Goal: Task Accomplishment & Management: Manage account settings

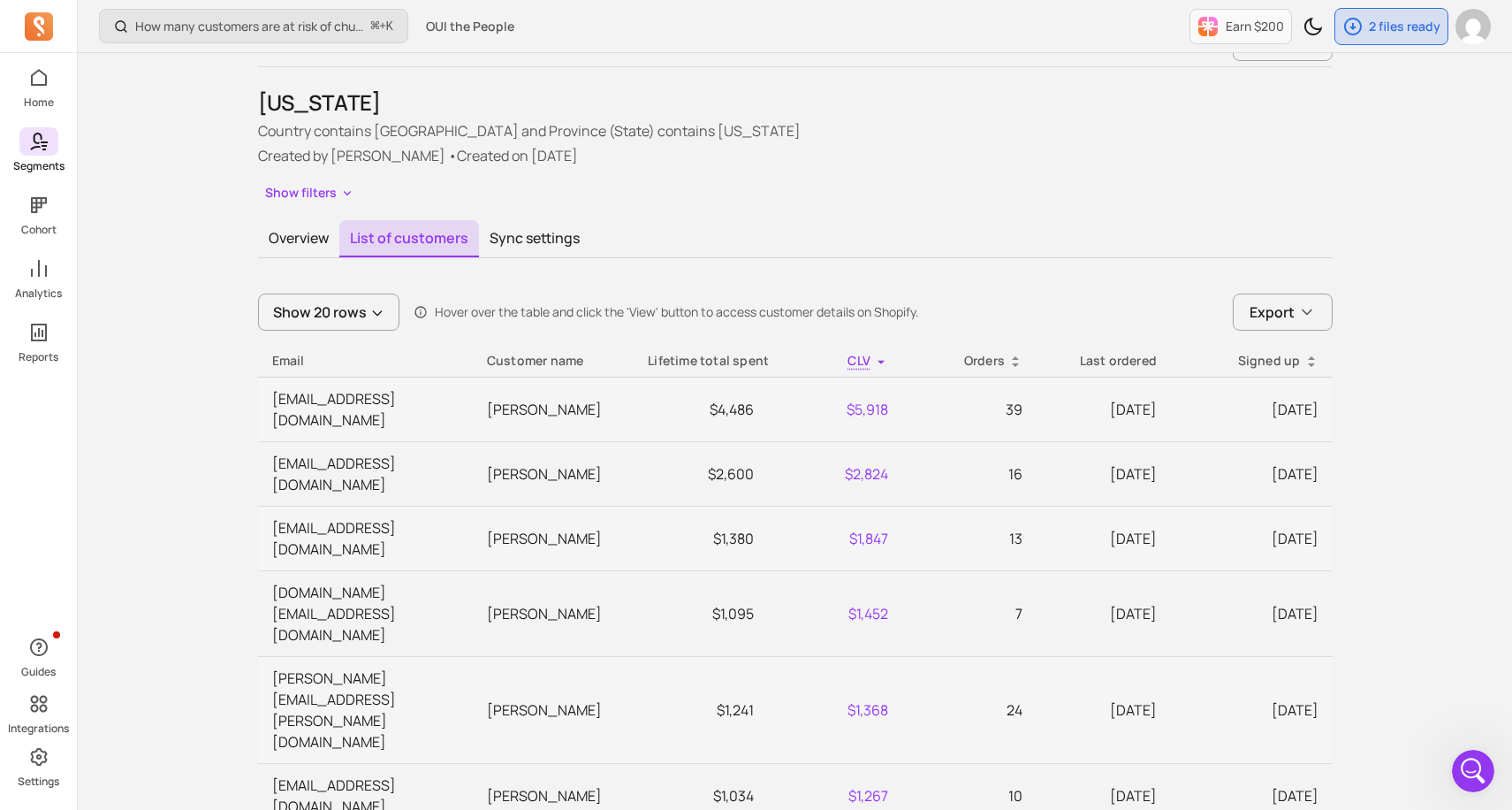
click at [52, 142] on span at bounding box center [38, 142] width 38 height 28
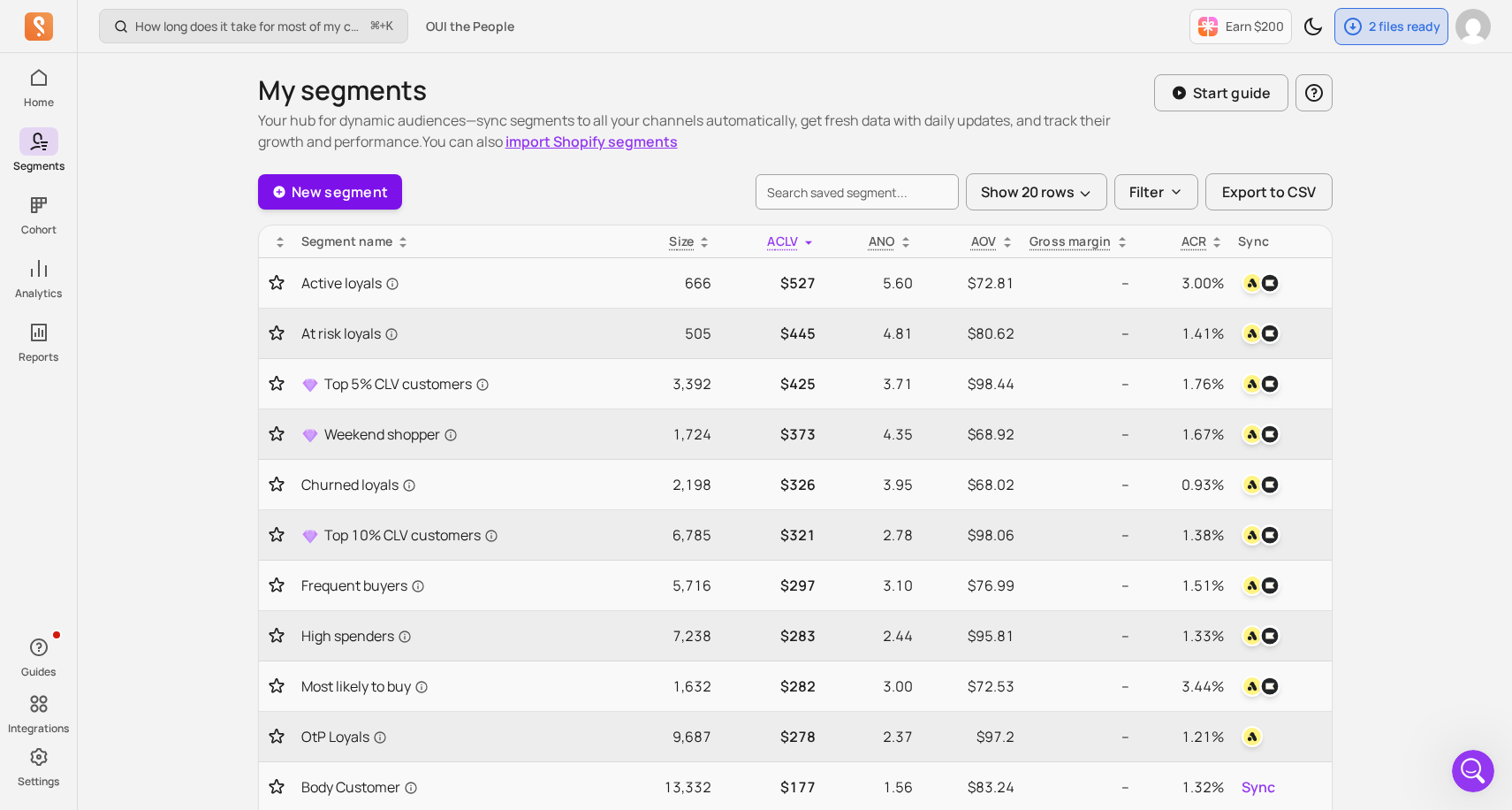
click at [372, 186] on link "New segment" at bounding box center [330, 192] width 145 height 36
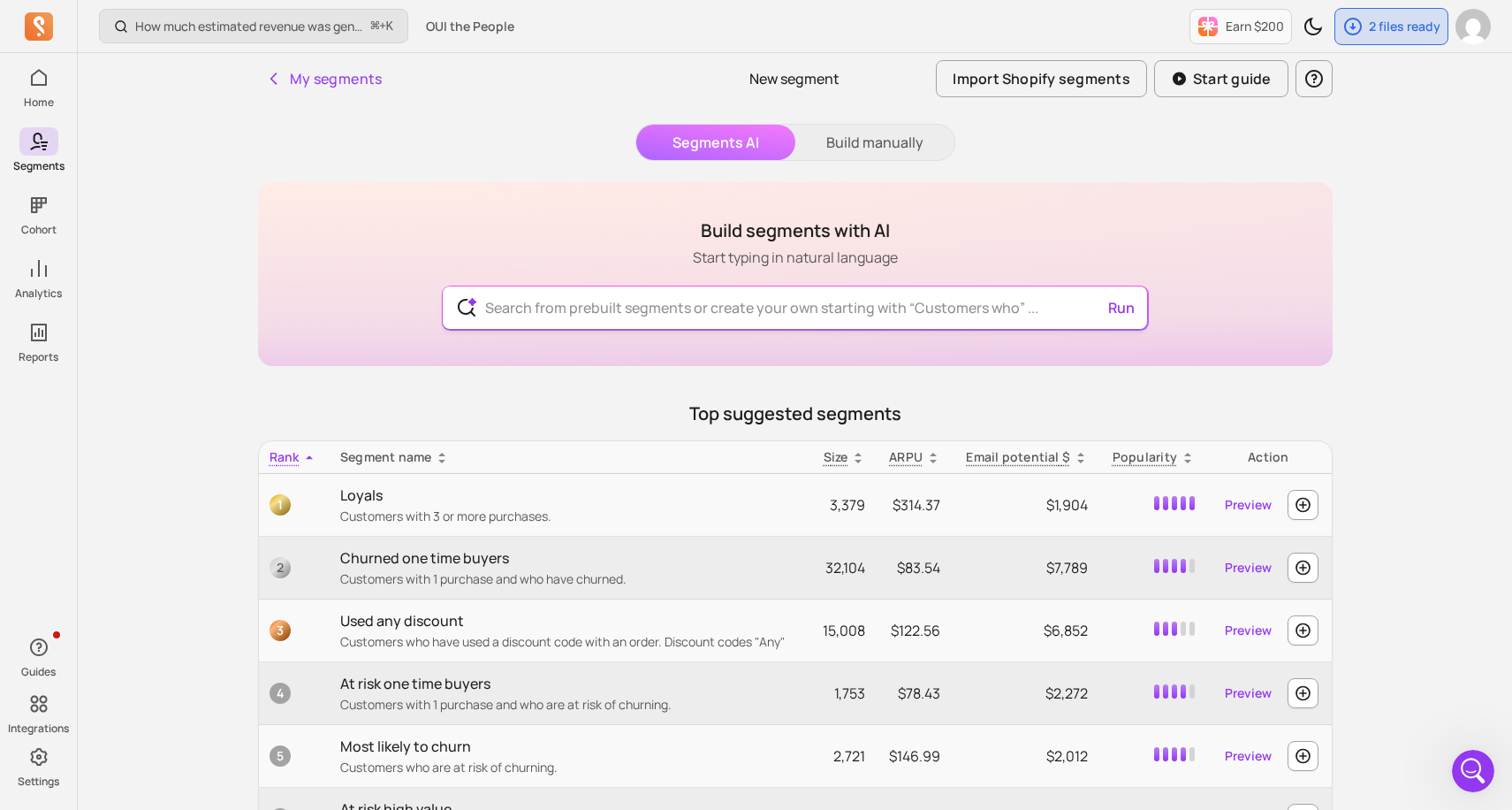
click at [622, 304] on input "text" at bounding box center [794, 307] width 648 height 42
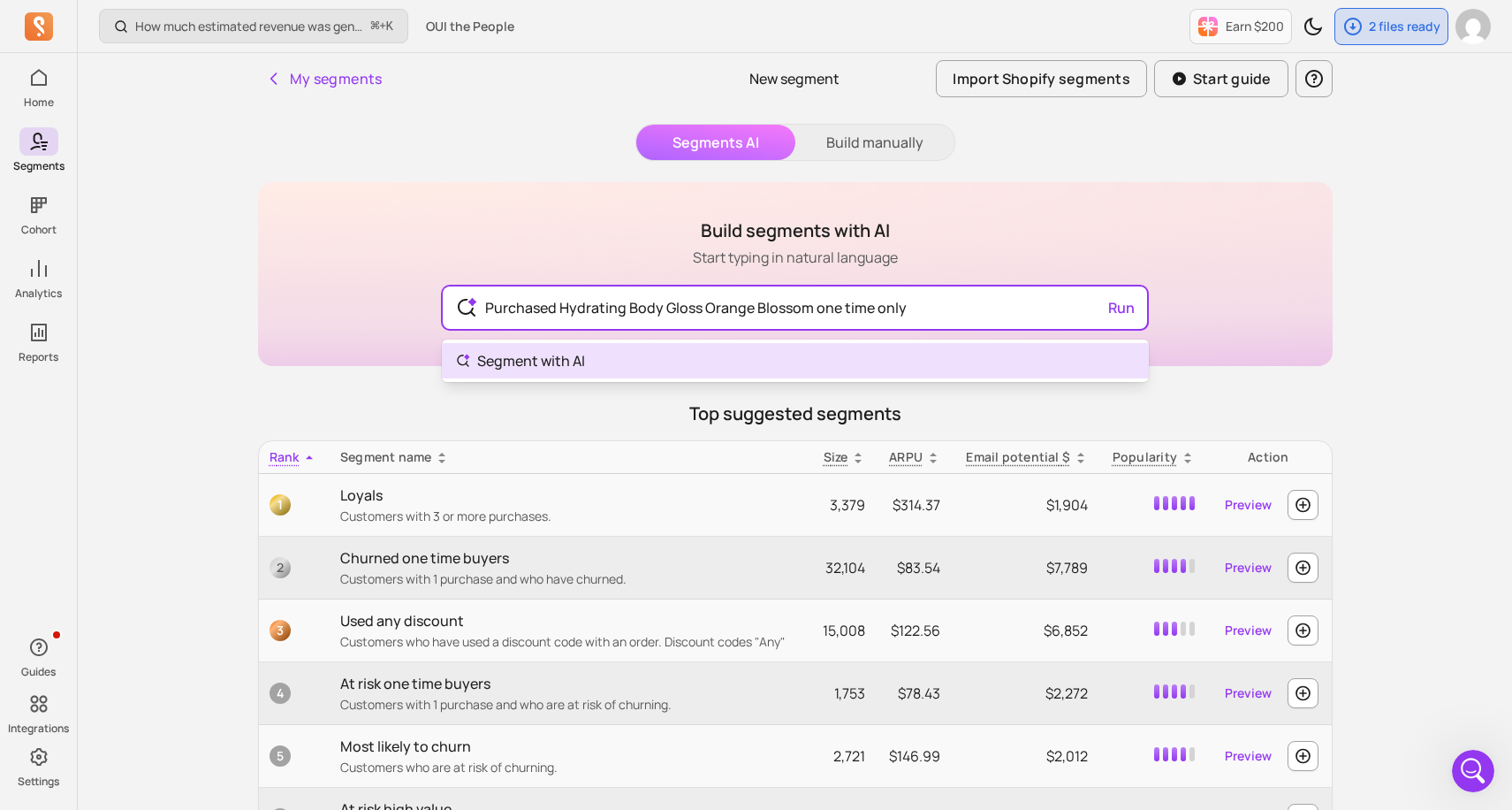
type input "Purchased Hydrating Body Gloss Orange Blossom one time only"
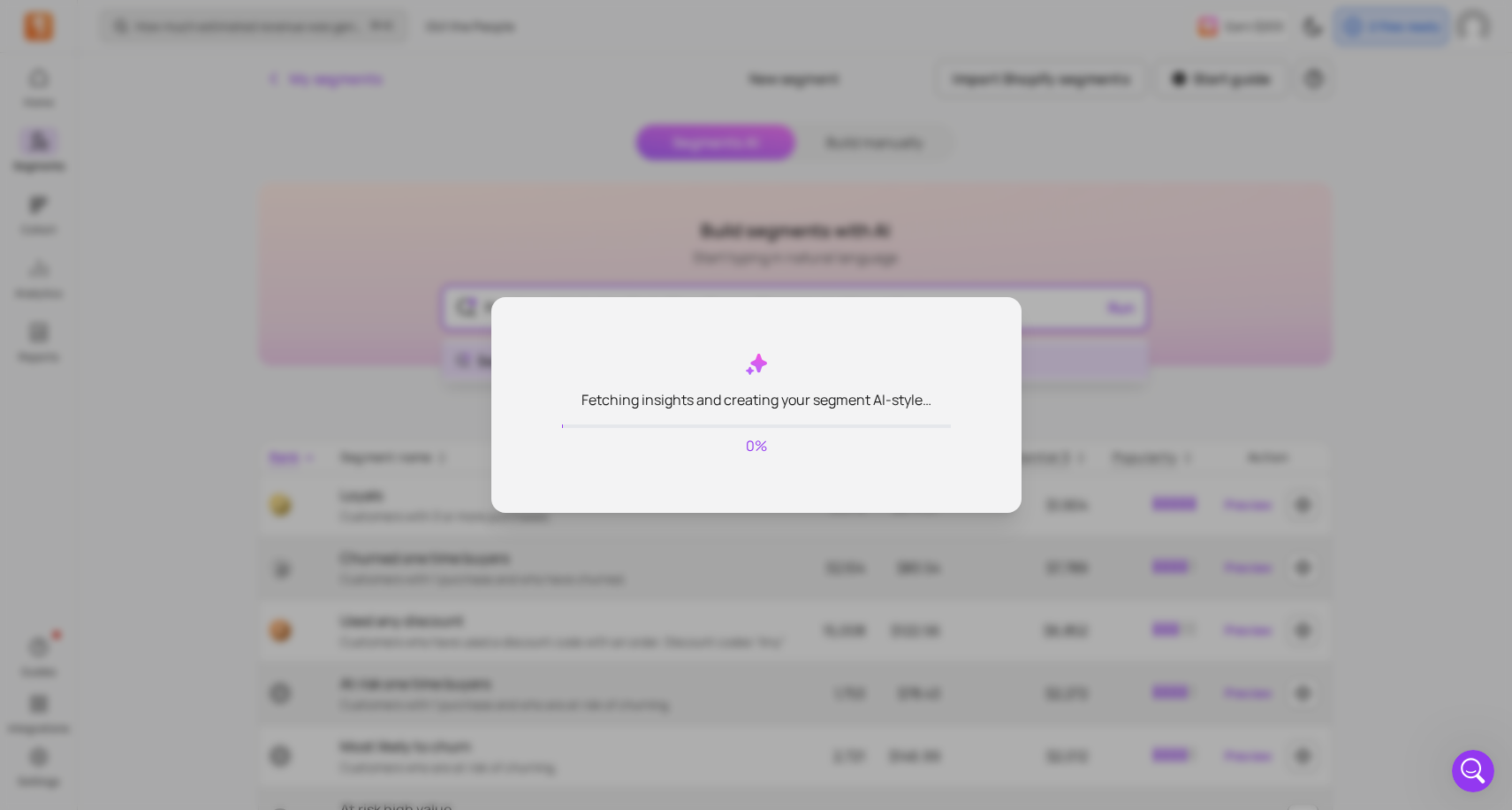
click at [871, 347] on body "Home Segments Cohort Analytics Reports Guides Integrations Settings How much es…" at bounding box center [756, 518] width 1512 height 1036
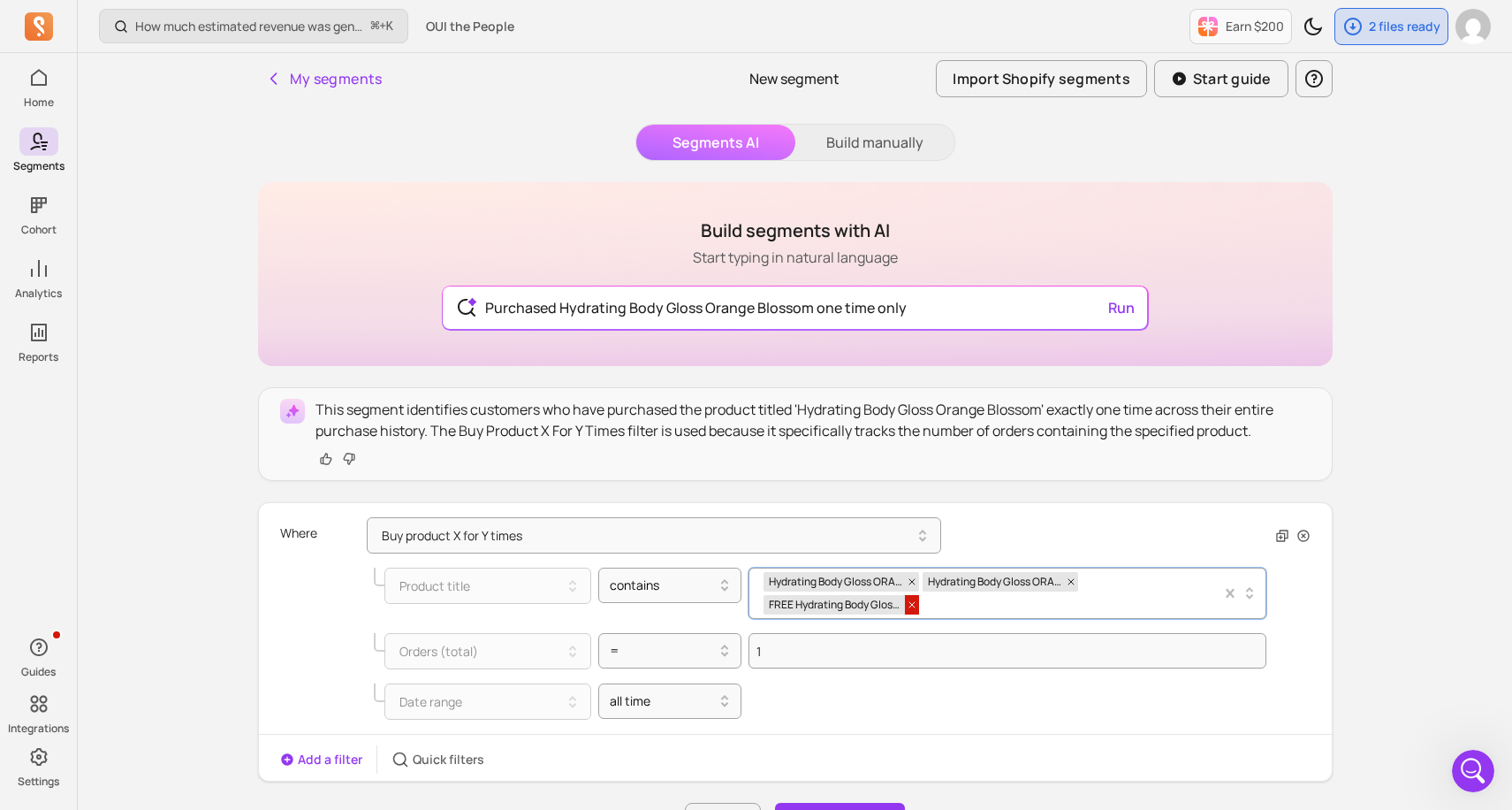
click at [913, 602] on icon at bounding box center [912, 605] width 6 height 6
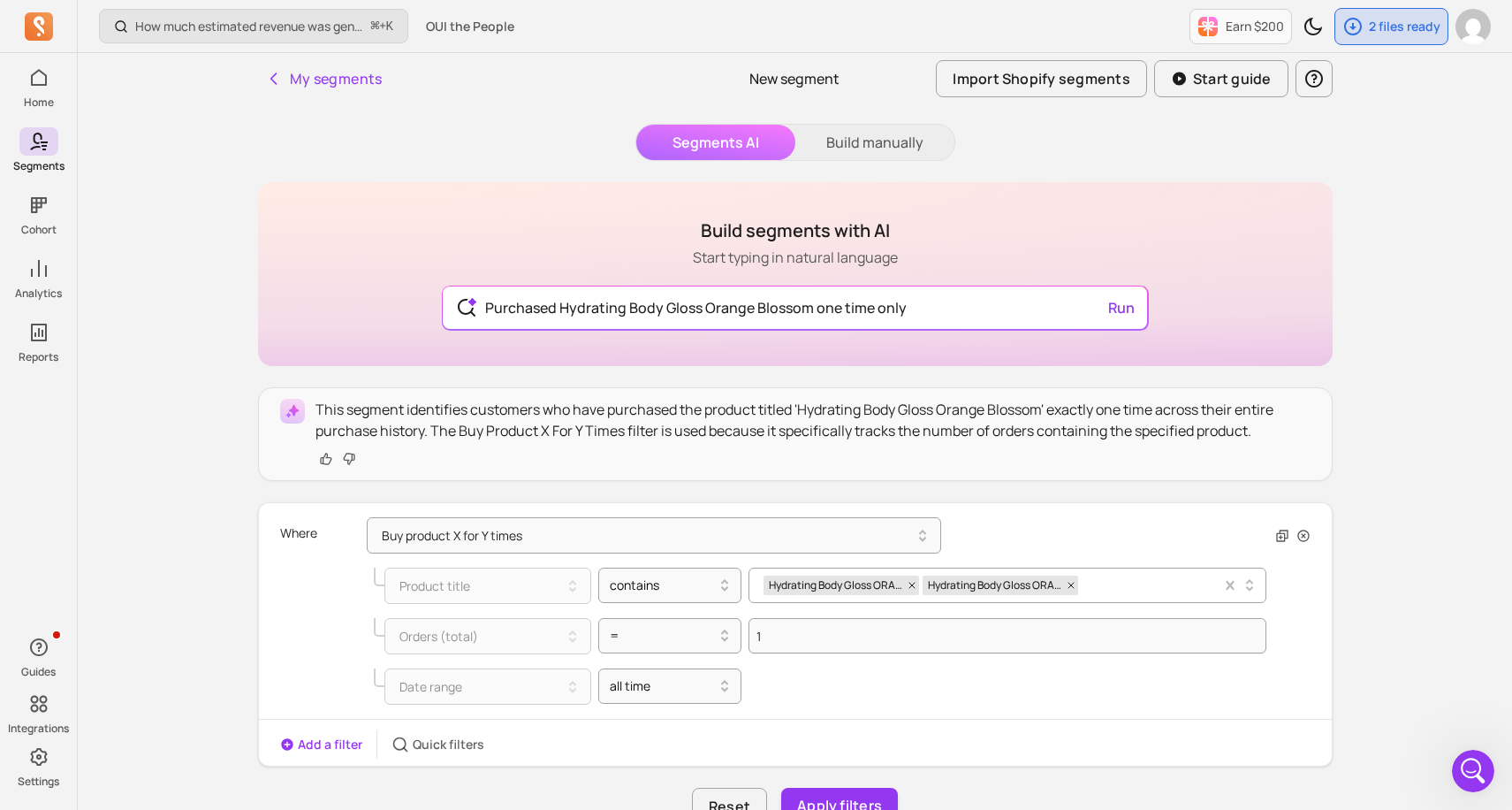
click at [1400, 597] on div "How much estimated revenue was generated from a campaign? ⌘ + K OUI the People …" at bounding box center [795, 767] width 1434 height 1534
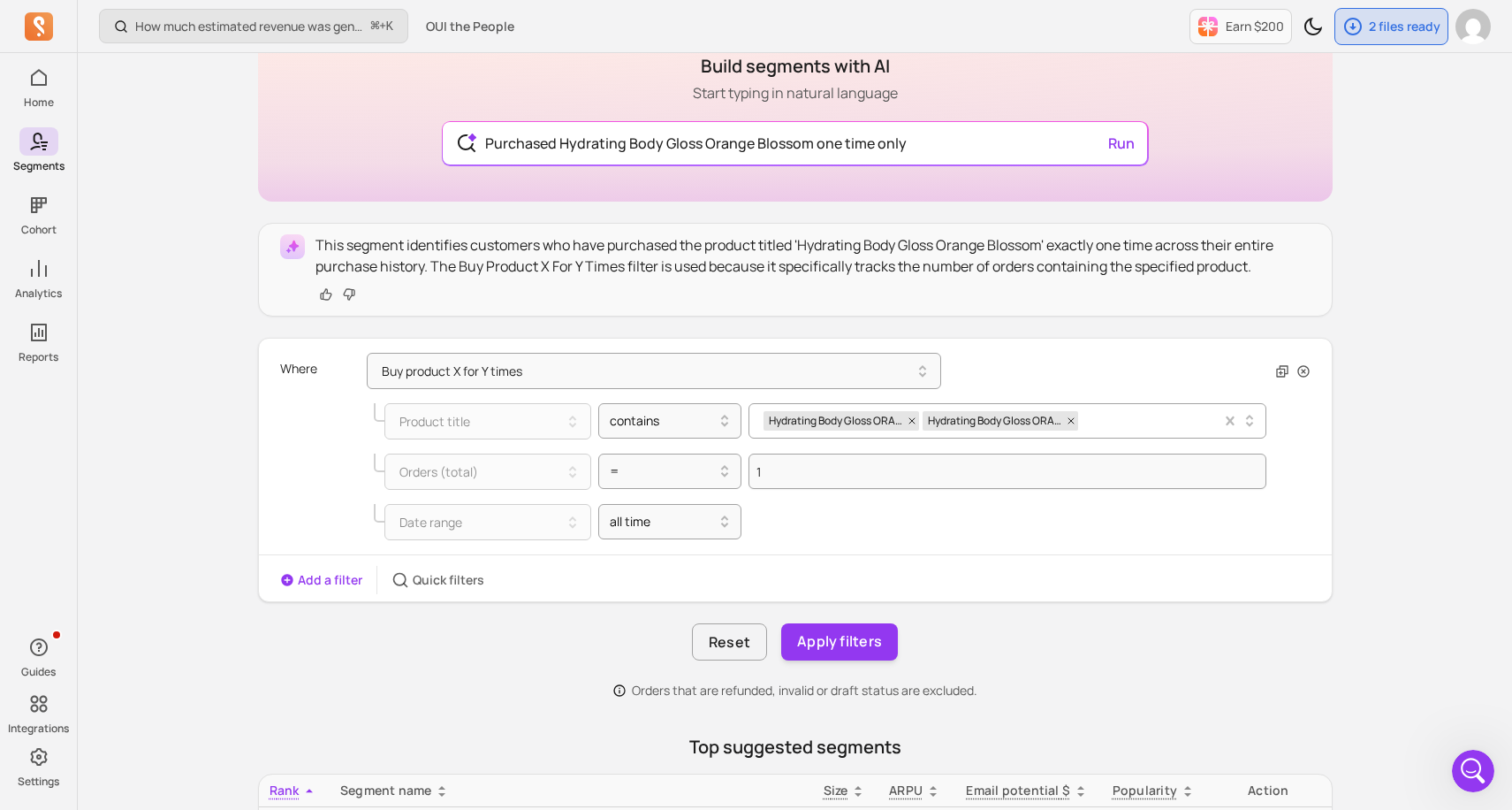
scroll to position [212, 0]
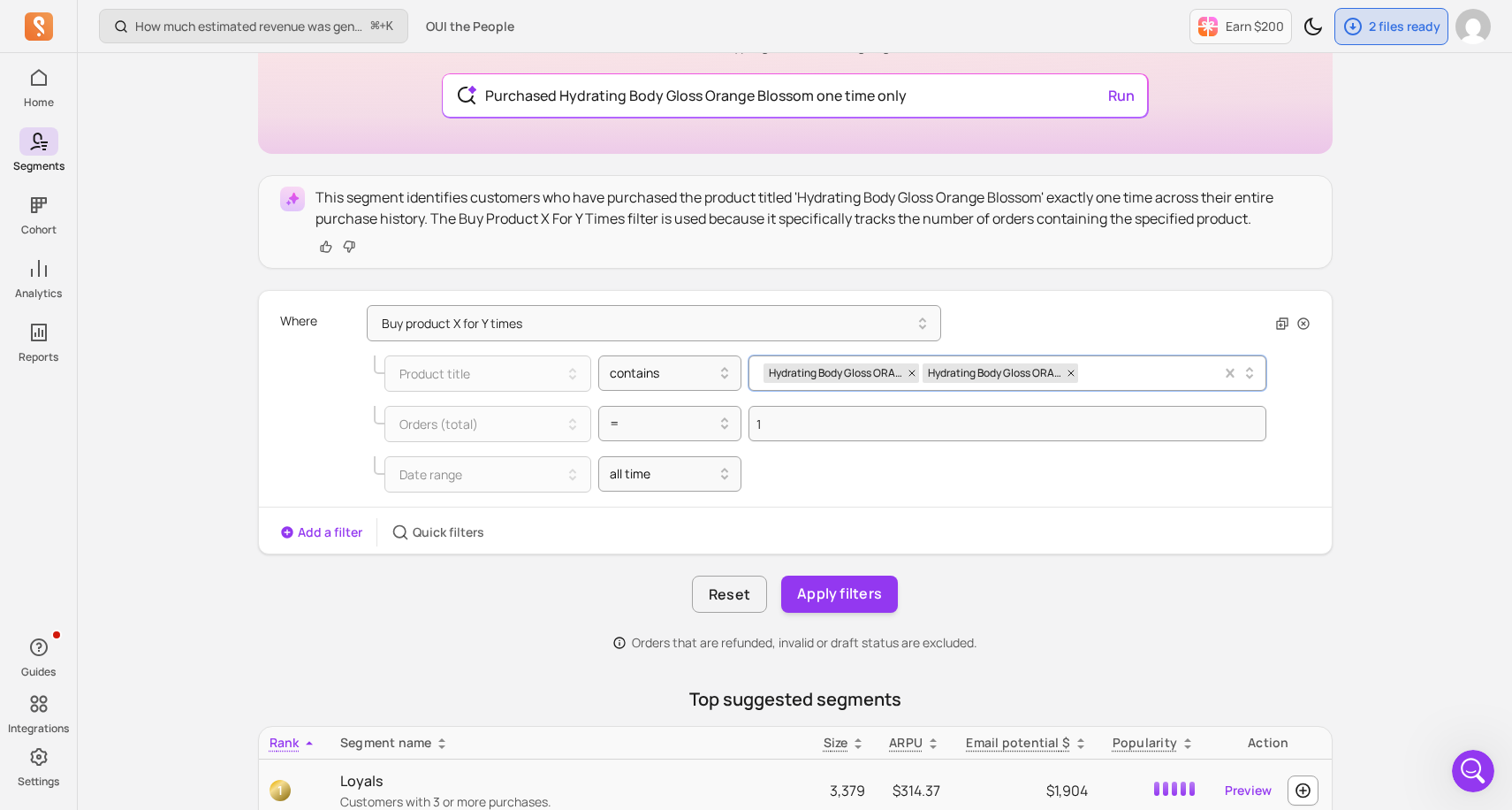
click at [859, 371] on span "Hydrating Body Gloss ORANGE BLOSSOM" at bounding box center [834, 372] width 142 height 20
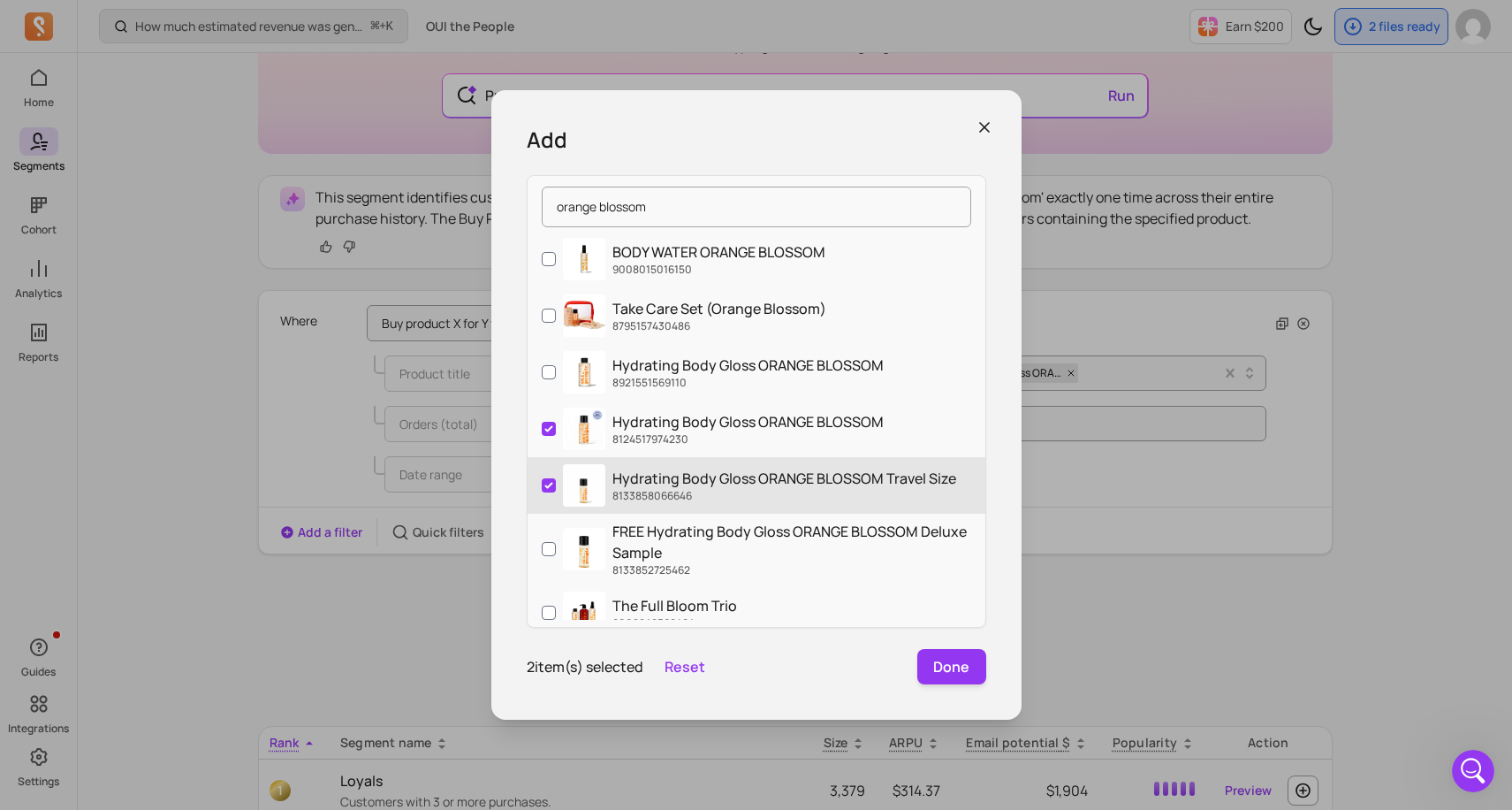
type input "orange blossom"
click at [549, 488] on input "Hydrating Body Gloss ORANGE BLOSSOM Travel Size 8133858066646" at bounding box center [548, 485] width 14 height 14
checkbox input "false"
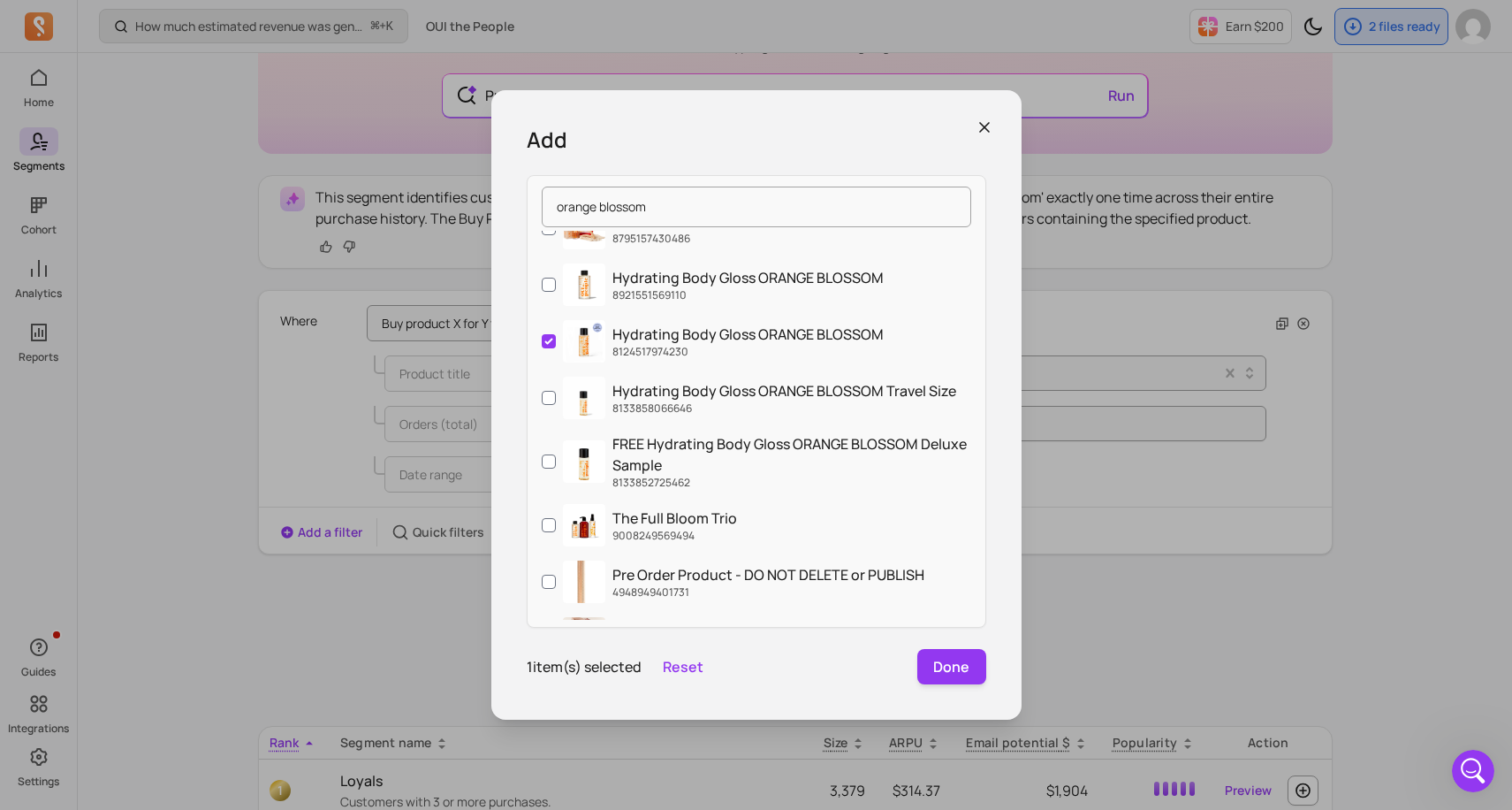
scroll to position [38, 0]
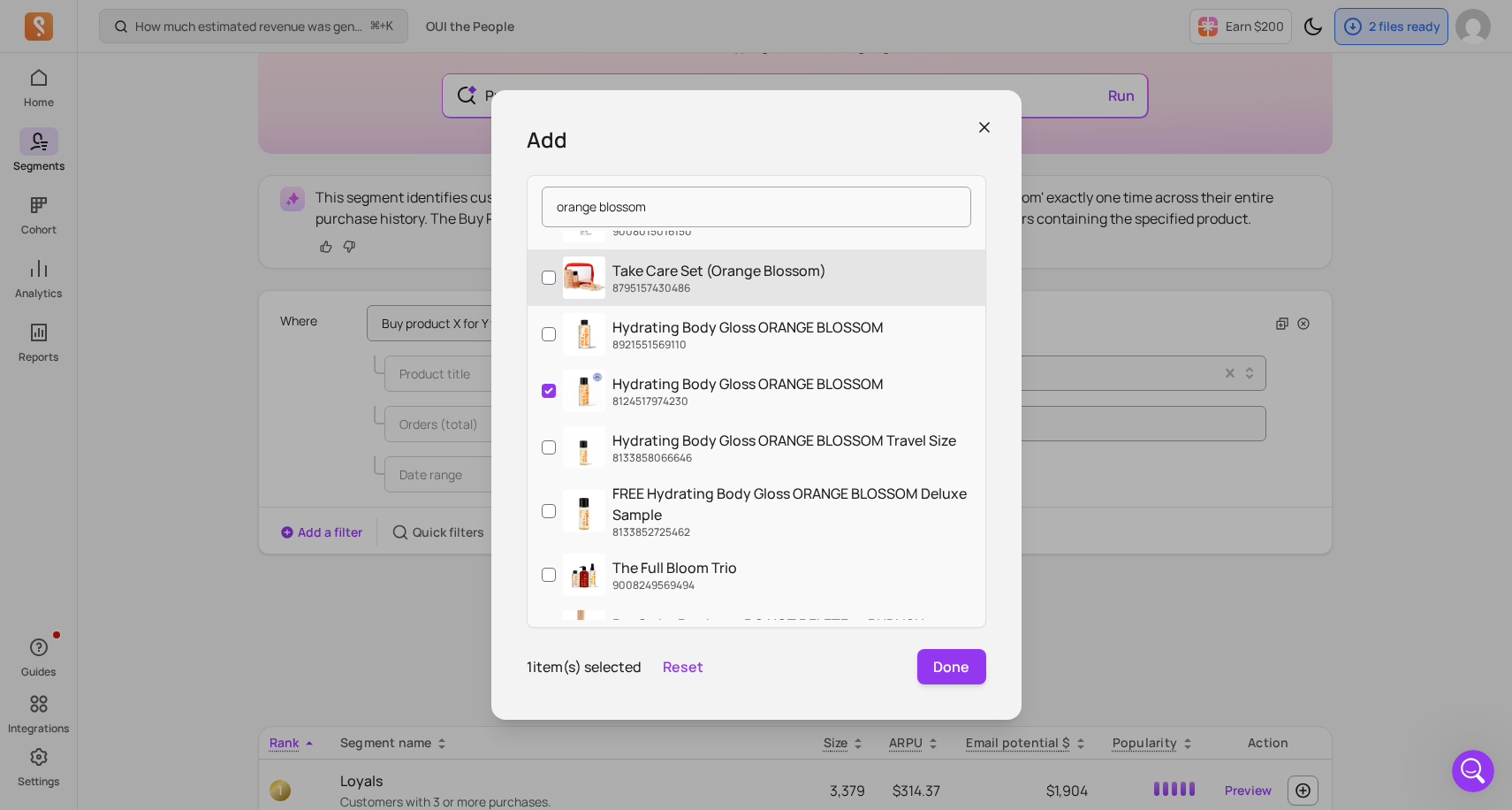
drag, startPoint x: 903, startPoint y: 381, endPoint x: 851, endPoint y: 259, distance: 132.6
click at [851, 259] on label "Take Care Set (Orange Blossom) 8795157430486" at bounding box center [756, 278] width 457 height 56
click at [556, 270] on input "Take Care Set (Orange Blossom) 8795157430486" at bounding box center [548, 277] width 14 height 14
checkbox input "true"
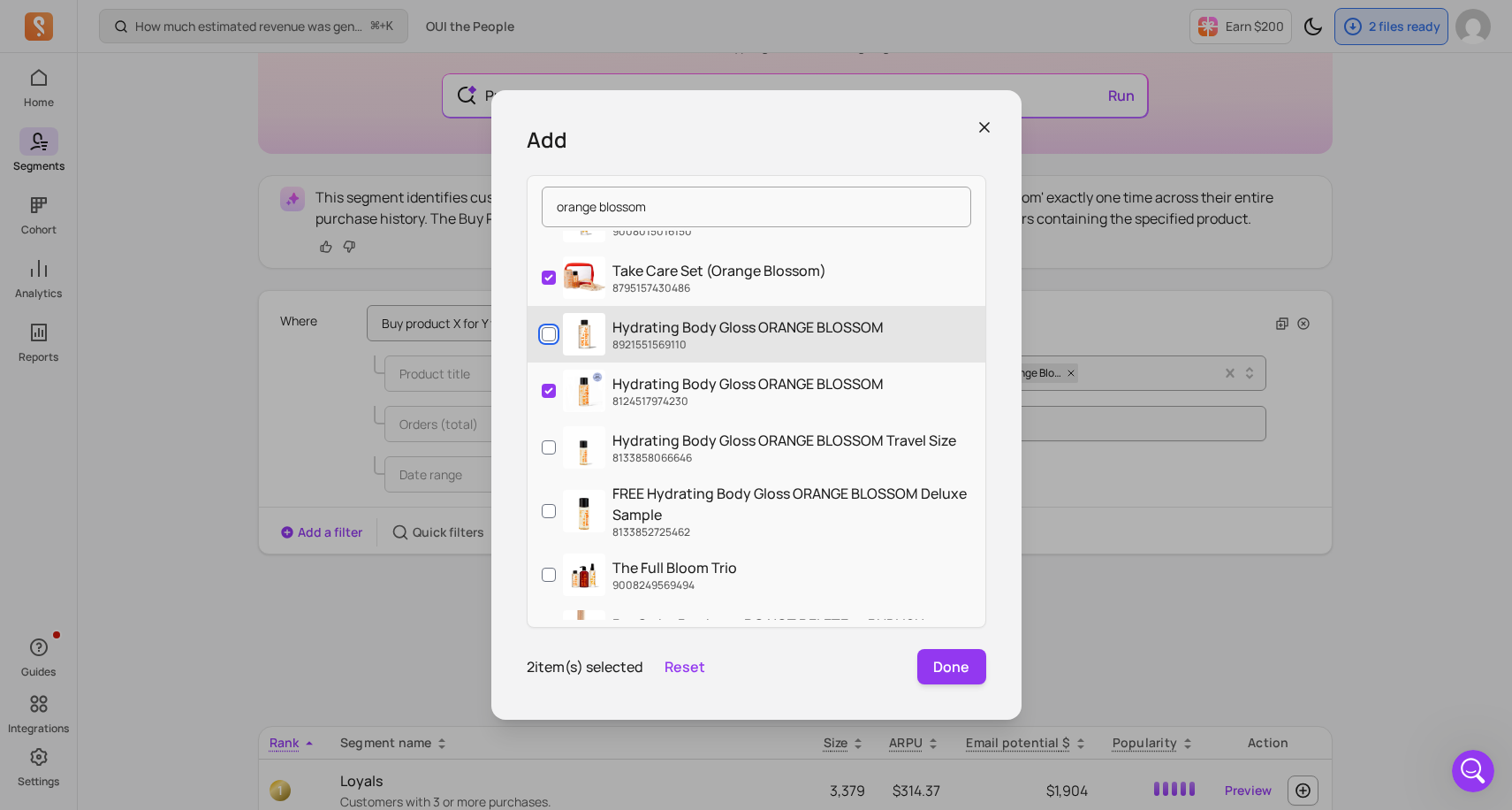
click at [547, 335] on input "Hydrating Body Gloss ORANGE BLOSSOM 8921551569110" at bounding box center [548, 334] width 14 height 14
checkbox input "true"
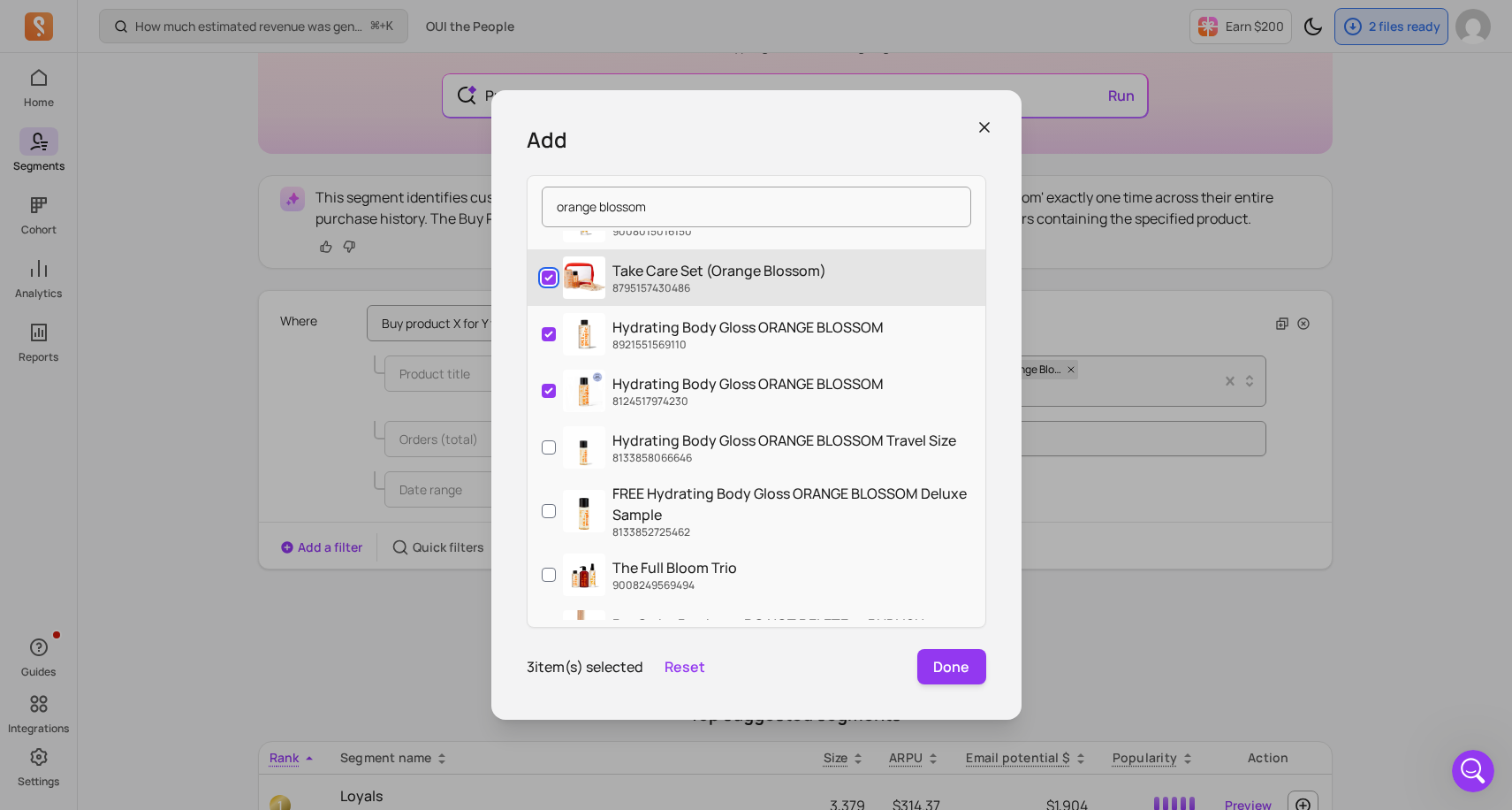
click at [547, 280] on input "Take Care Set (Orange Blossom) 8795157430486" at bounding box center [548, 277] width 14 height 14
checkbox input "false"
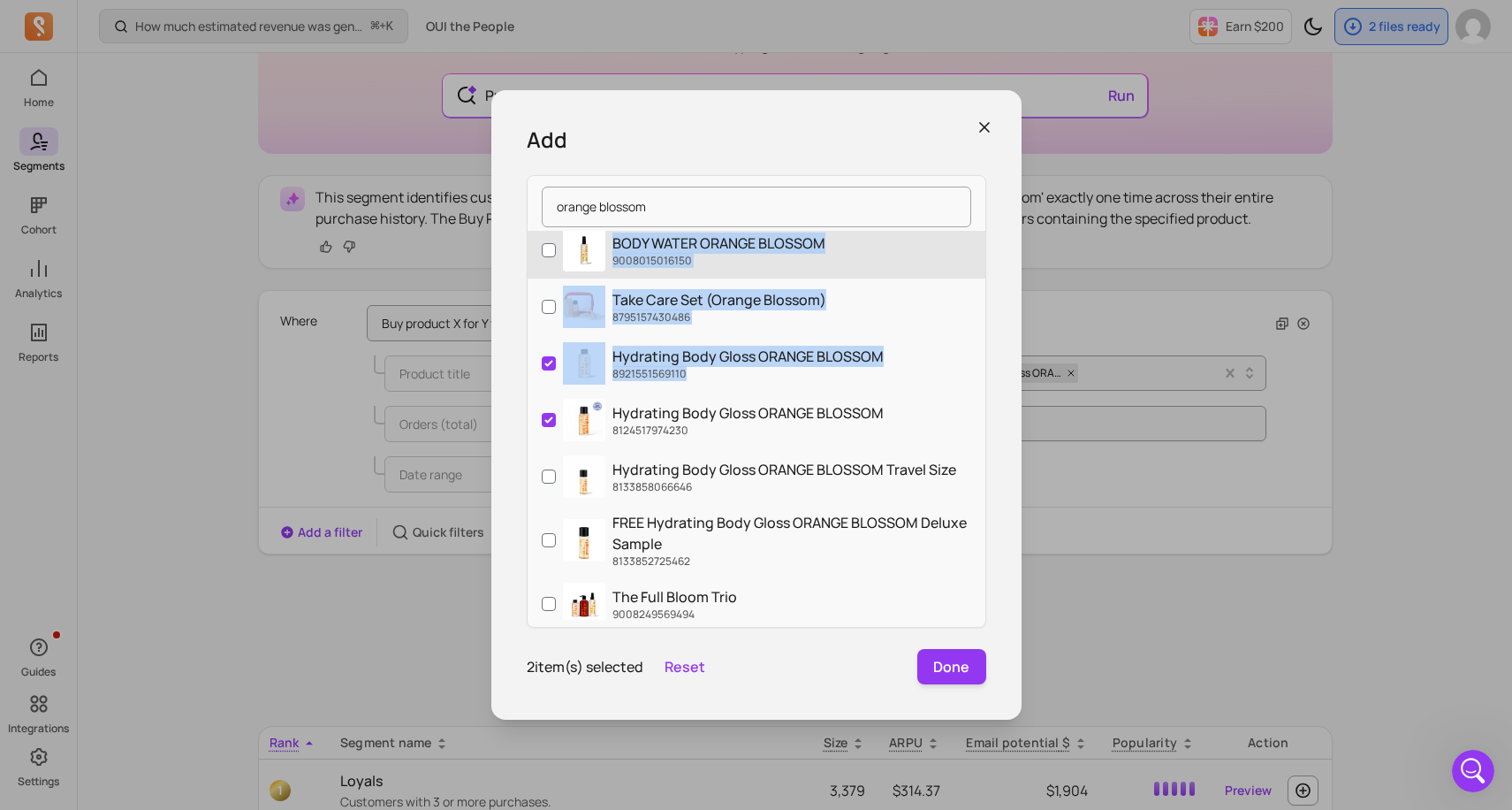
scroll to position [0, 0]
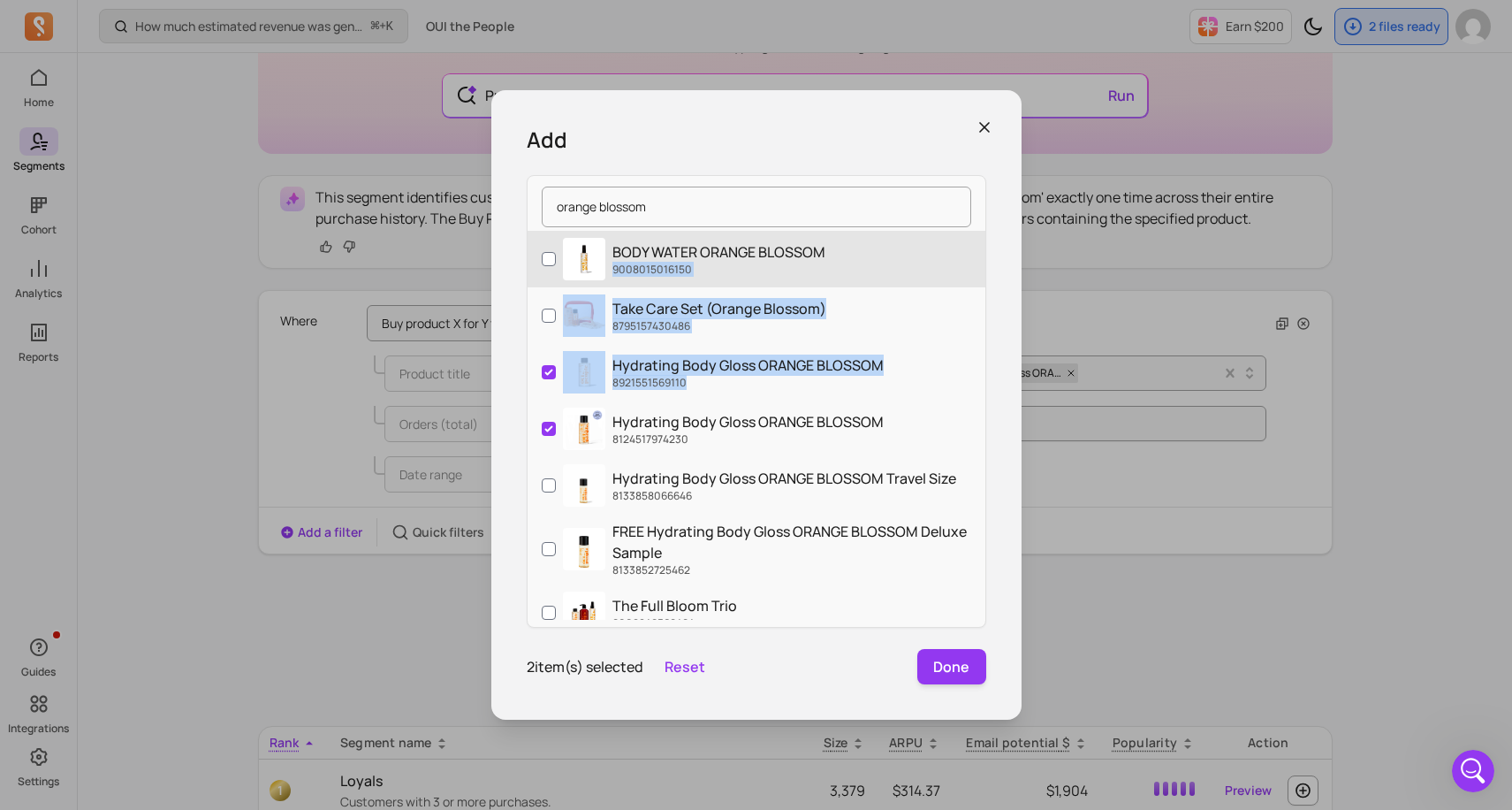
drag, startPoint x: 940, startPoint y: 346, endPoint x: 936, endPoint y: 262, distance: 84.1
click at [936, 249] on div "BODY WATER ORANGE BLOSSOM 9008015016150 Take Care Set (Orange Blossom) 87951574…" at bounding box center [756, 425] width 457 height 389
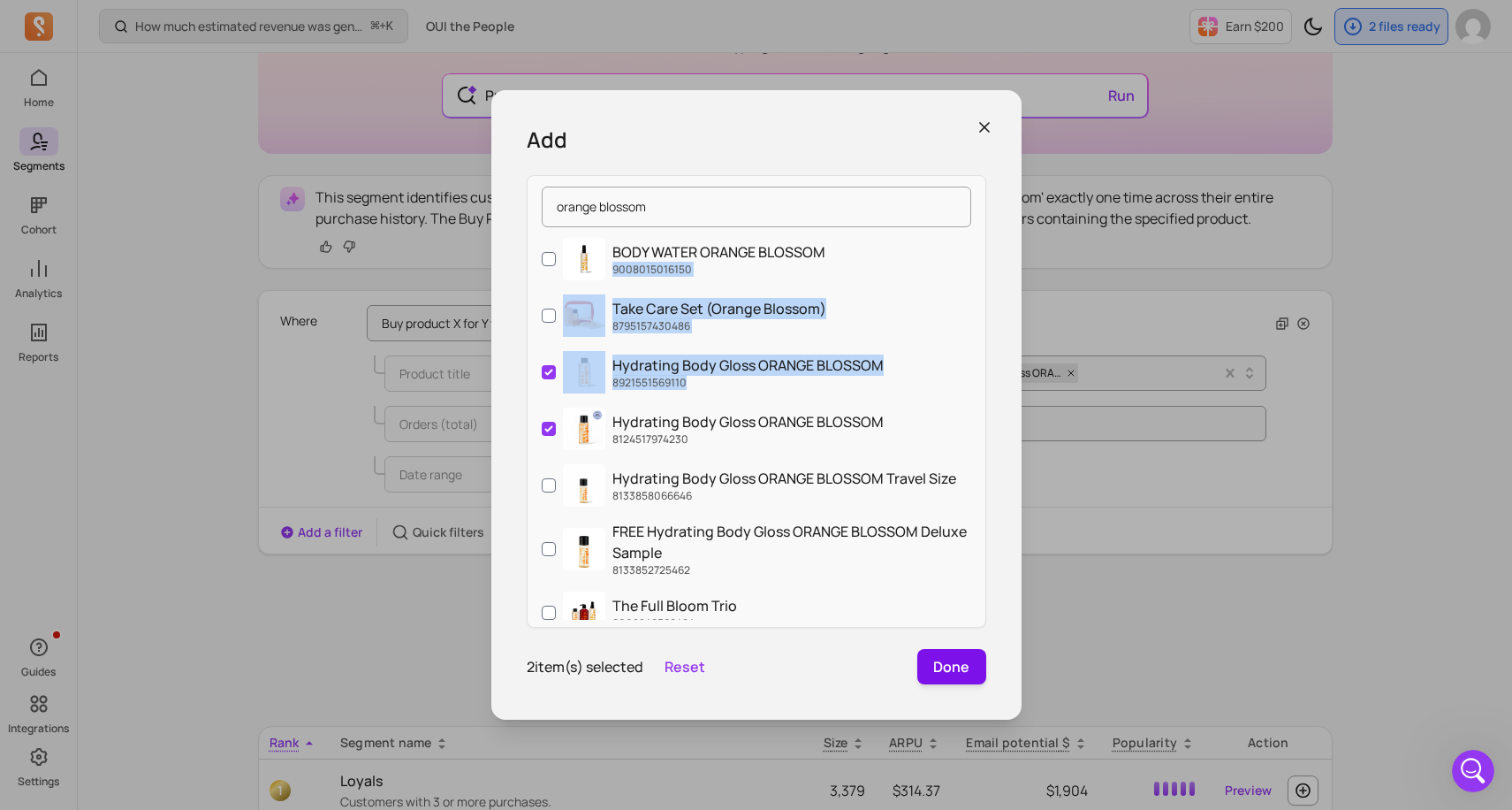
click at [950, 663] on button "Done" at bounding box center [952, 667] width 69 height 36
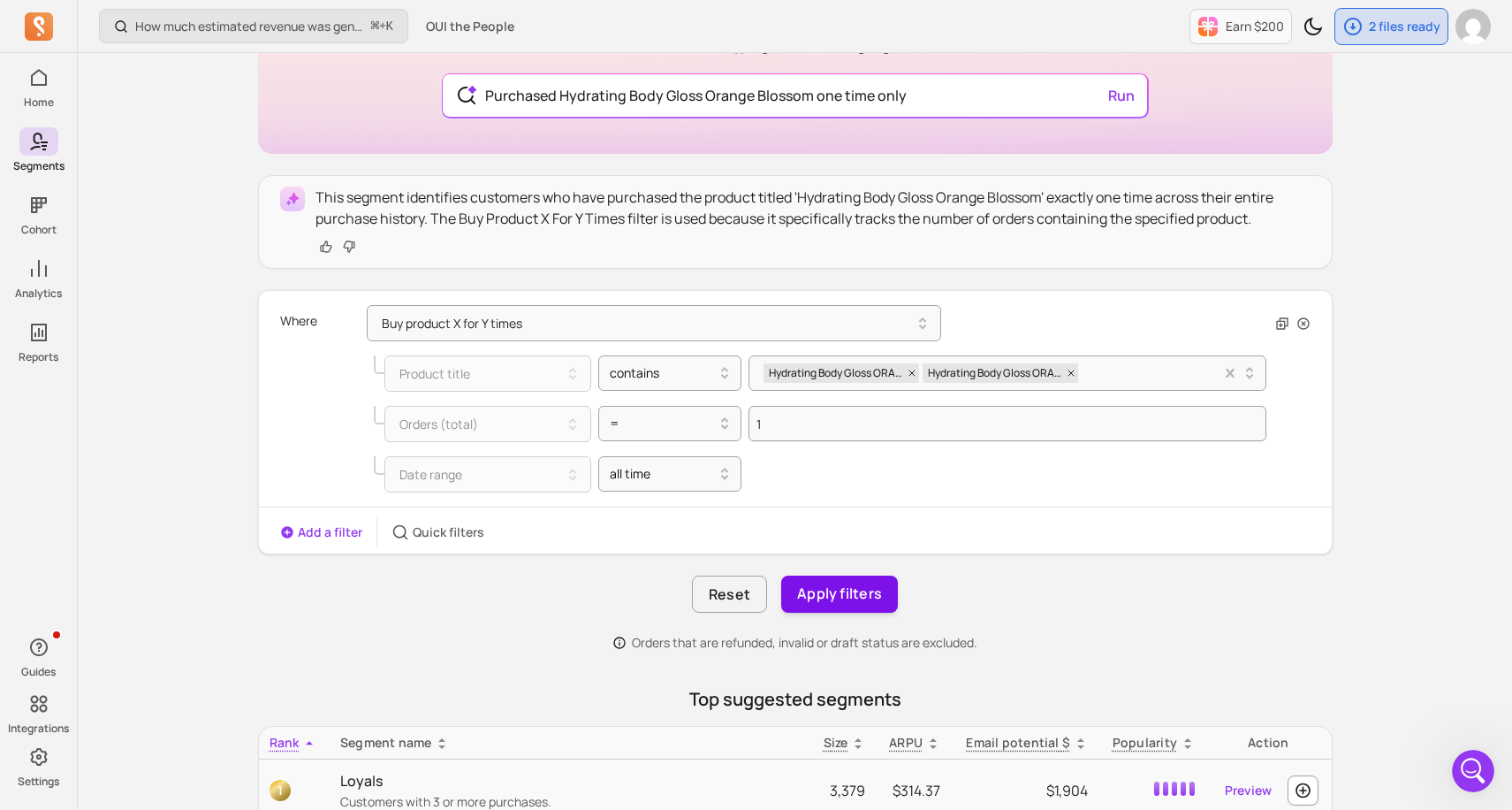
click at [857, 588] on button "Apply filters" at bounding box center [839, 594] width 116 height 38
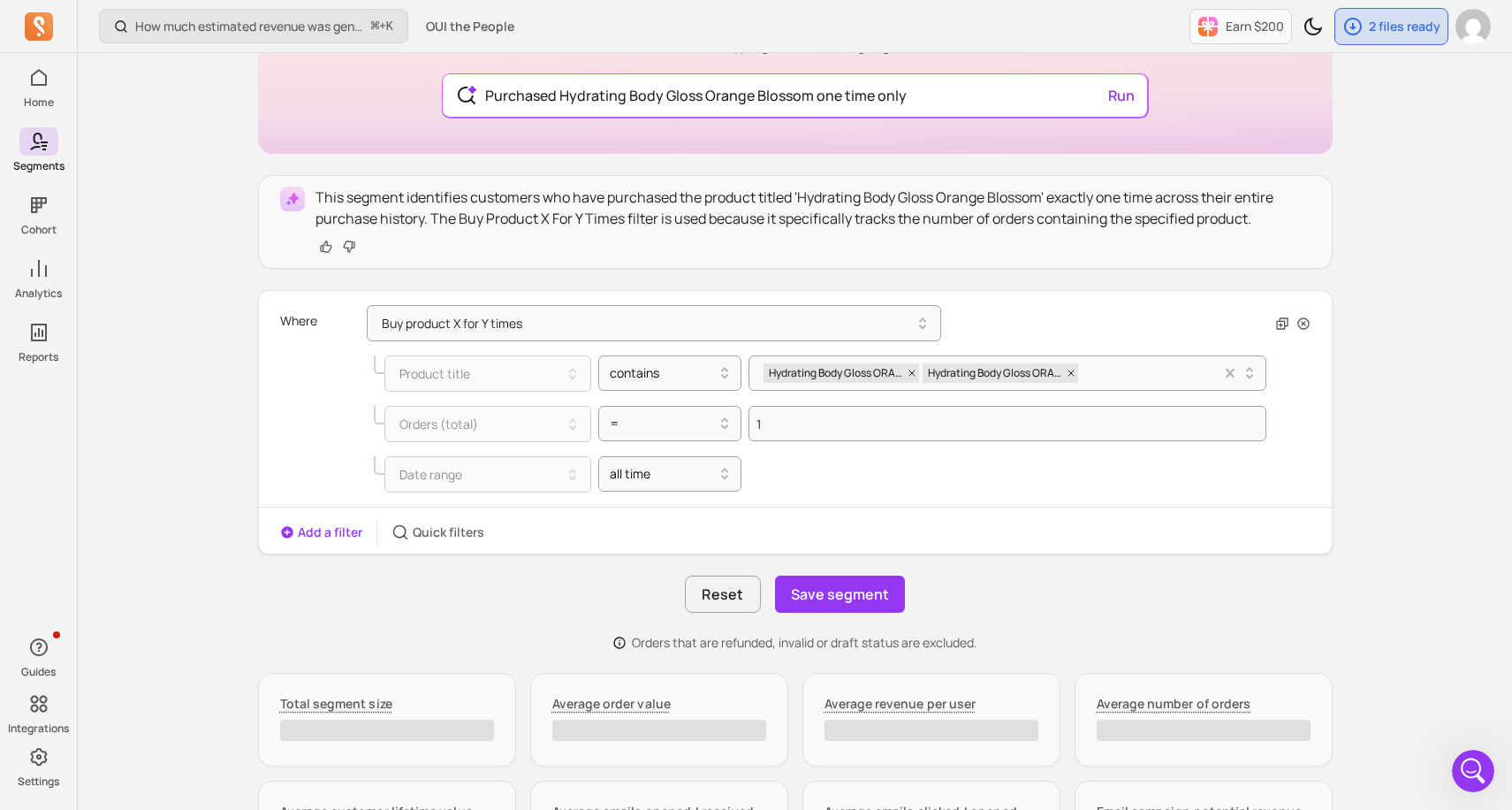
click at [857, 588] on button "Save segment" at bounding box center [840, 594] width 130 height 38
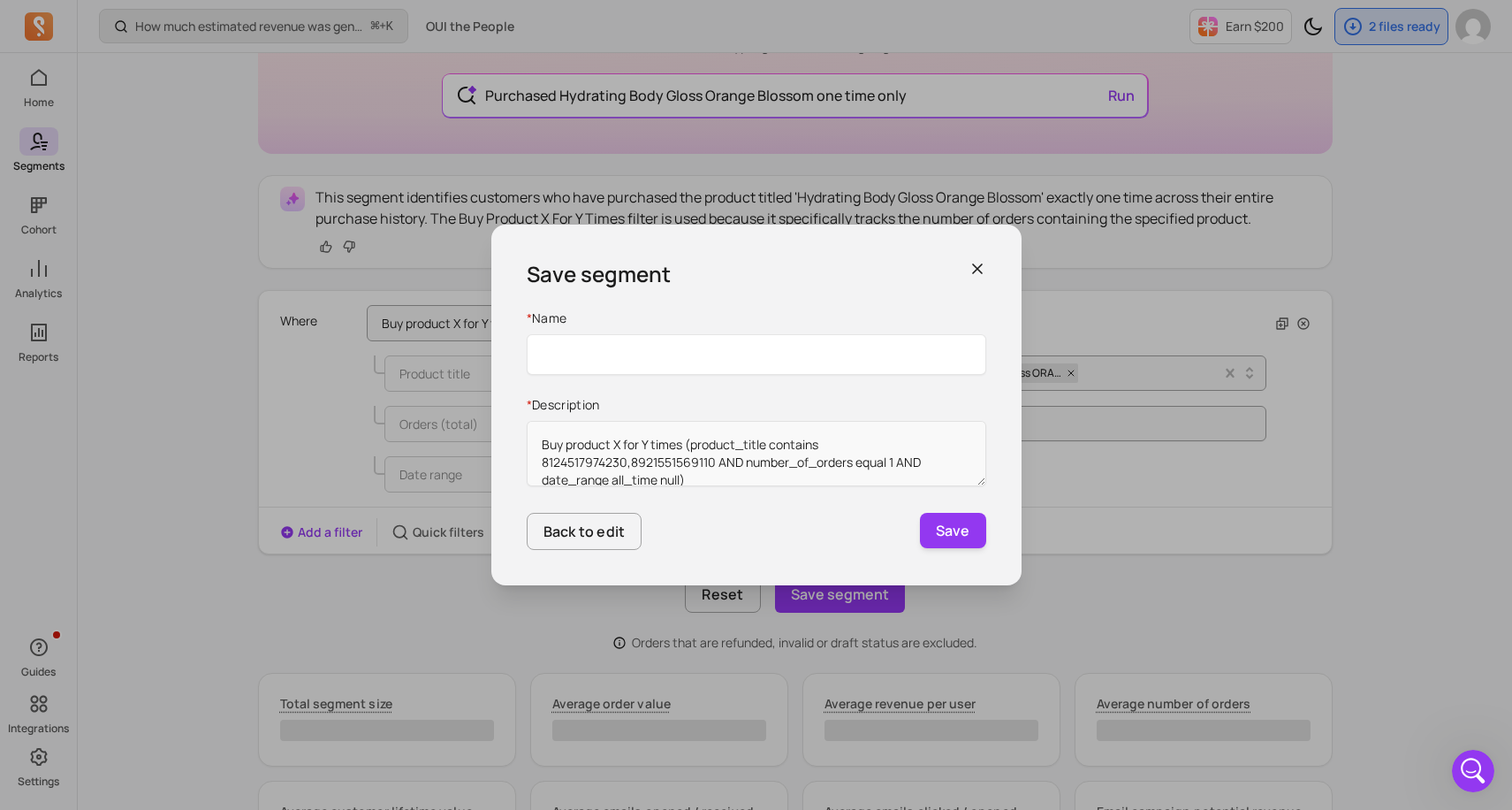
type input "H"
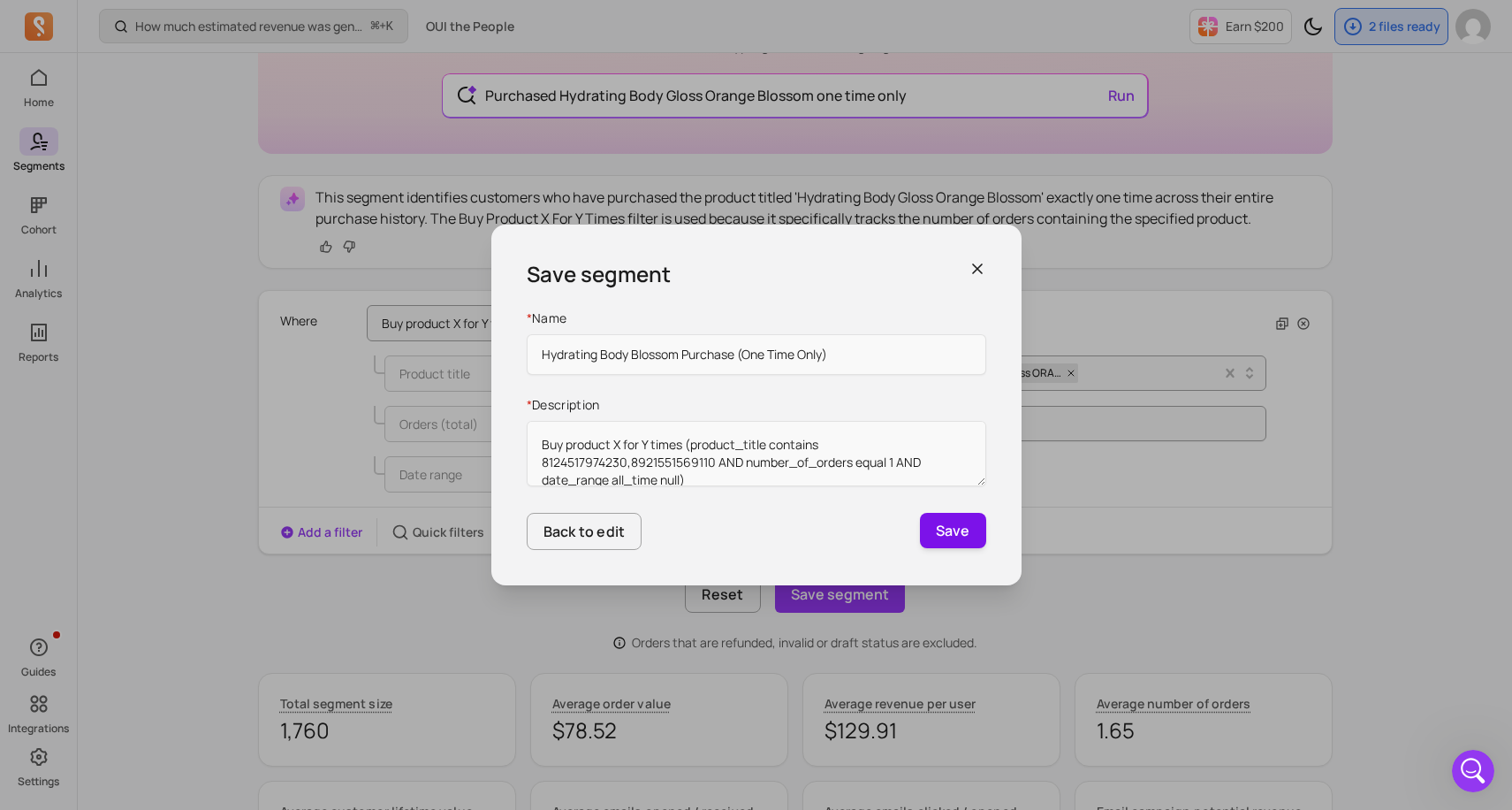
type input "Hydrating Body Blossom Purchase (One Time Only)"
click at [962, 532] on button "Save" at bounding box center [952, 531] width 67 height 36
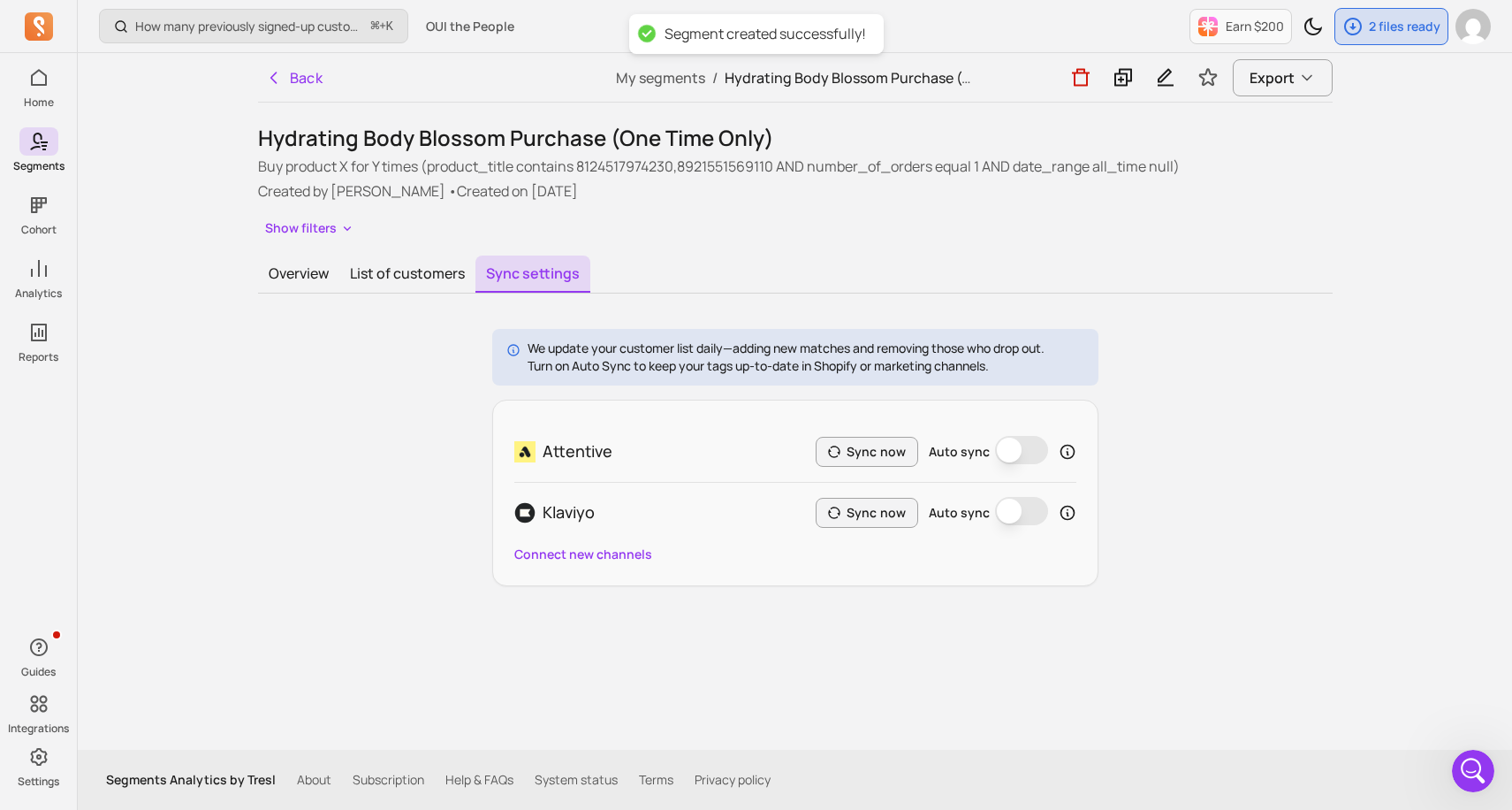
click at [1018, 504] on button "Auto sync" at bounding box center [1022, 511] width 53 height 28
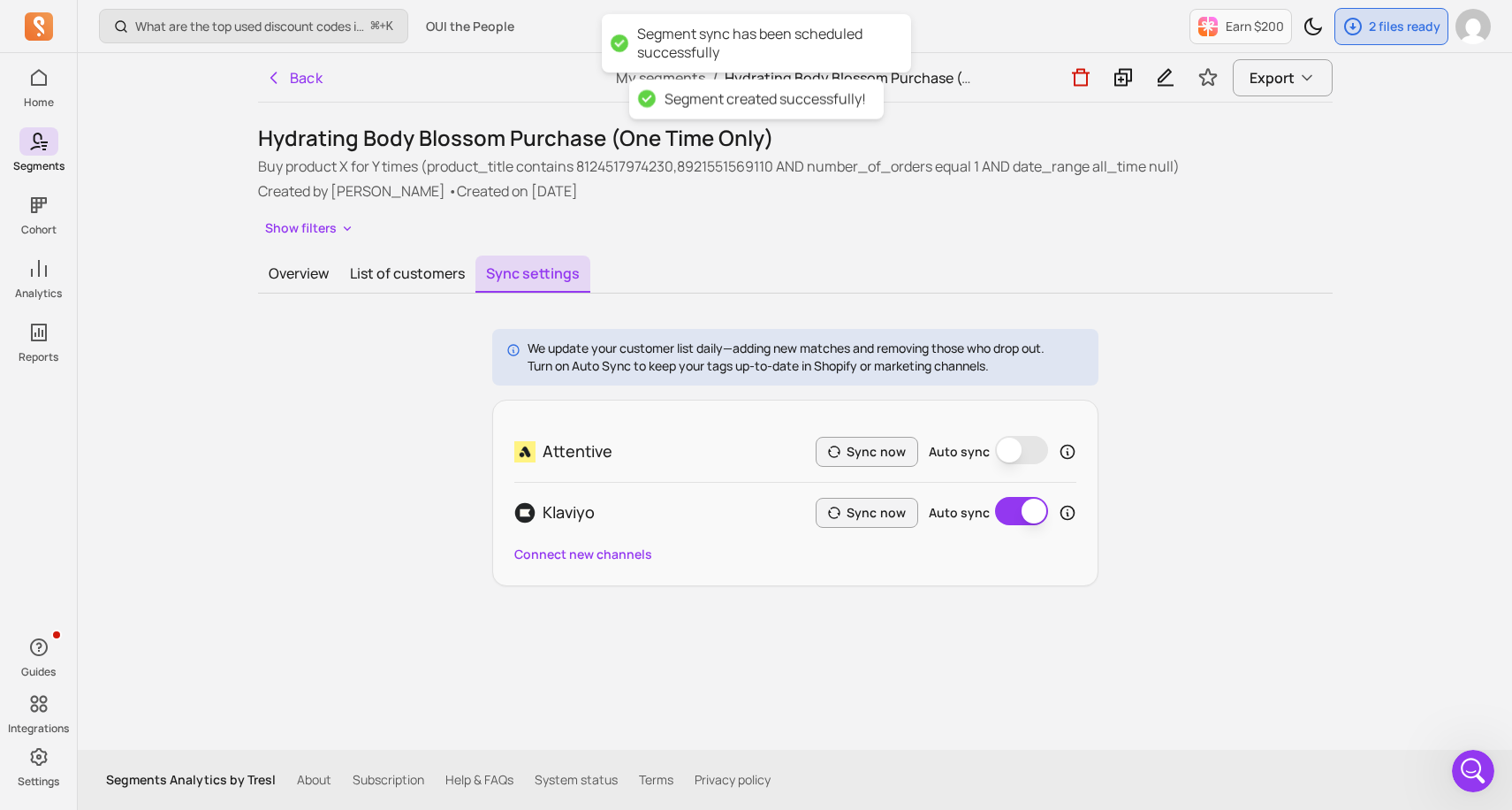
click at [1017, 451] on button "Auto sync" at bounding box center [1022, 450] width 53 height 28
click at [898, 448] on button "Sync now" at bounding box center [866, 452] width 102 height 30
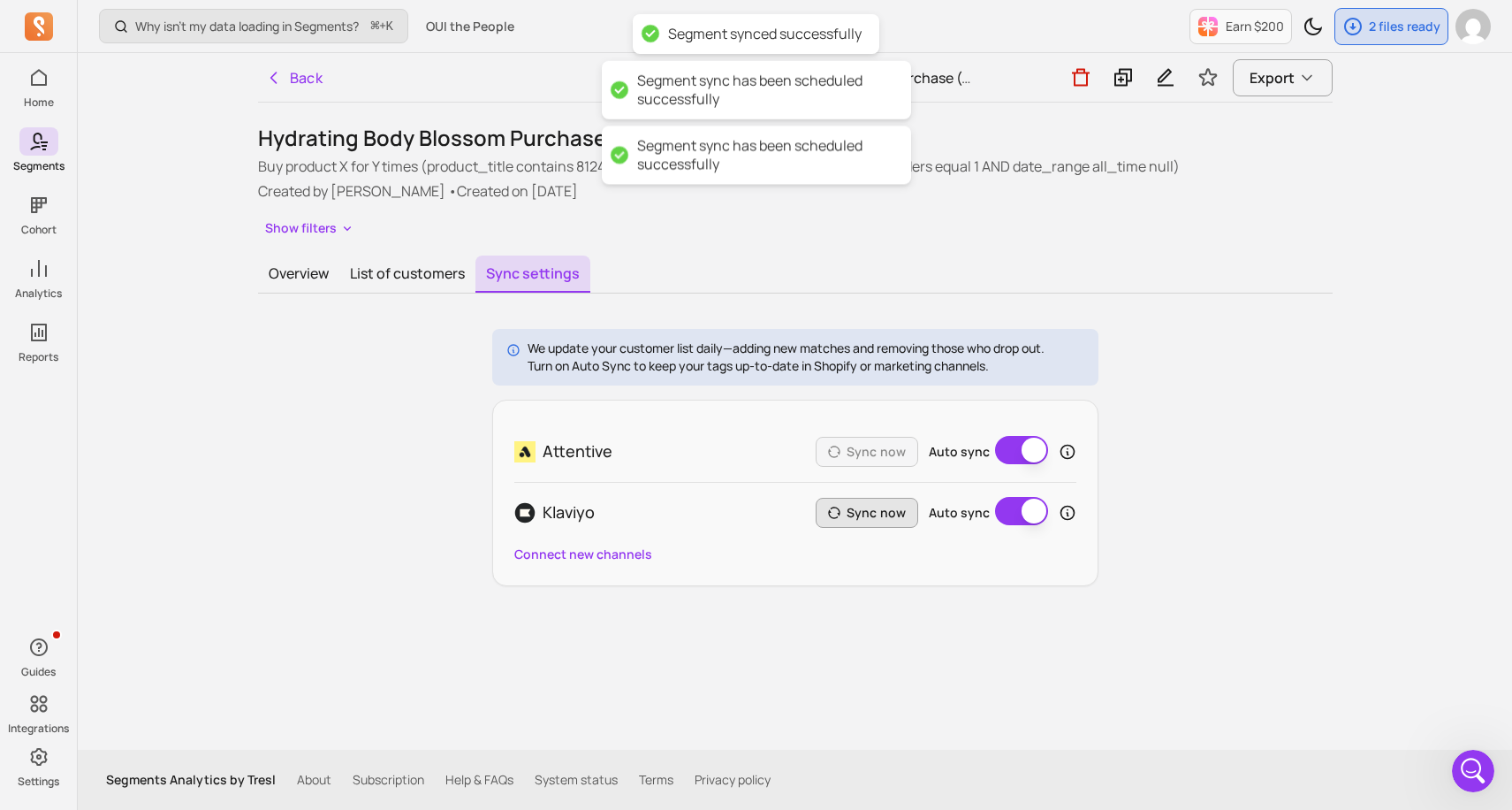
click at [882, 518] on button "Sync now" at bounding box center [866, 513] width 102 height 30
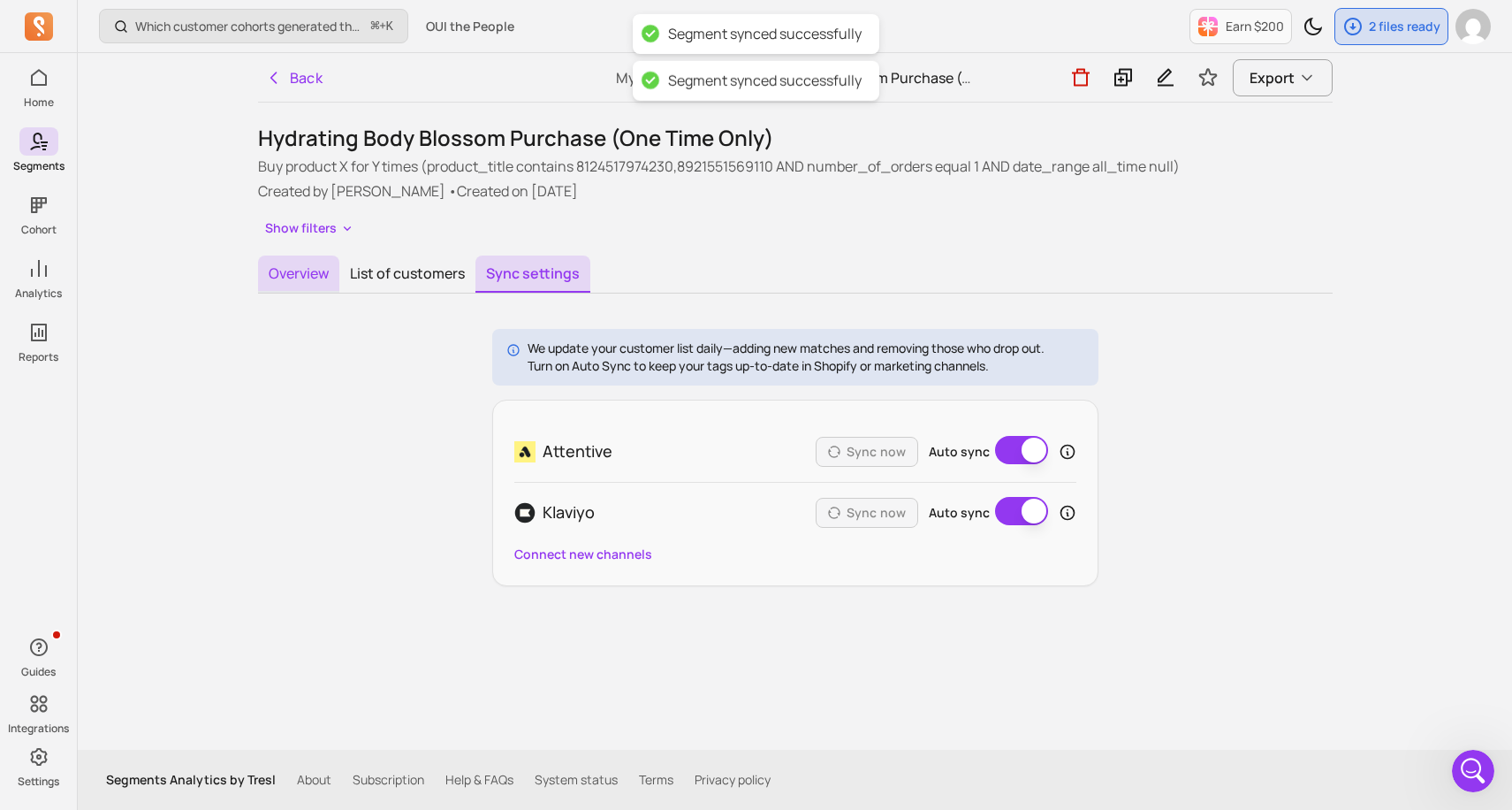
click at [291, 263] on button "Overview" at bounding box center [298, 274] width 82 height 38
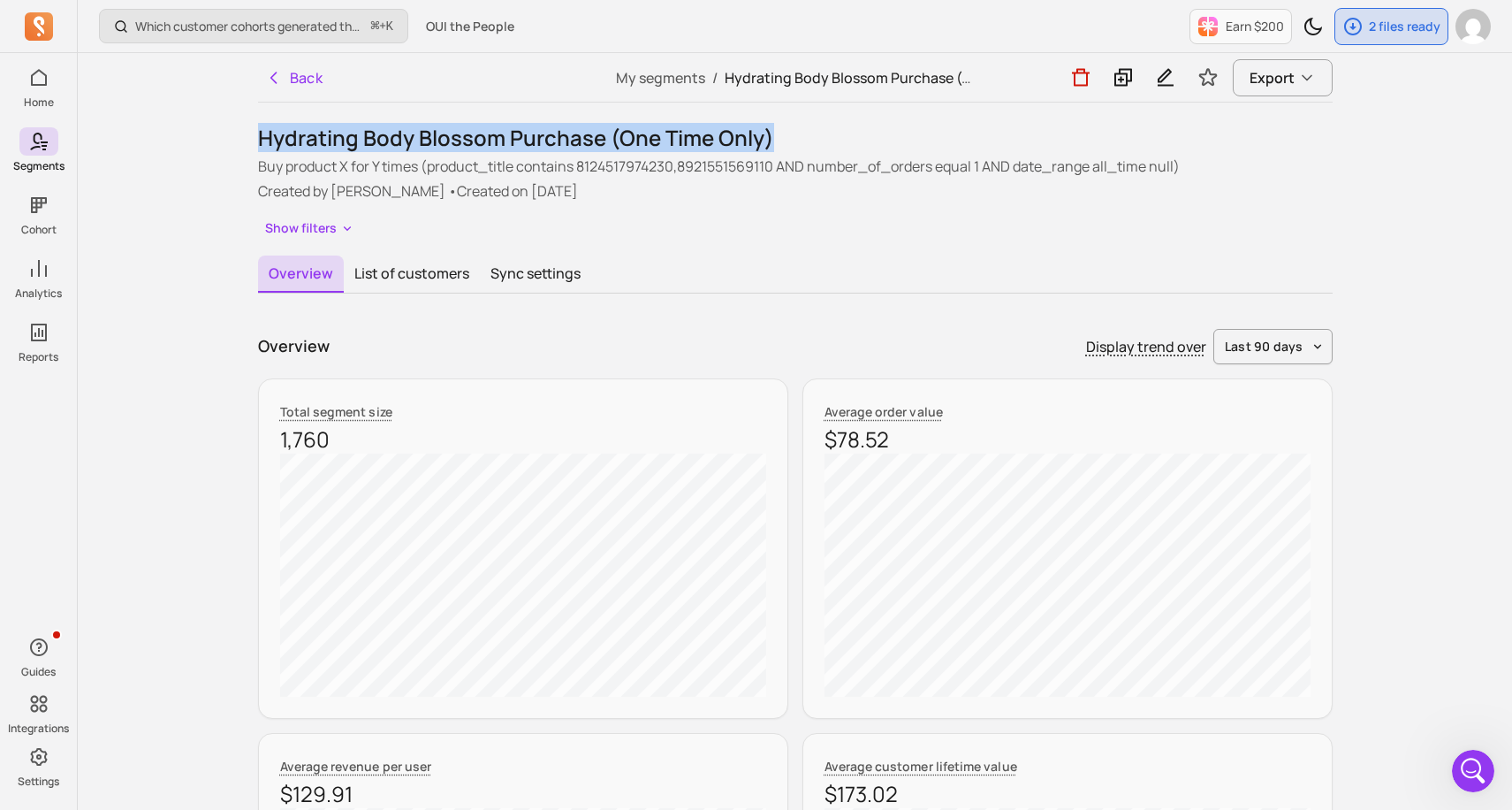
drag, startPoint x: 261, startPoint y: 139, endPoint x: 768, endPoint y: 150, distance: 507.1
click at [768, 150] on h1 "Hydrating Body Blossom Purchase (One Time Only)" at bounding box center [795, 138] width 1074 height 28
copy h1 "Hydrating Body Blossom Purchase (One Time Only)"
click at [1170, 80] on icon "button" at bounding box center [1165, 78] width 22 height 22
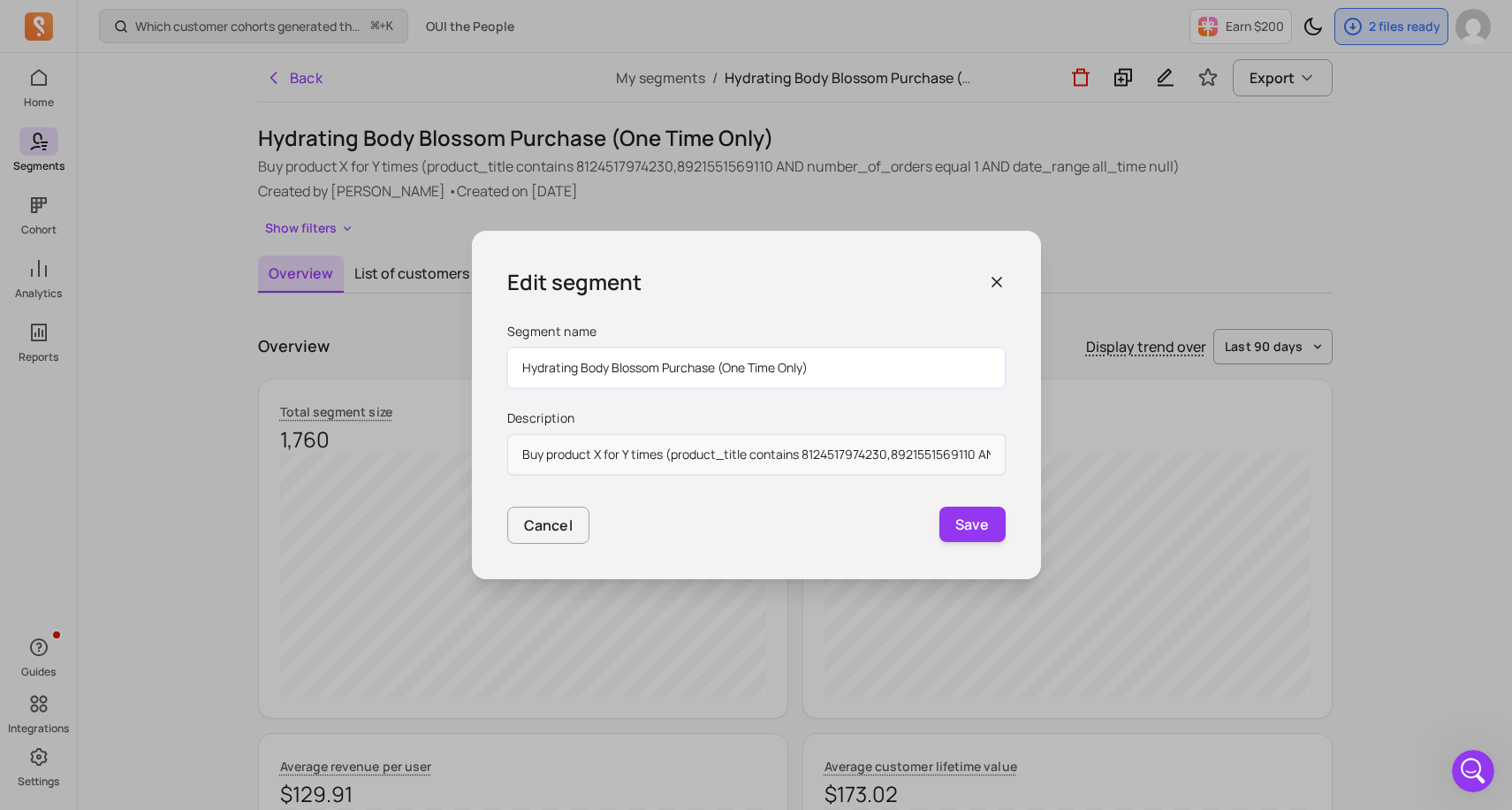
click at [610, 364] on input "Hydrating Body Blossom Purchase (One Time Only)" at bounding box center [756, 367] width 499 height 40
drag, startPoint x: 668, startPoint y: 368, endPoint x: 609, endPoint y: 368, distance: 59.0
click at [609, 368] on input "Hydrating Body OBlossom Purchase (One Time Only)" at bounding box center [756, 367] width 499 height 40
drag, startPoint x: 801, startPoint y: 365, endPoint x: 515, endPoint y: 368, distance: 286.0
click at [515, 368] on input "Hydrating Body Gloss OB Purchase (One Time Only)" at bounding box center [756, 367] width 499 height 40
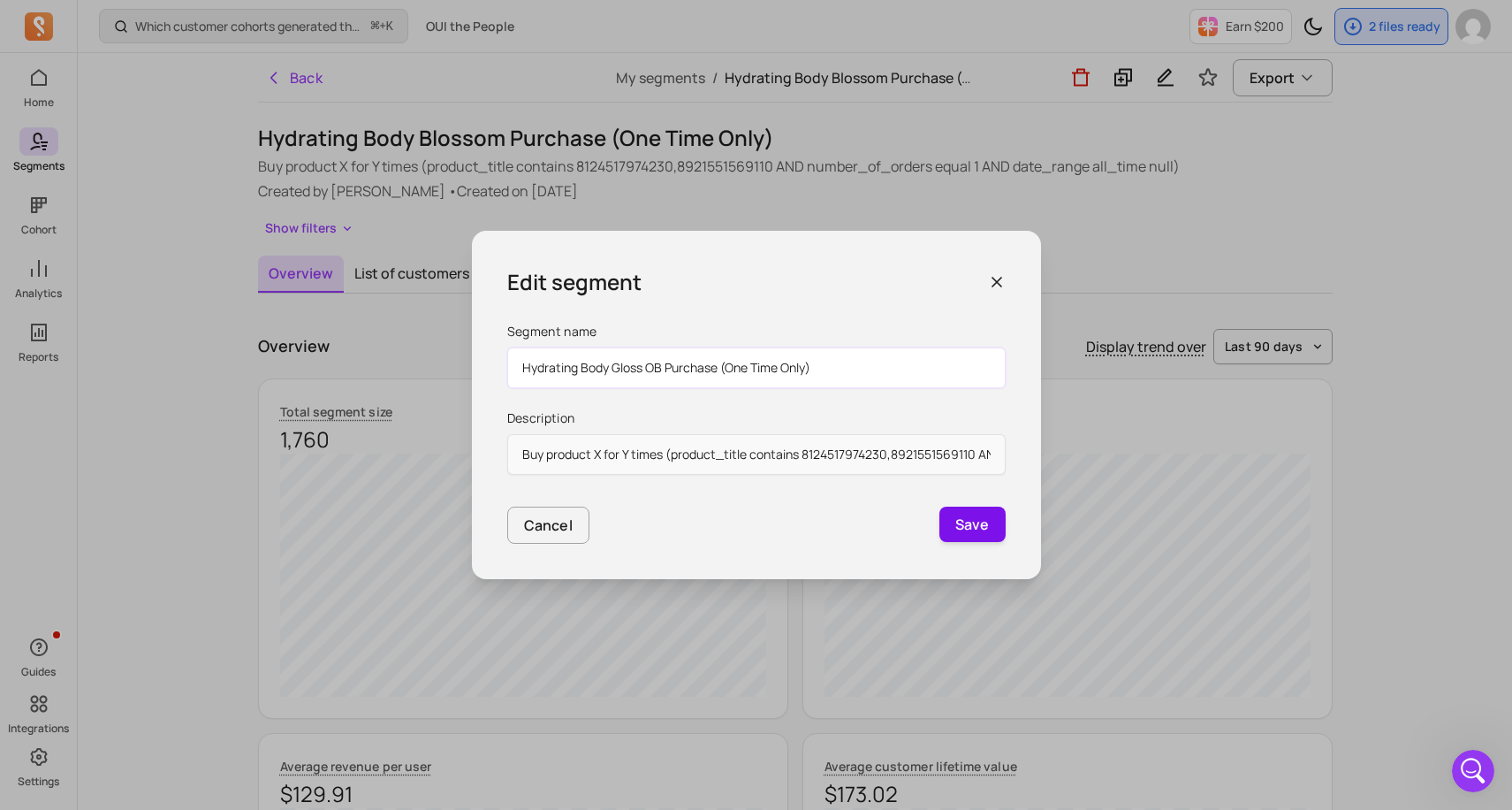
type input "Hydrating Body Gloss OB Purchase (One Time Only)"
click at [951, 526] on button "Save" at bounding box center [972, 524] width 67 height 36
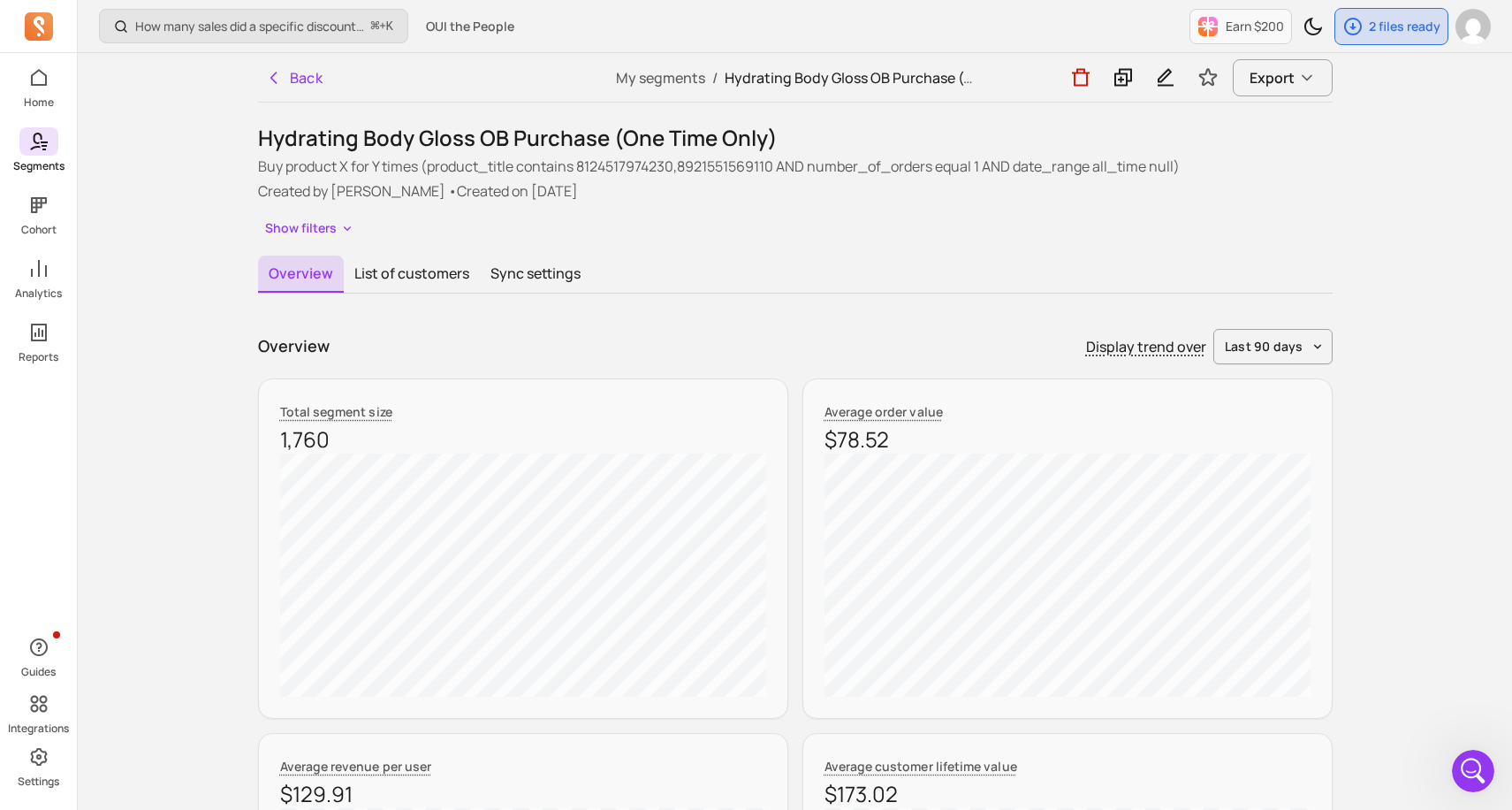
click at [47, 139] on icon at bounding box center [38, 142] width 22 height 22
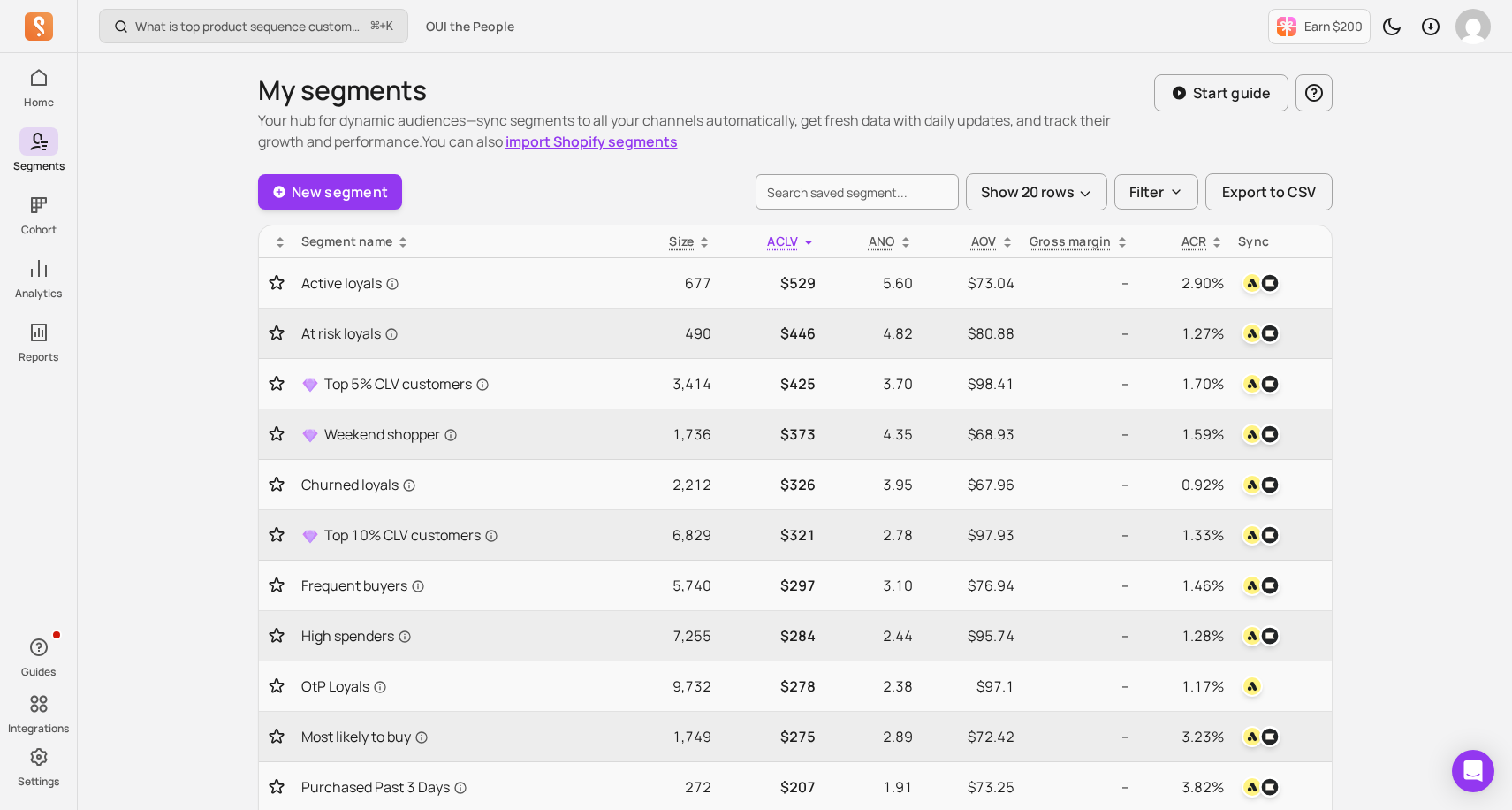
click at [232, 237] on div "My segments Your hub for dynamic audiences—sync segments to all your channels a…" at bounding box center [795, 710] width 1131 height 1313
click at [358, 202] on link "New segment" at bounding box center [330, 192] width 145 height 36
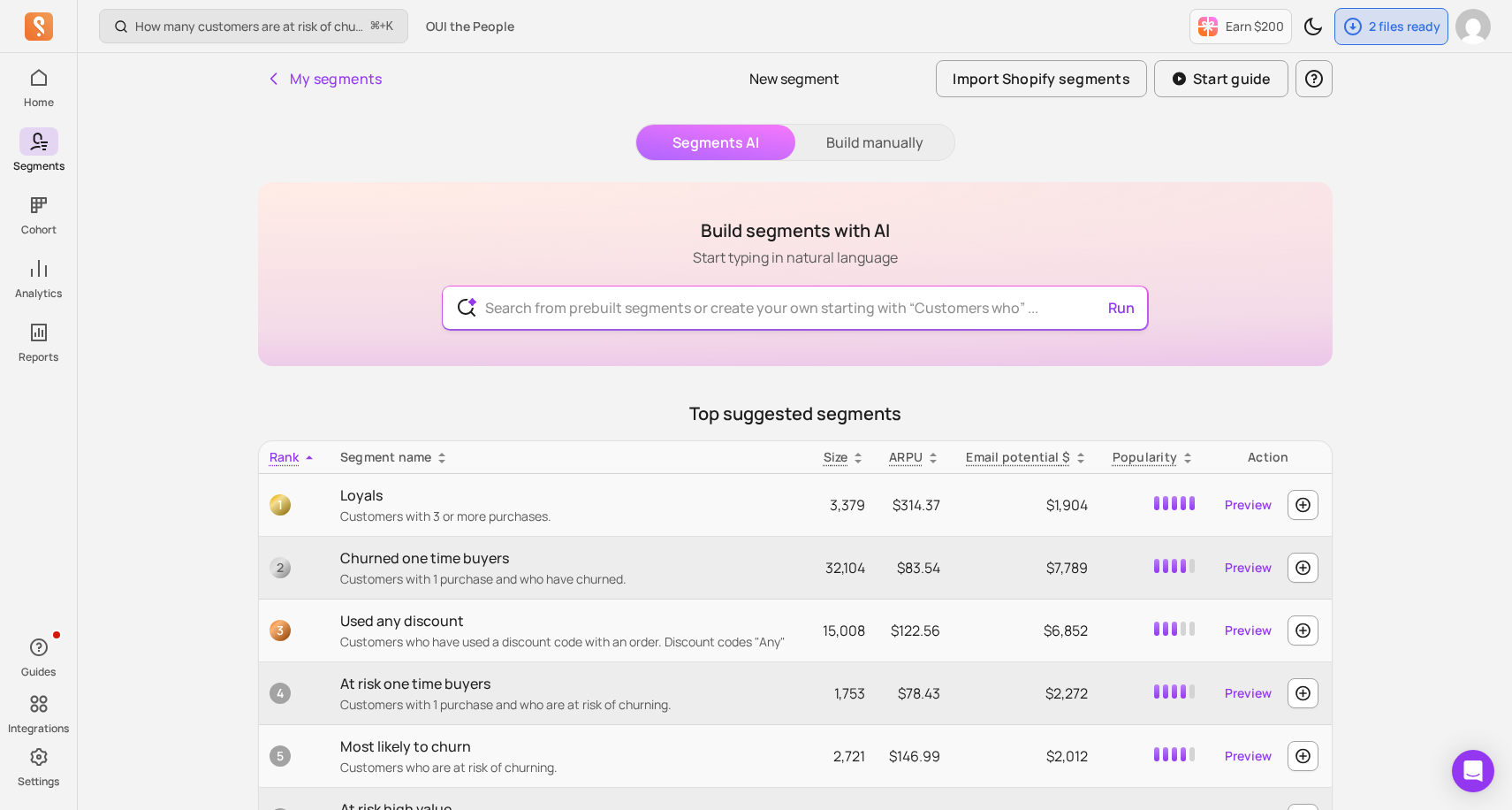
click at [654, 322] on input "text" at bounding box center [794, 307] width 648 height 42
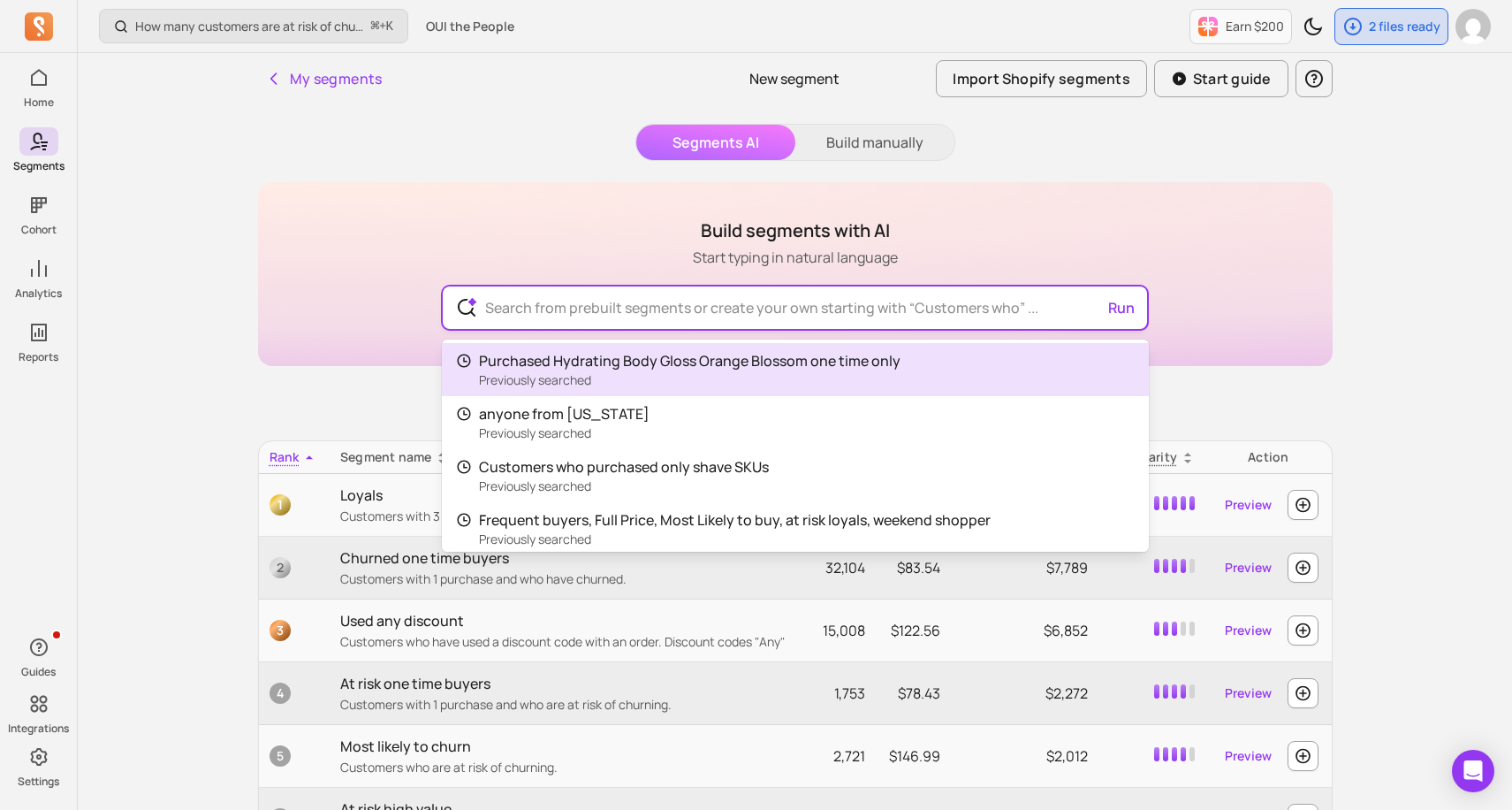
paste input "Hydrating Body Gloss OB Purchase (One Time Only)"
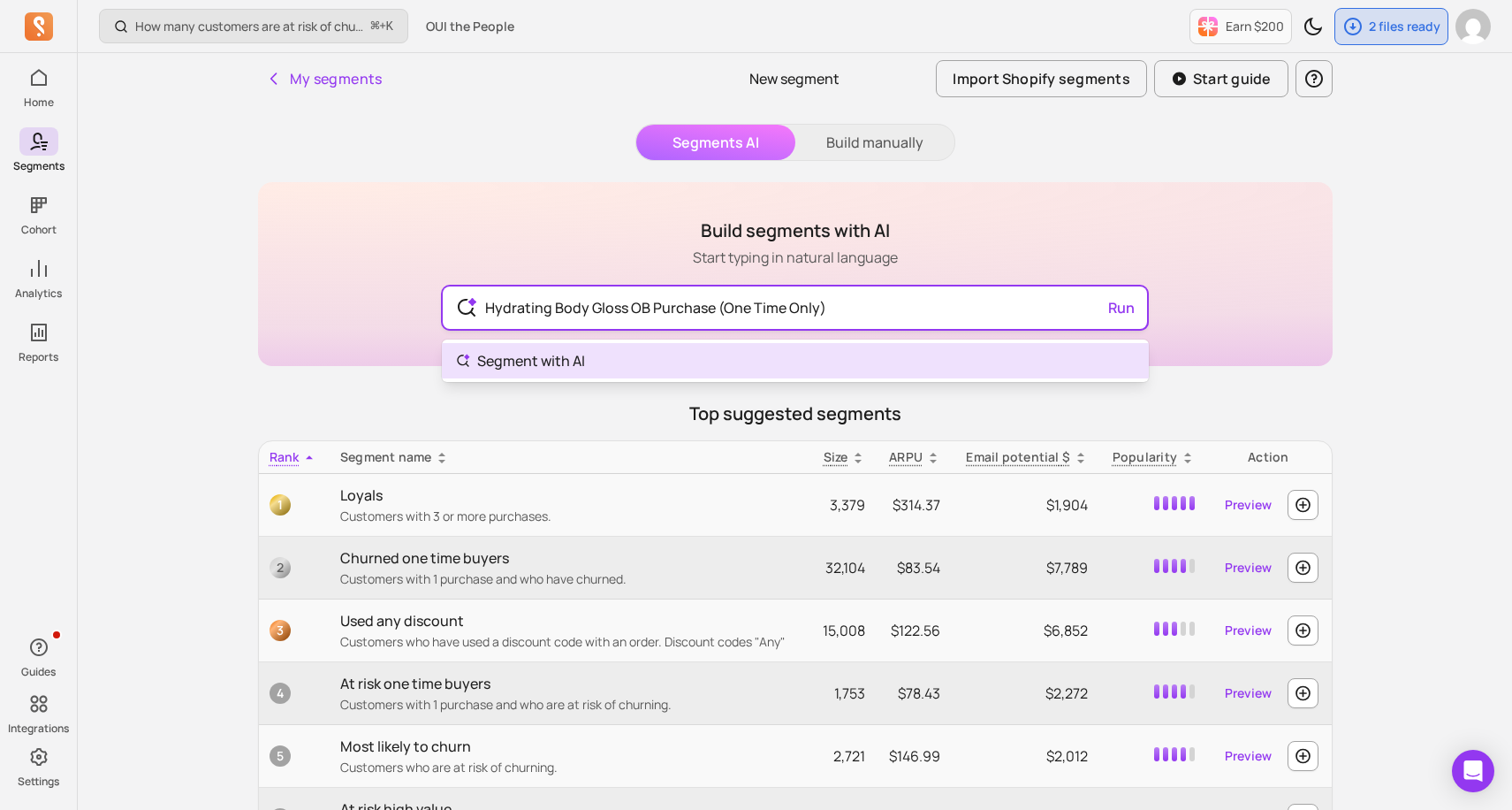
drag, startPoint x: 749, startPoint y: 308, endPoint x: 729, endPoint y: 308, distance: 20.0
click at [729, 308] on input "Hydrating Body Gloss OB Purchase (One Time Only)" at bounding box center [794, 307] width 648 height 42
drag, startPoint x: 815, startPoint y: 307, endPoint x: 726, endPoint y: 312, distance: 89.1
click at [726, 312] on input "Hydrating Body Gloss OB Purchase (One Time Only)" at bounding box center [794, 307] width 648 height 42
type input "Hydrating Body Gloss OB Purchase (Two Times)"
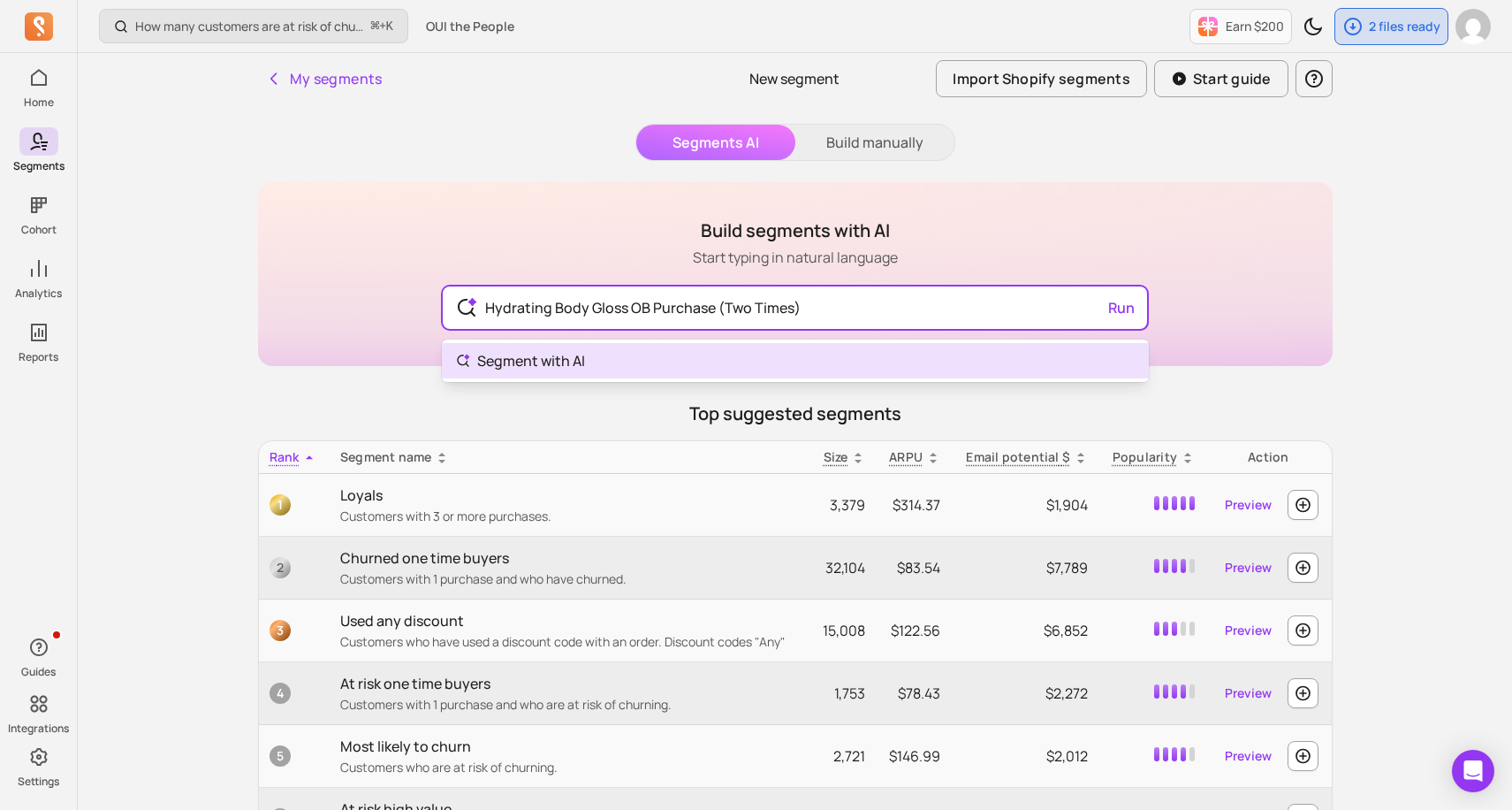
click at [710, 352] on body "Home Segments Cohort Analytics Reports Guides Integrations Settings How many cu…" at bounding box center [756, 518] width 1512 height 1036
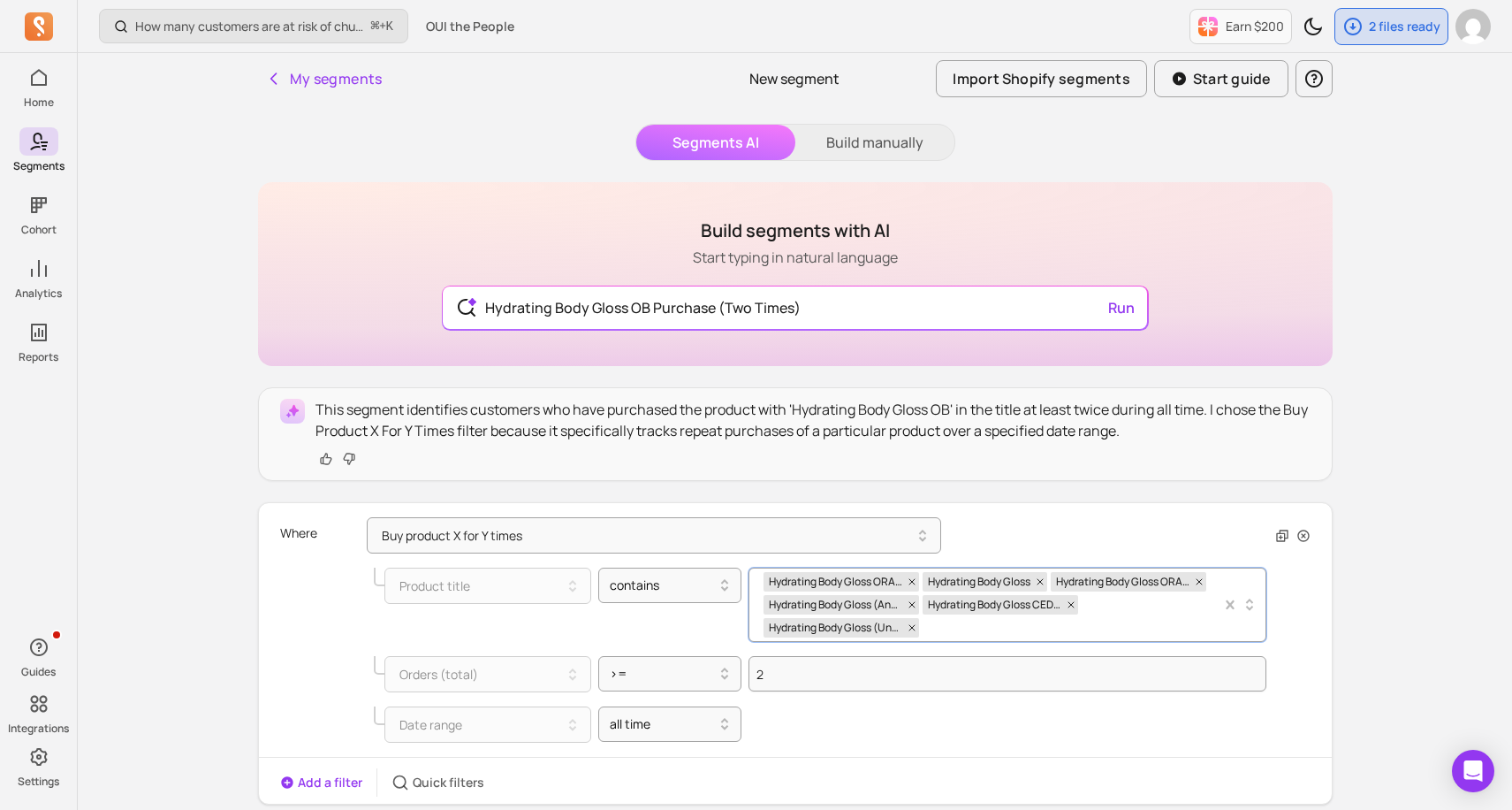
click at [969, 634] on div "Hydrating Body Gloss ORANGE BLOSSOM Hydrating Body Gloss Hydrating Body Gloss O…" at bounding box center [993, 604] width 457 height 72
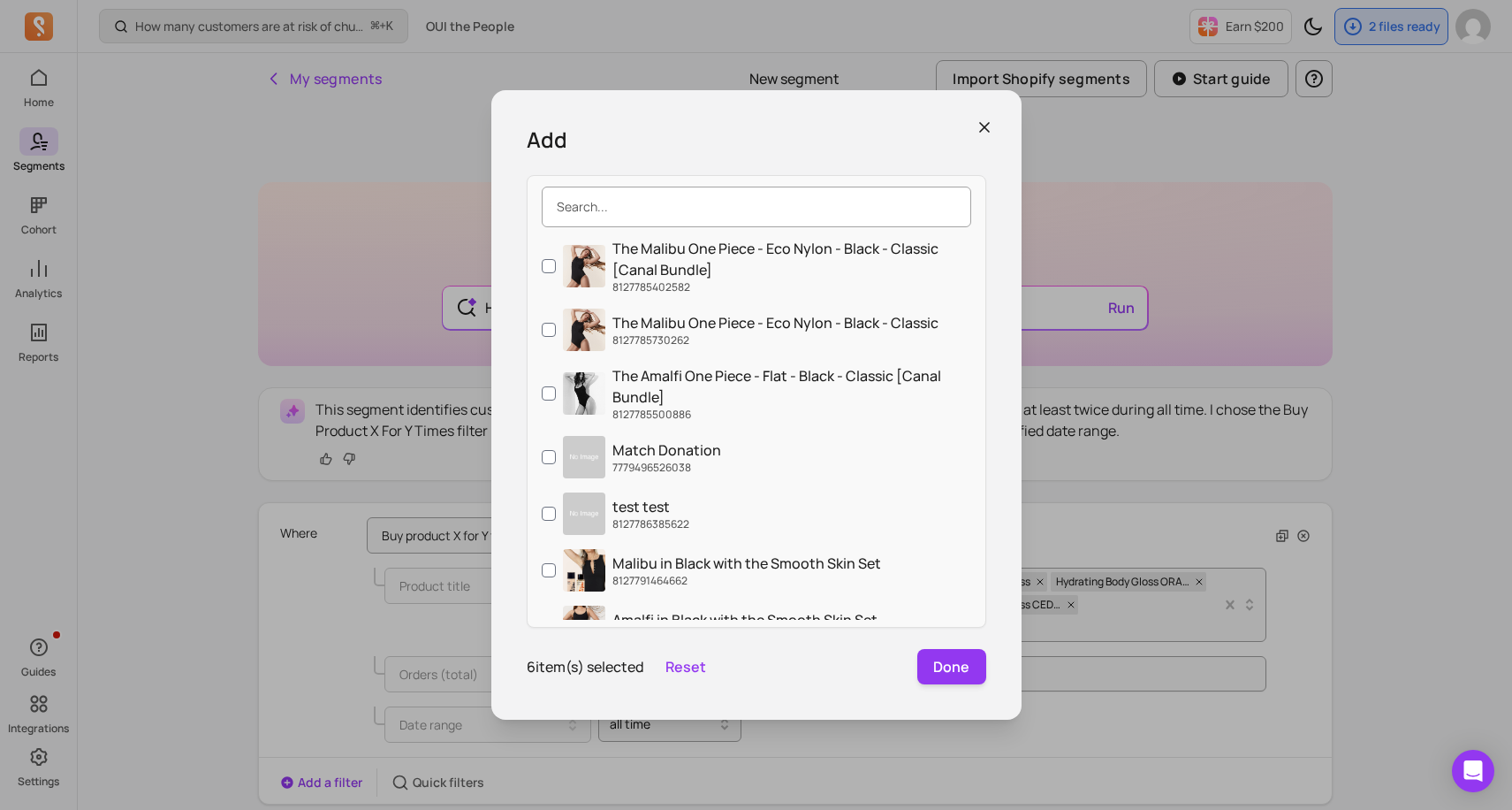
click at [785, 213] on input "search" at bounding box center [756, 206] width 429 height 40
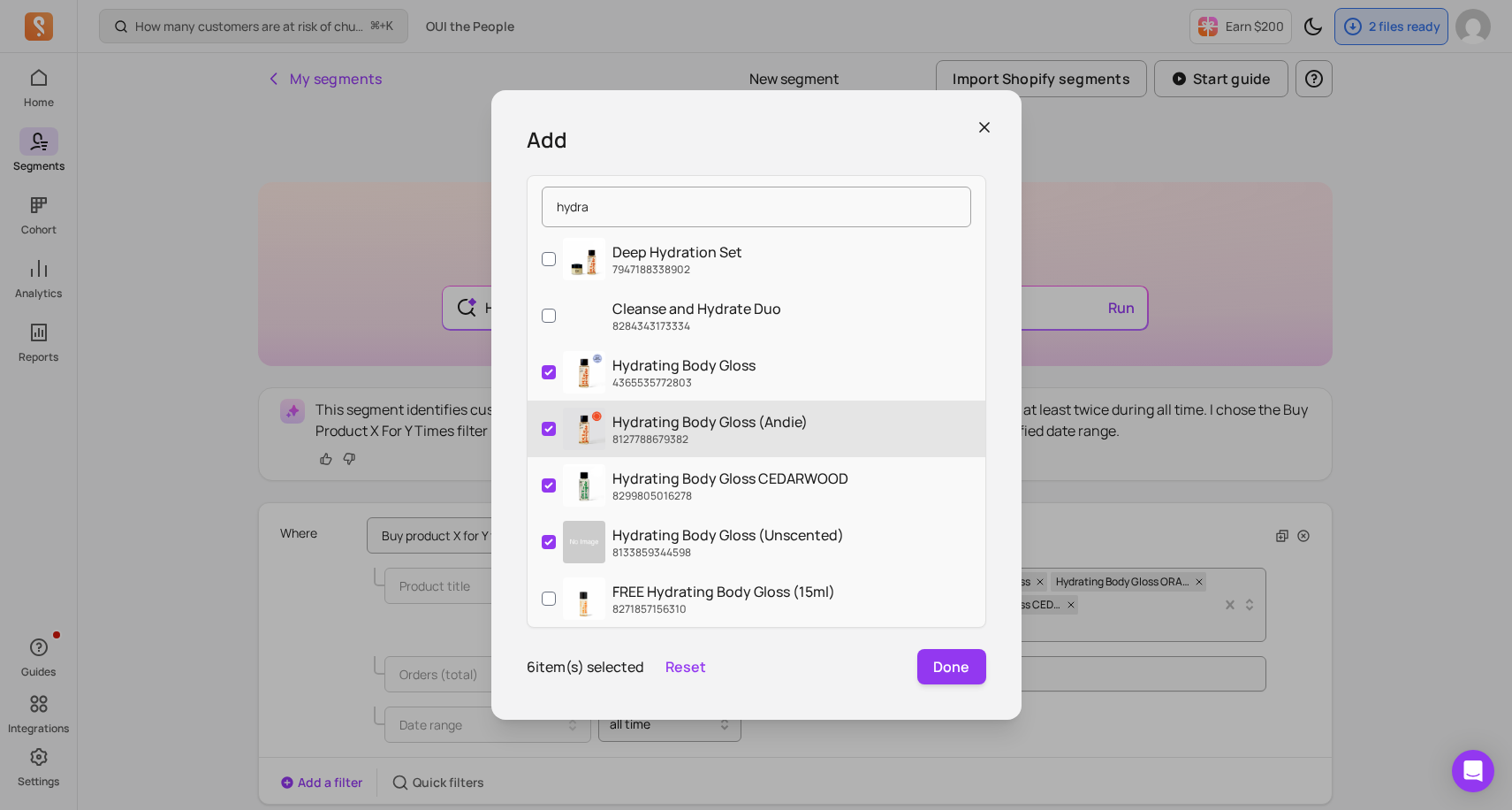
type input "hydra"
click at [546, 425] on input "Hydrating Body Gloss (Andie) 8127788679382" at bounding box center [548, 428] width 14 height 14
checkbox input "false"
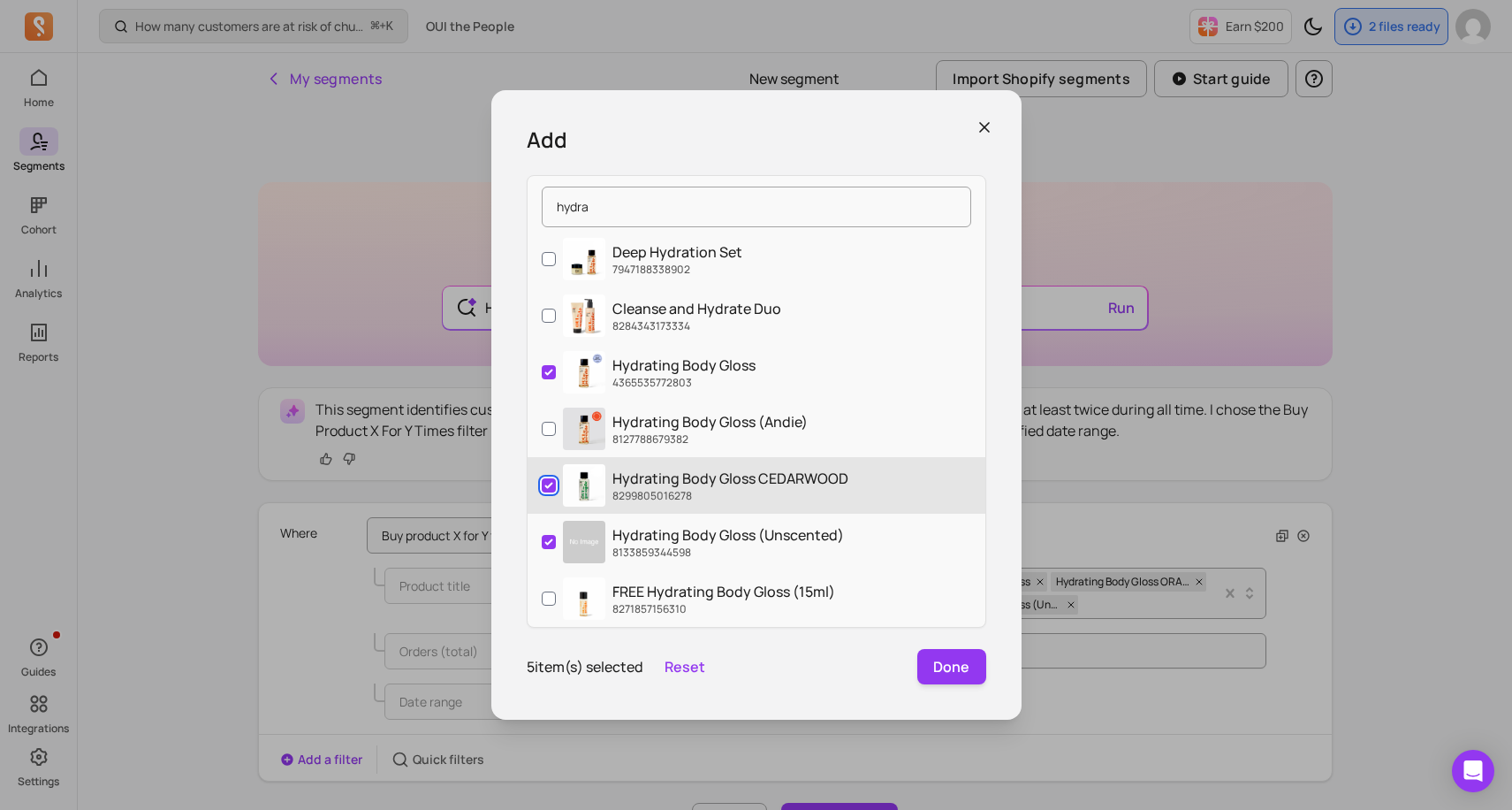
click at [546, 485] on input "Hydrating Body Gloss CEDARWOOD 8299805016278" at bounding box center [548, 485] width 14 height 14
checkbox input "false"
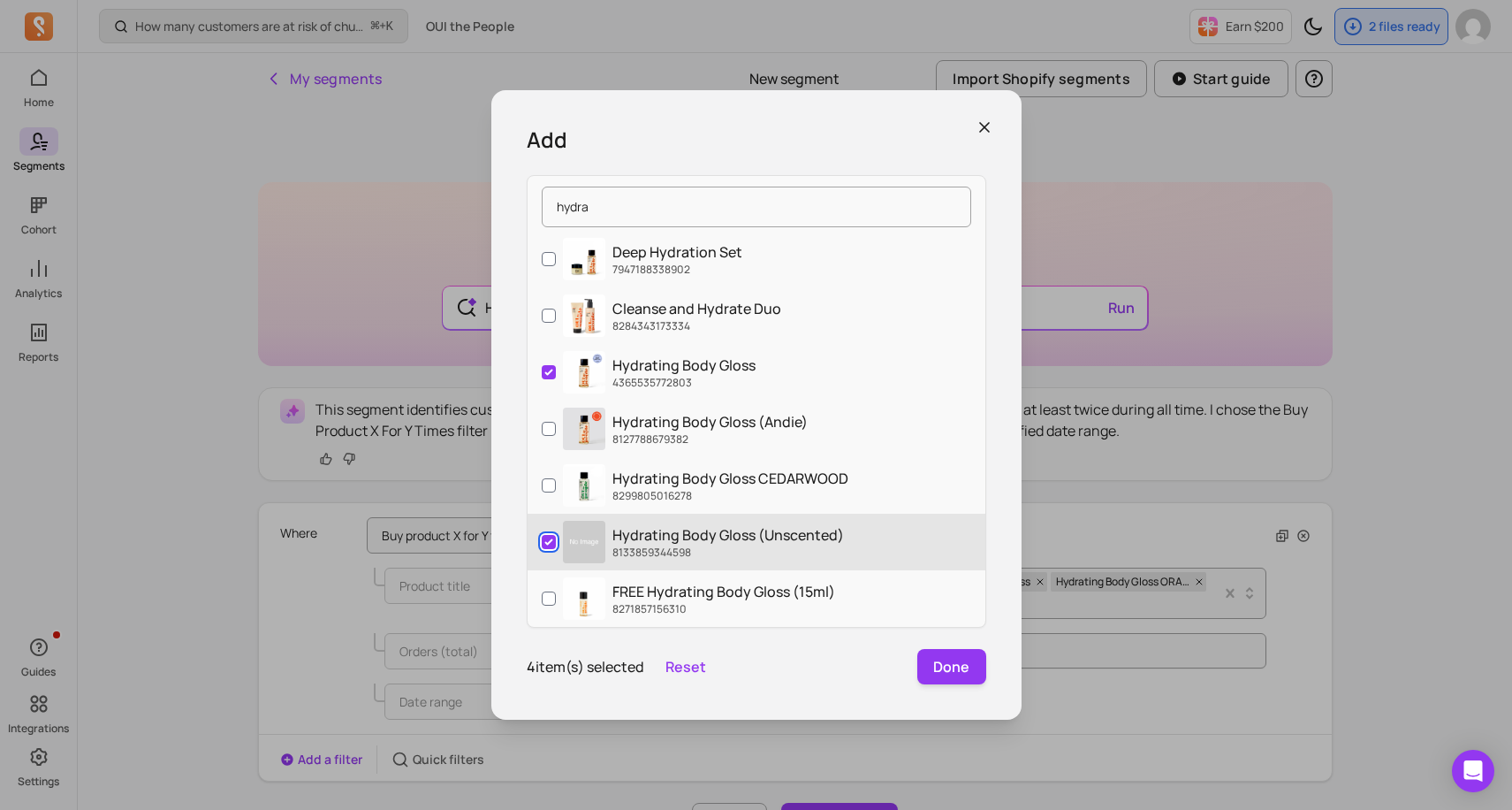
click at [549, 534] on input "Hydrating Body Gloss (Unscented) 8133859344598" at bounding box center [548, 541] width 14 height 14
checkbox input "false"
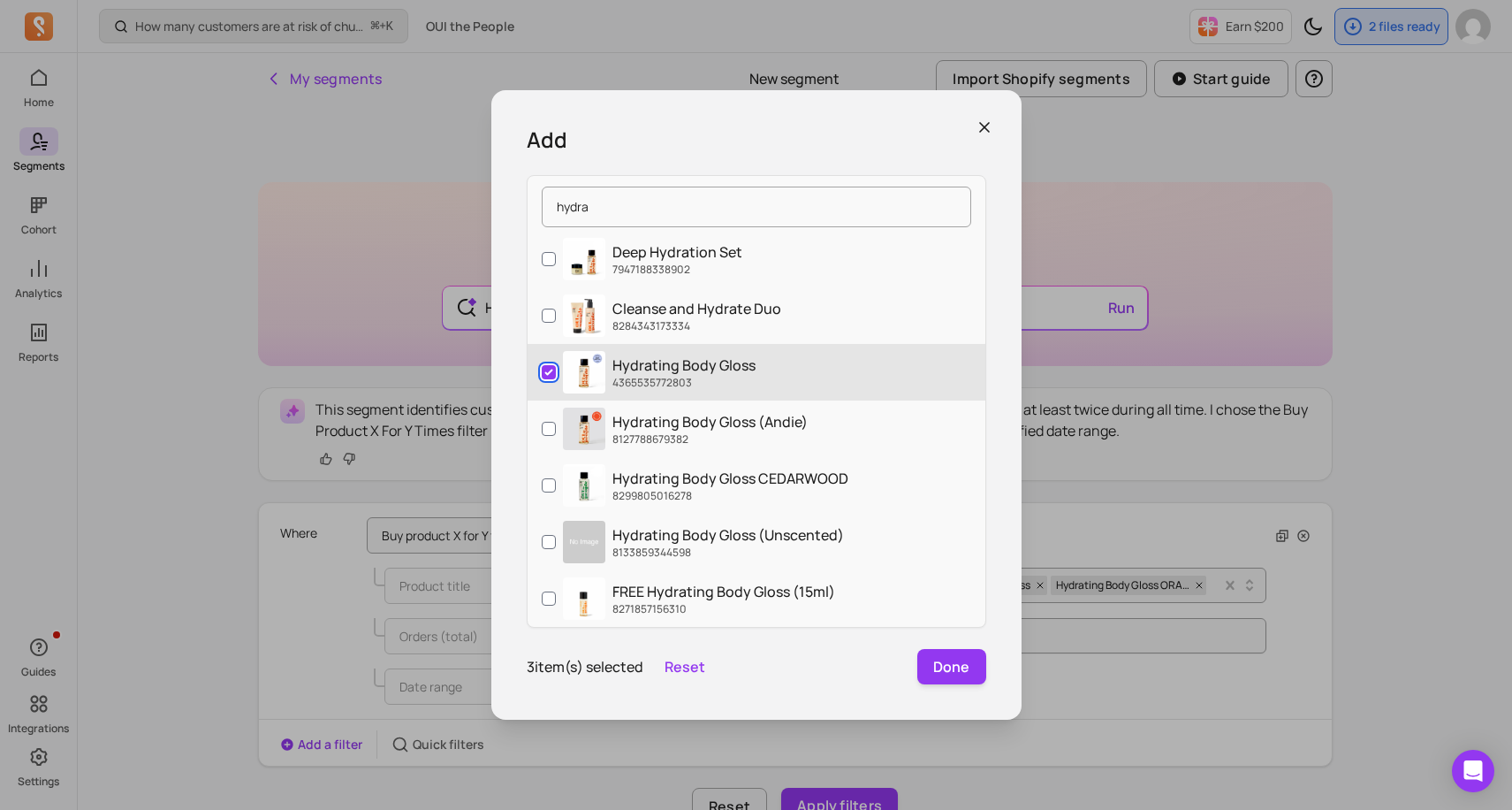
click at [555, 376] on input "Hydrating Body Gloss 4365535772803" at bounding box center [548, 371] width 14 height 14
checkbox input "false"
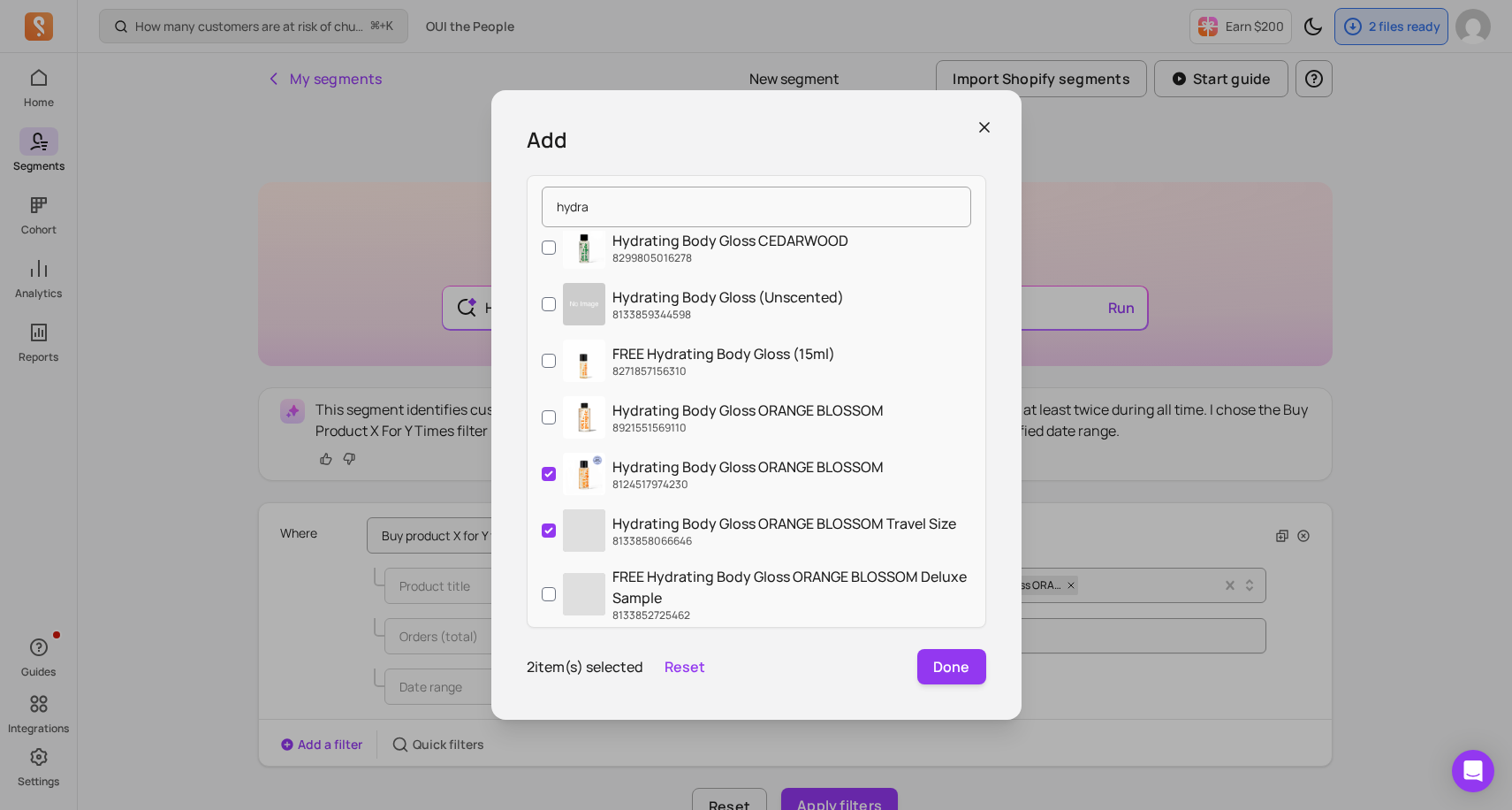
scroll to position [283, 0]
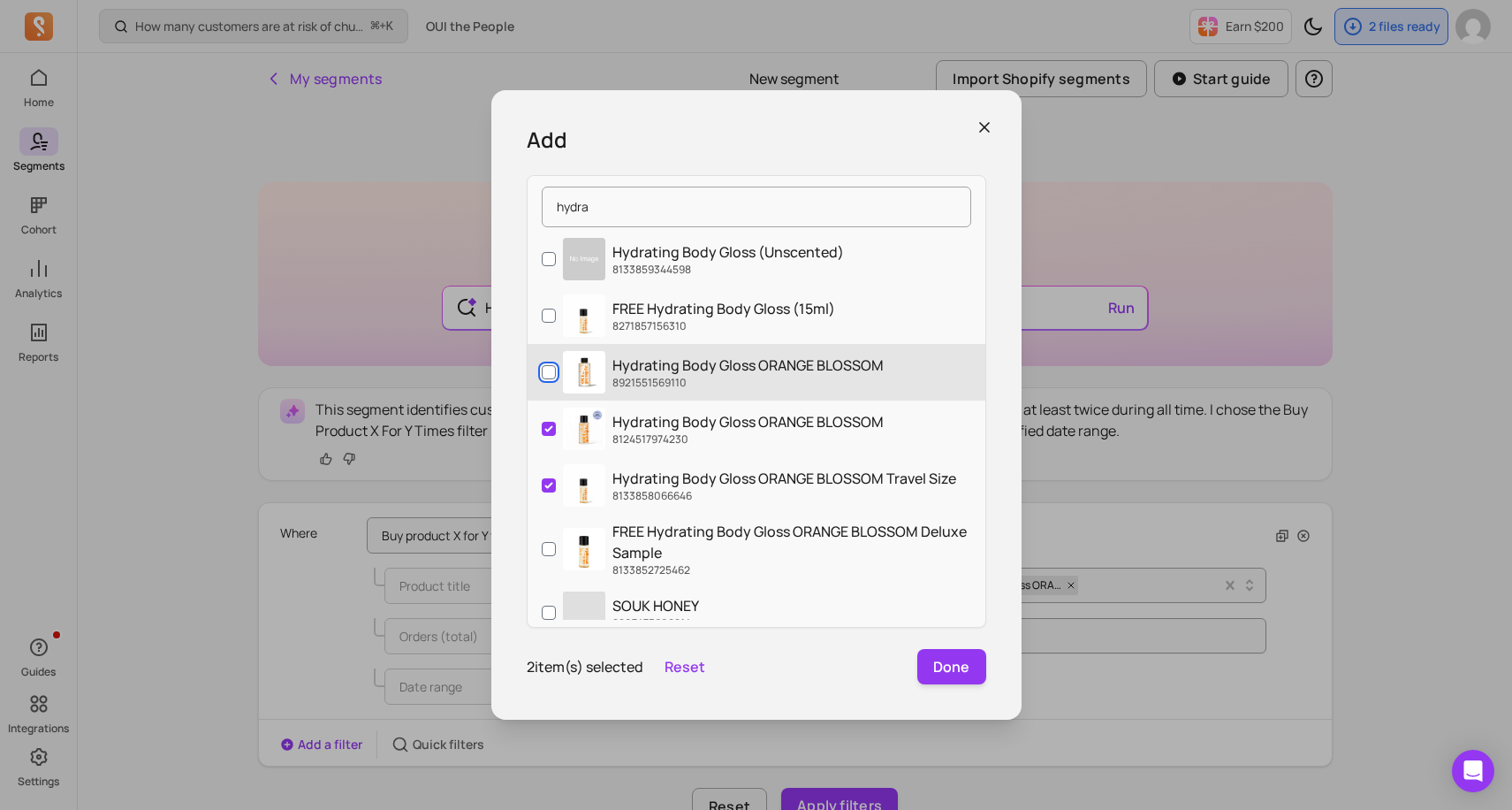
click at [548, 371] on input "Hydrating Body Gloss ORANGE BLOSSOM 8921551569110" at bounding box center [548, 371] width 14 height 14
checkbox input "true"
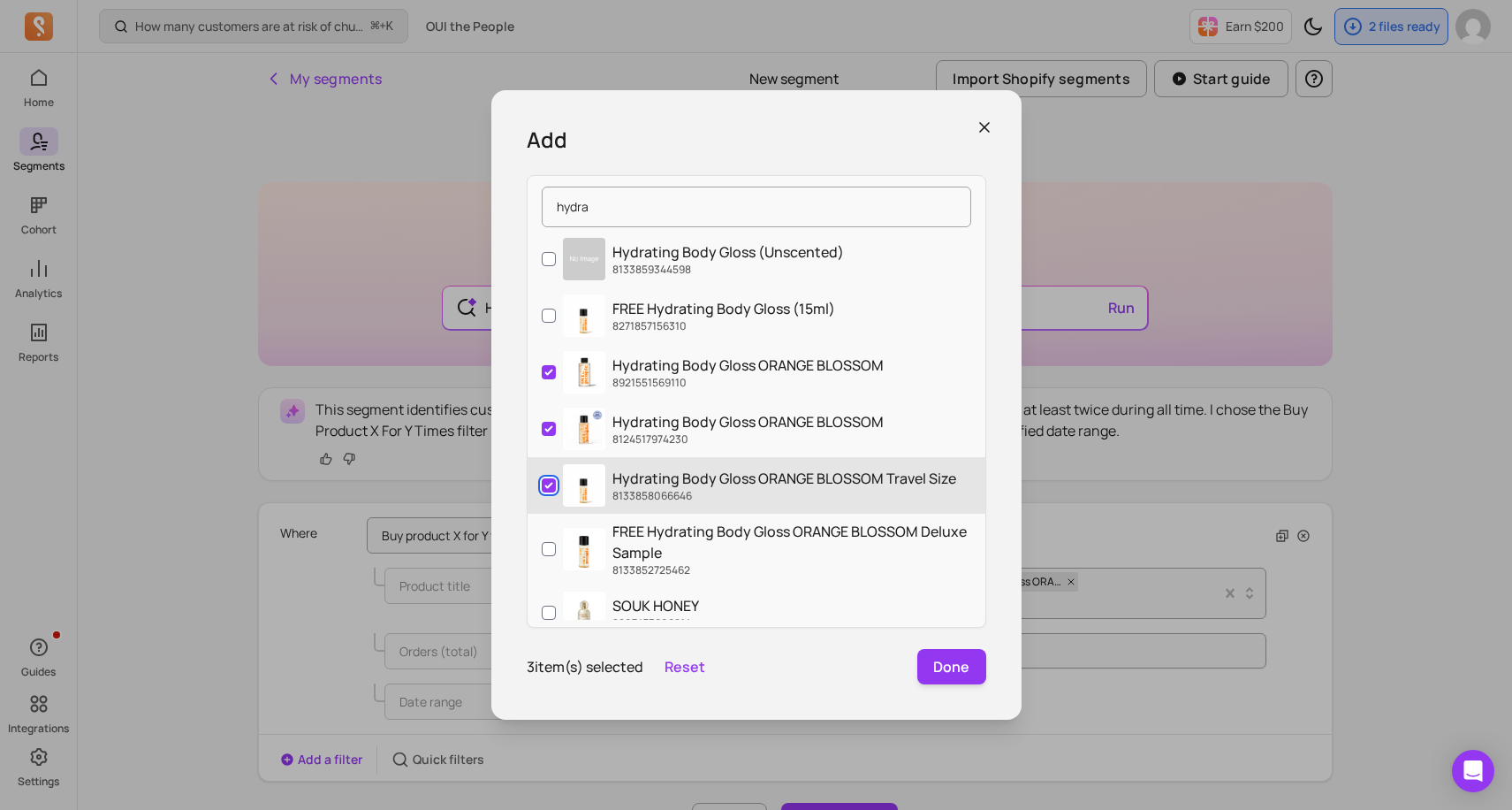
click at [548, 484] on input "Hydrating Body Gloss ORANGE BLOSSOM Travel Size 8133858066646" at bounding box center [548, 485] width 14 height 14
checkbox input "false"
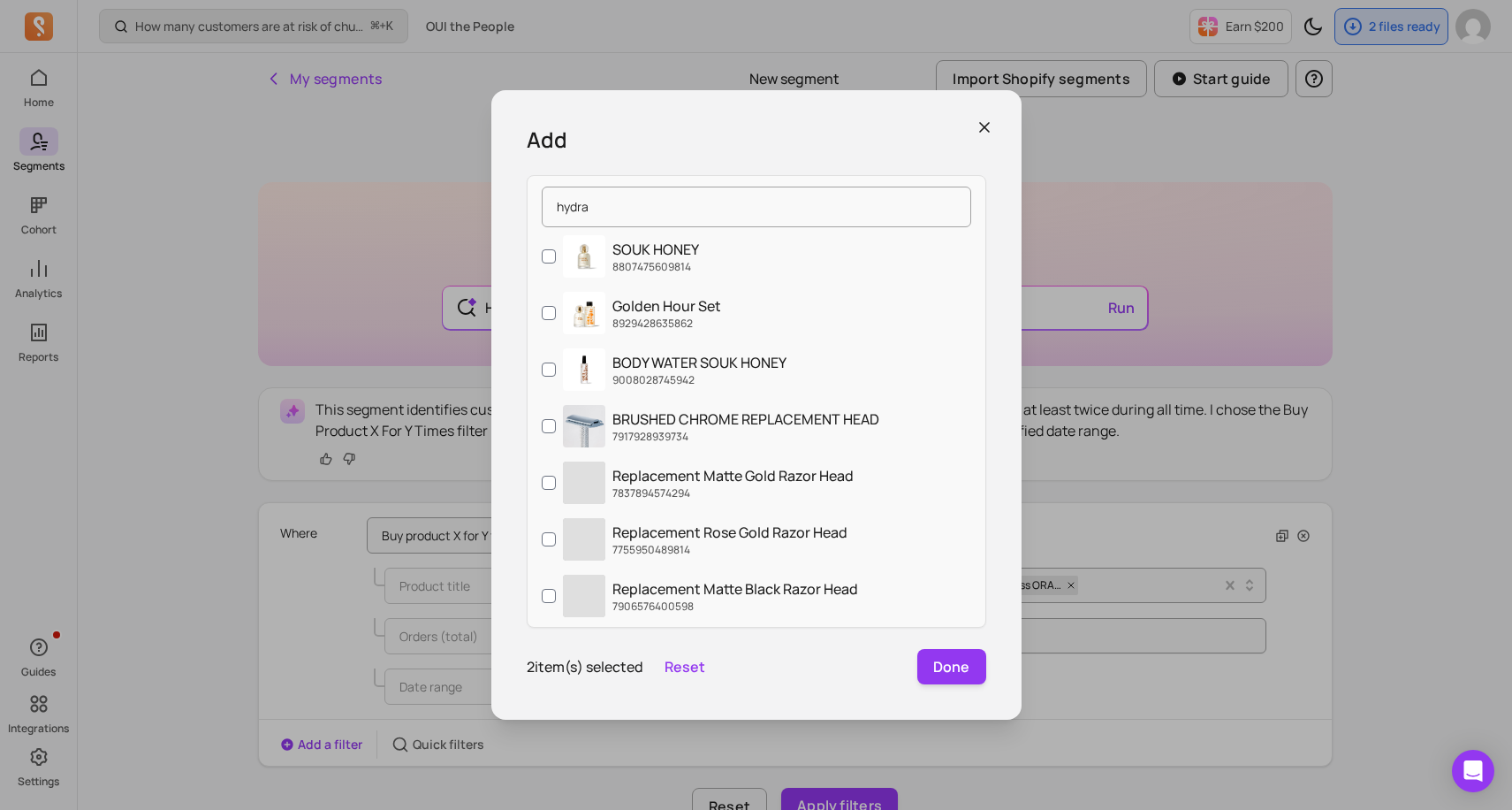
scroll to position [643, 0]
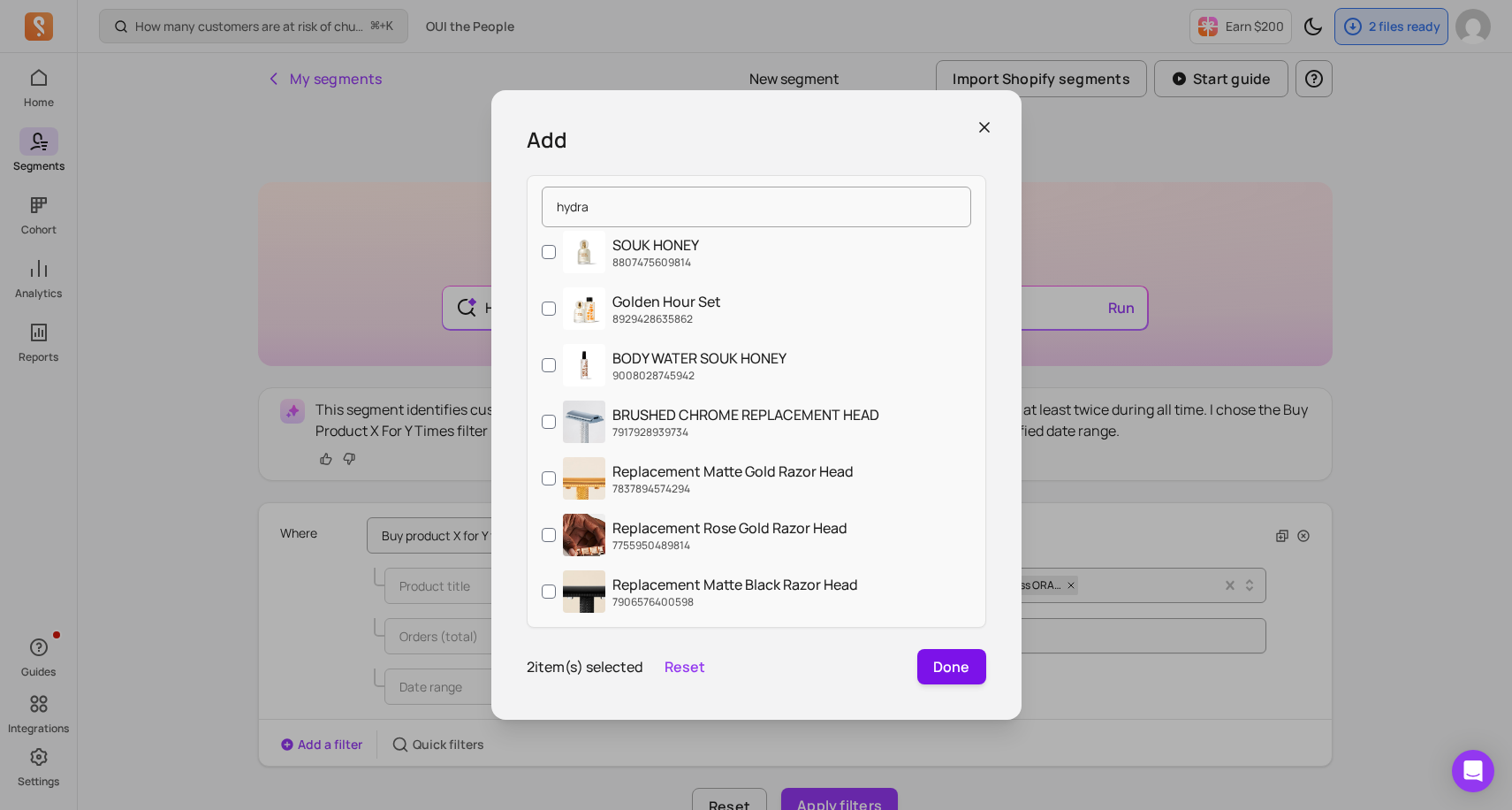
click at [939, 672] on button "Done" at bounding box center [952, 667] width 69 height 36
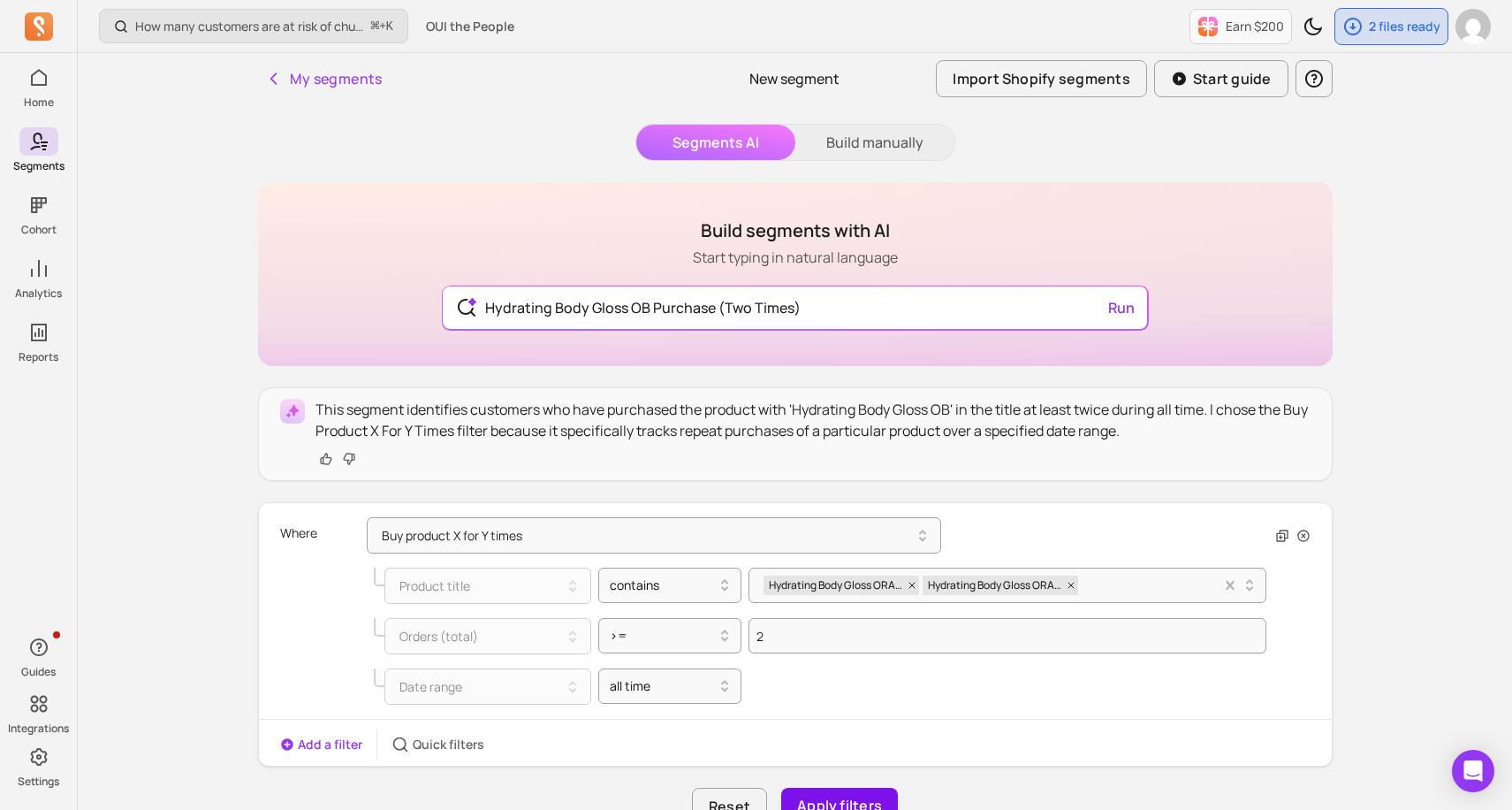
click at [834, 788] on button "Apply filters" at bounding box center [839, 806] width 116 height 38
click at [832, 800] on button "Save segment" at bounding box center [840, 806] width 130 height 38
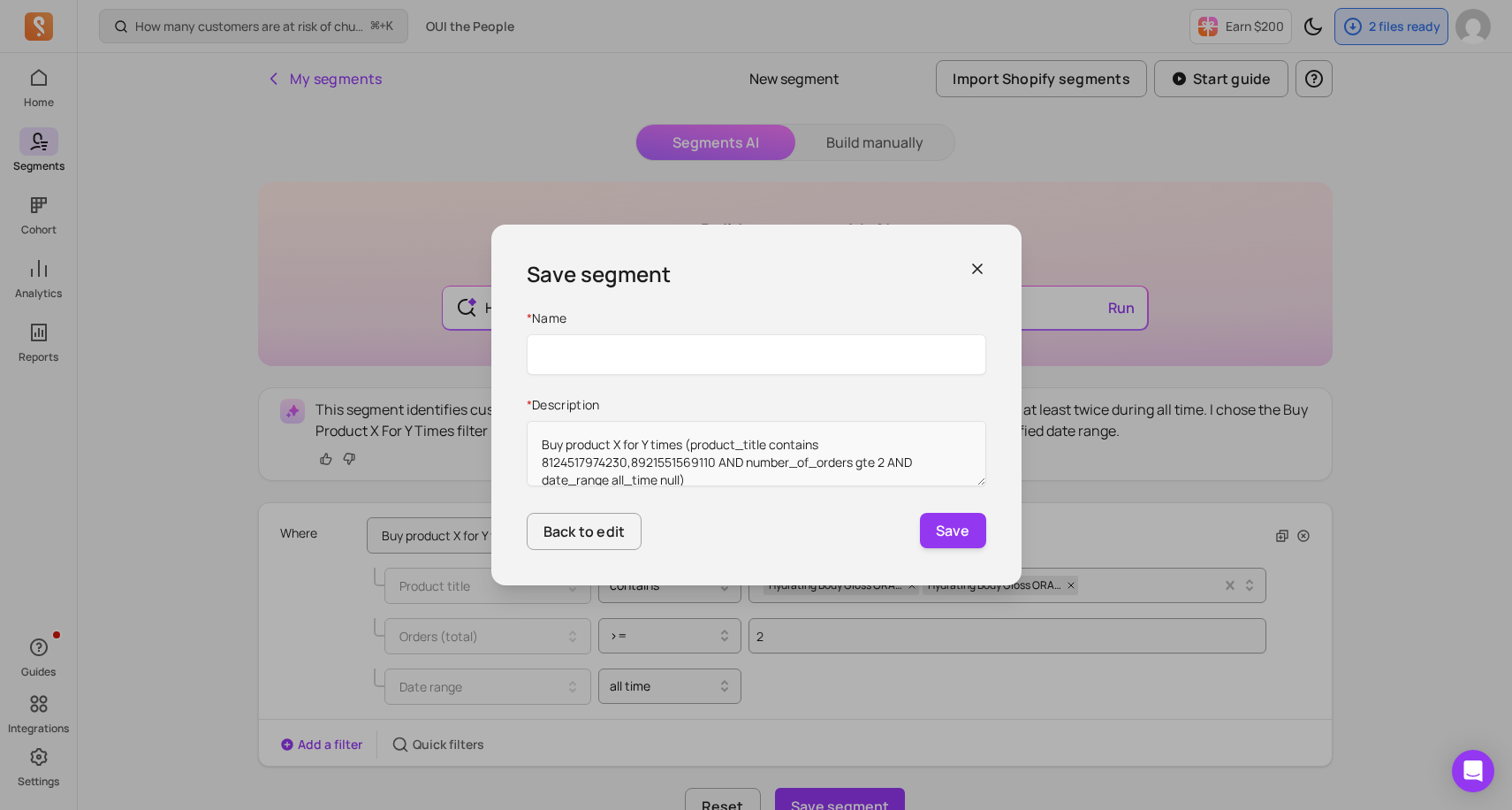
click at [728, 358] on input "Name" at bounding box center [756, 353] width 459 height 40
drag, startPoint x: 826, startPoint y: 356, endPoint x: 746, endPoint y: 357, distance: 80.0
click at [746, 357] on input "Hydrating Body Gloss OB Purchase (One Time Only)" at bounding box center [756, 353] width 459 height 40
type input "Hydrating Body Gloss OB Purchase (Two Times)"
click at [927, 523] on button "Save" at bounding box center [952, 531] width 67 height 36
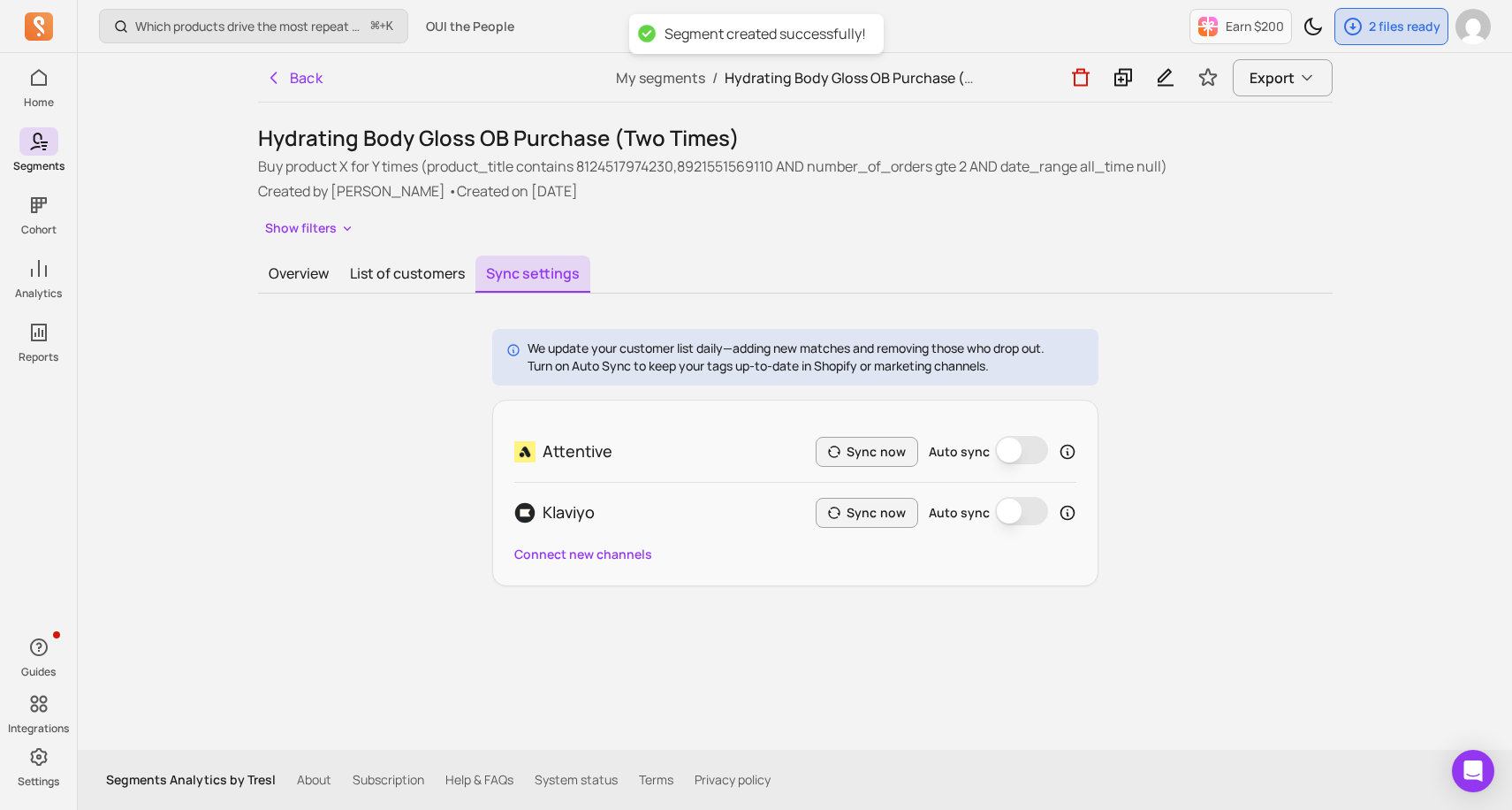
click at [1026, 444] on button "Auto sync" at bounding box center [1022, 450] width 53 height 28
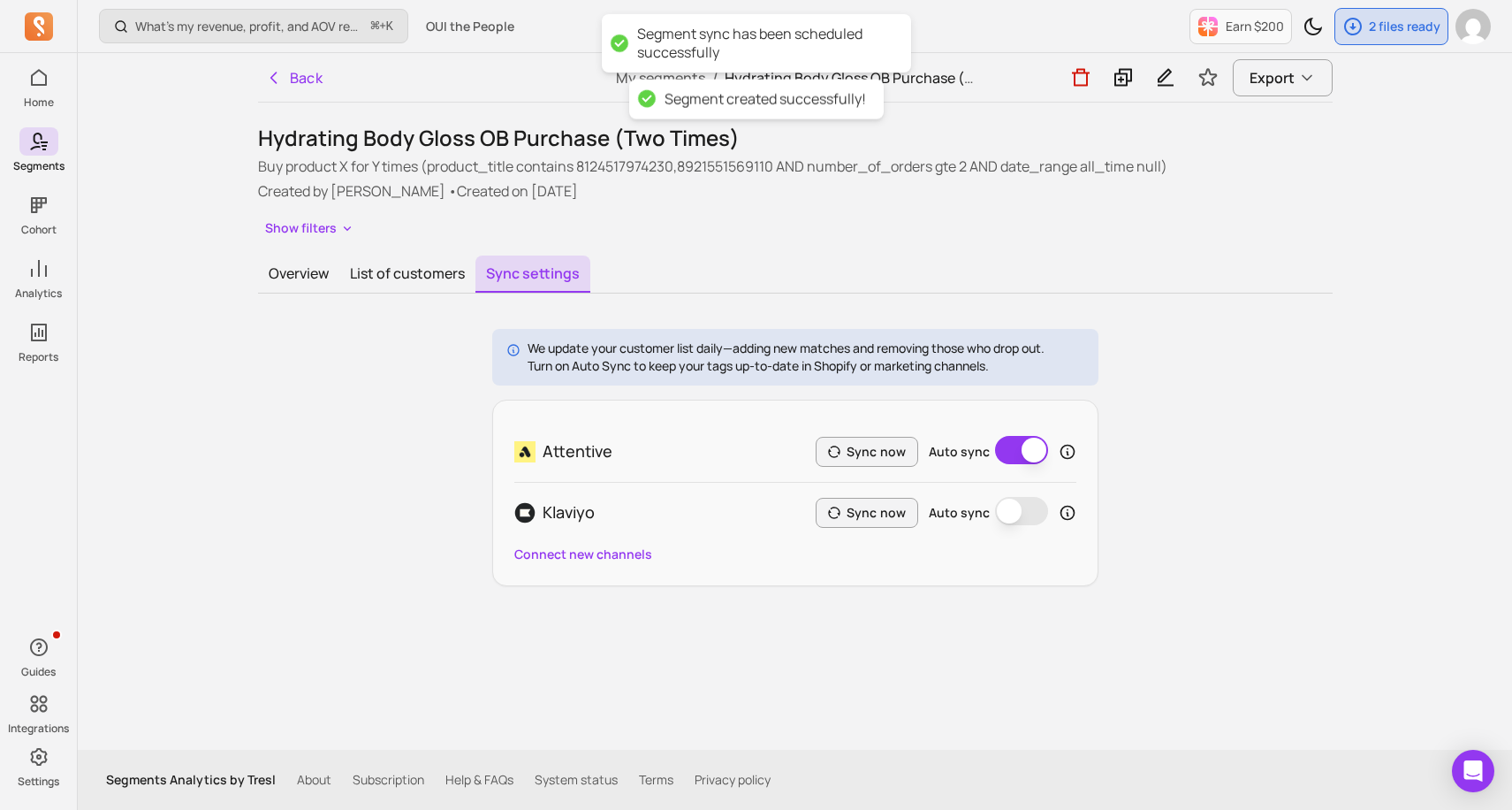
click at [1022, 518] on button "Auto sync" at bounding box center [1022, 511] width 53 height 28
click at [888, 442] on button "Sync now" at bounding box center [866, 452] width 102 height 30
click at [889, 526] on button "Sync now" at bounding box center [866, 513] width 102 height 30
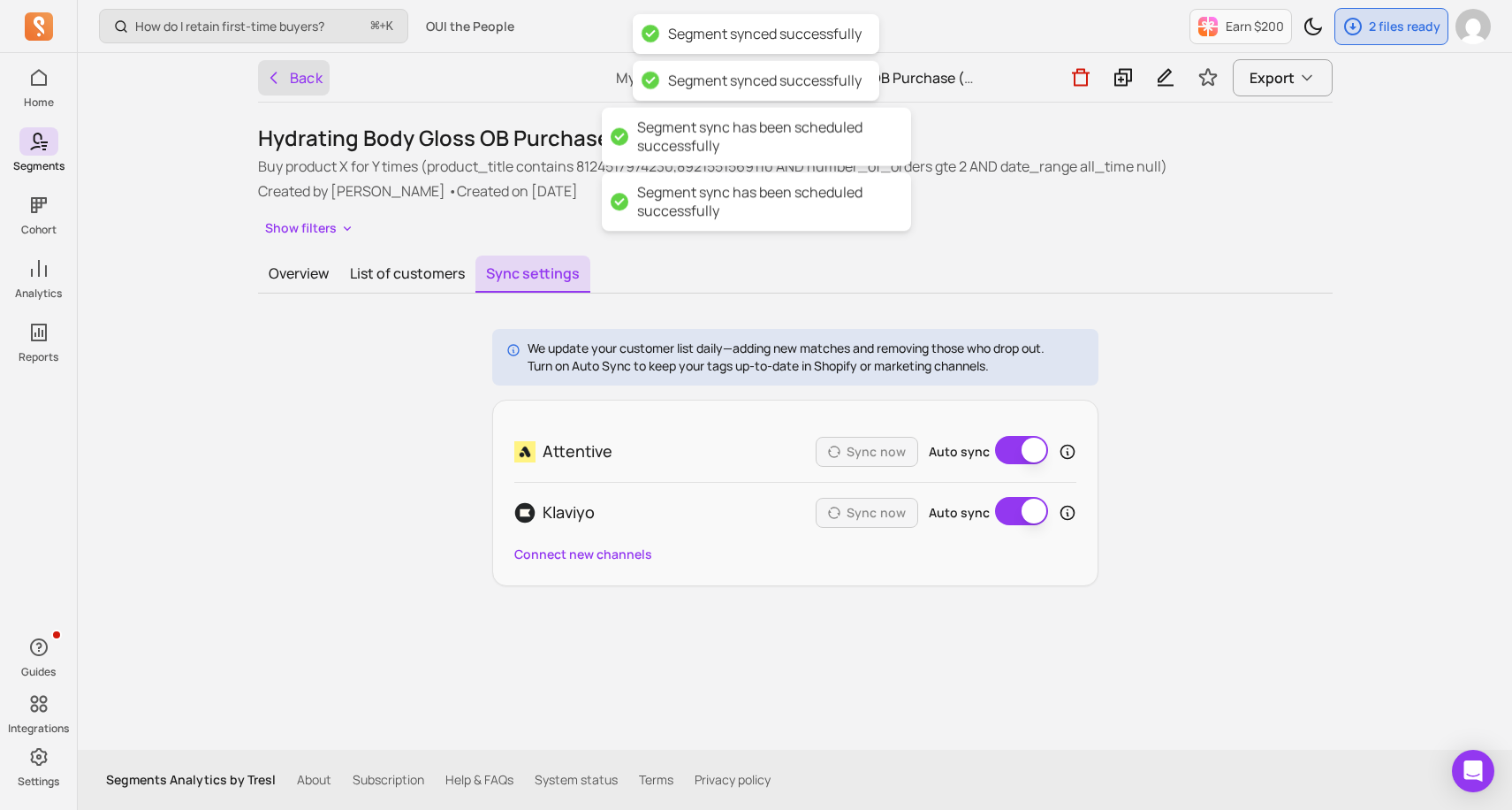
click at [314, 76] on button "Back" at bounding box center [293, 78] width 72 height 36
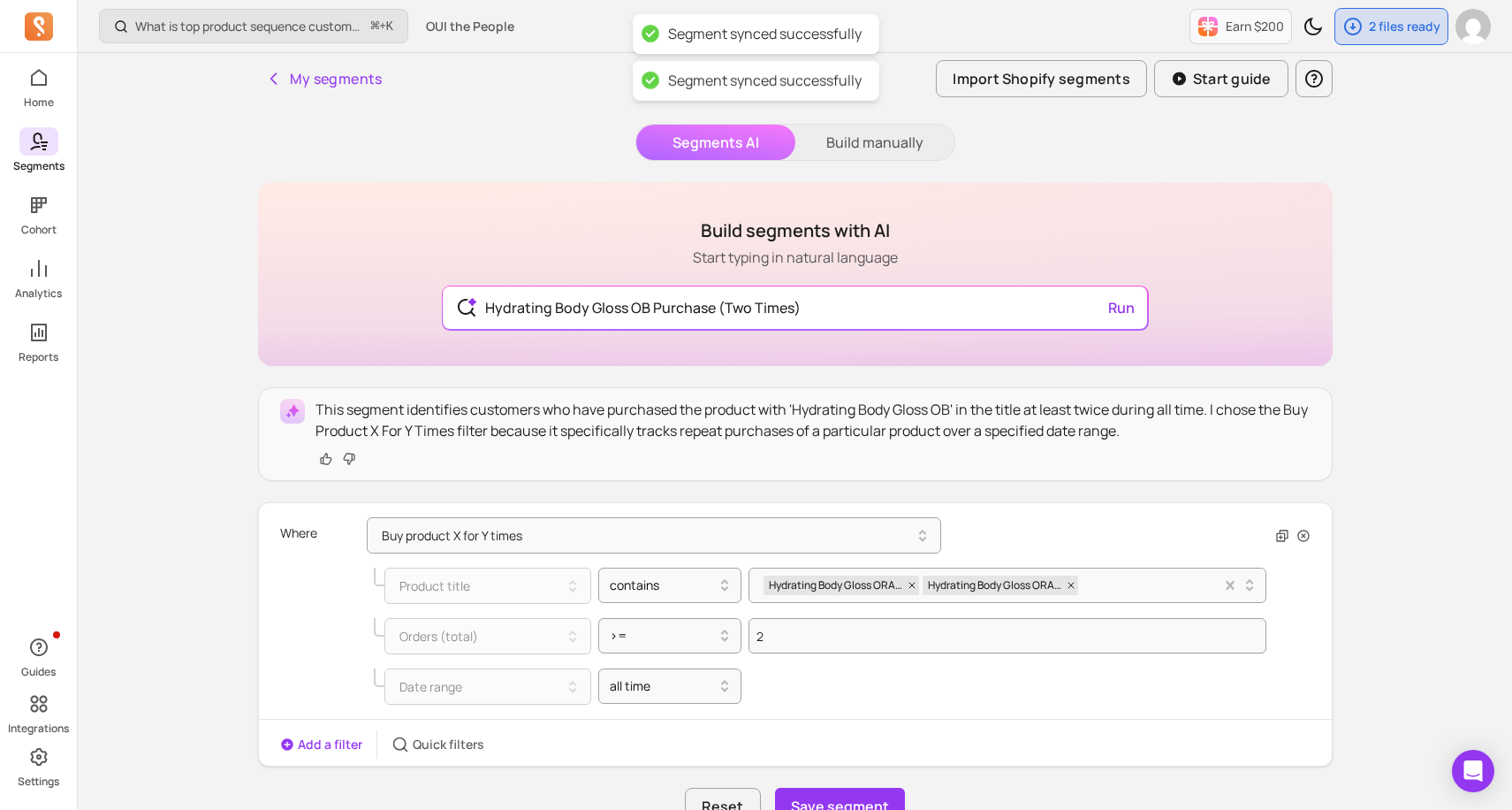
click at [47, 146] on icon at bounding box center [38, 142] width 22 height 22
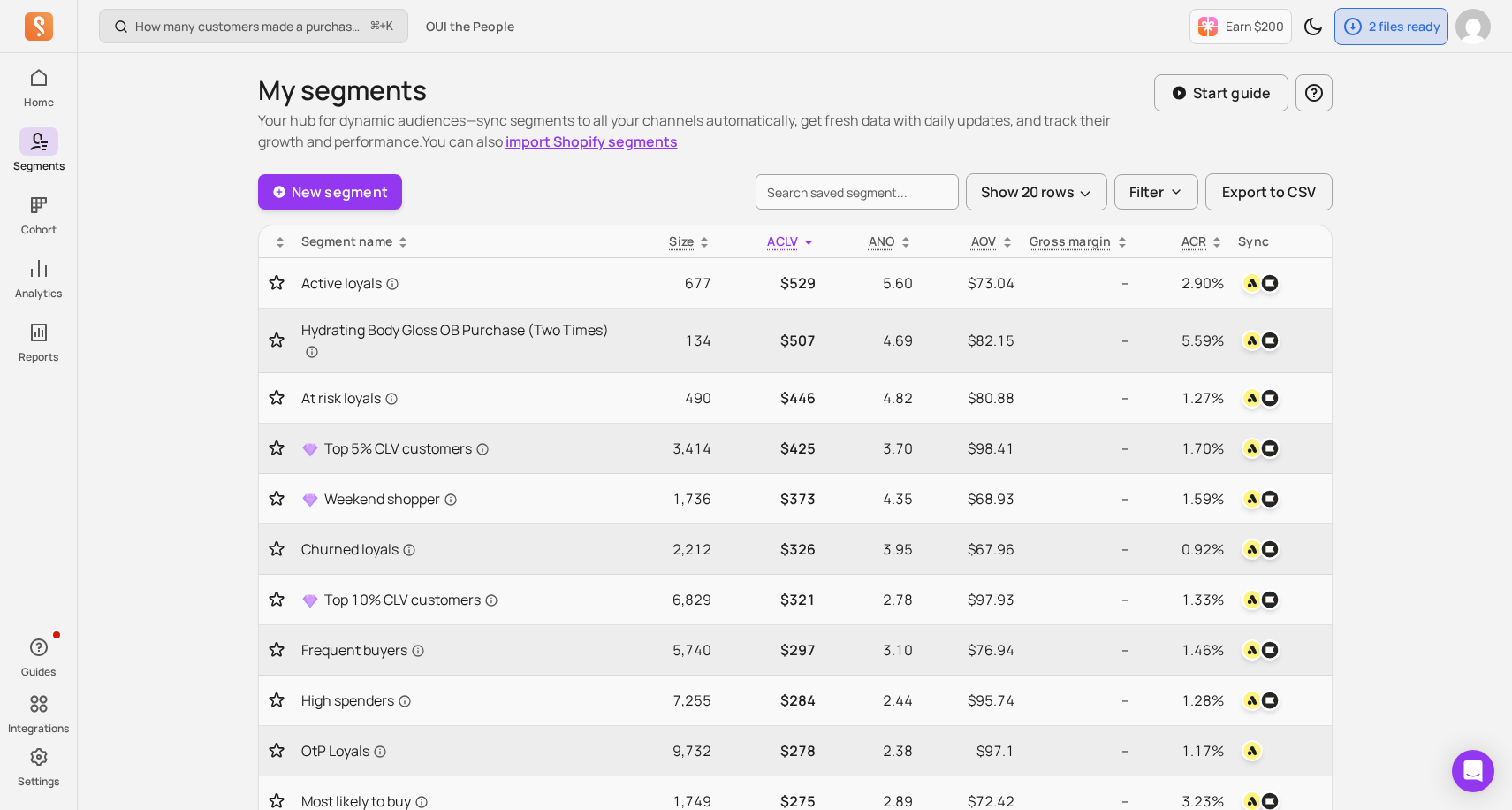
click at [406, 184] on div "New segment Show 20 rows Filter Export to CSV" at bounding box center [795, 192] width 1074 height 38
click at [396, 188] on link "New segment" at bounding box center [330, 192] width 145 height 36
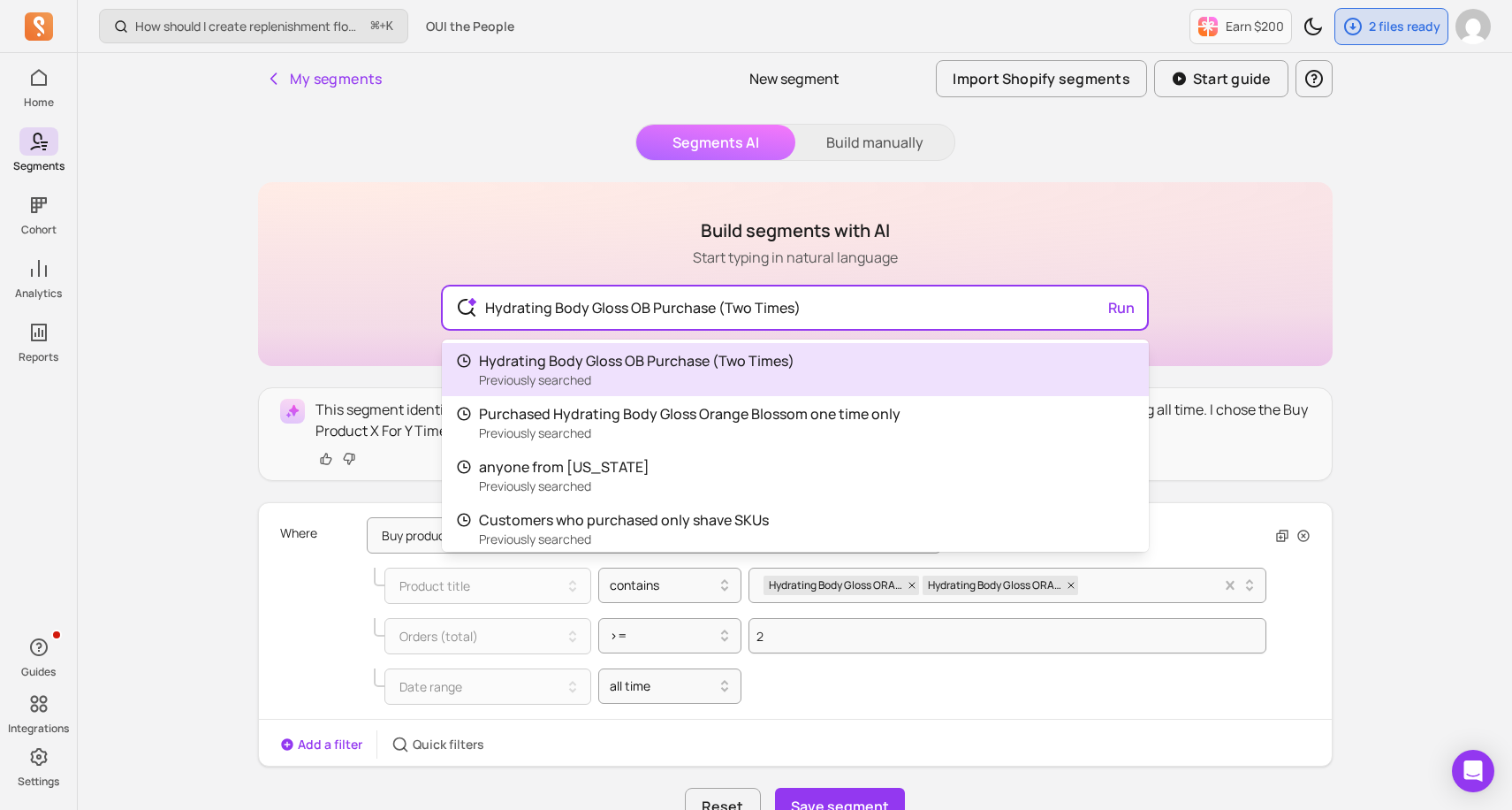
drag, startPoint x: 839, startPoint y: 310, endPoint x: 404, endPoint y: 300, distance: 435.1
click at [404, 300] on div "Build segments with AI Start typing in natural language Hydrating Body Gloss OB…" at bounding box center [795, 274] width 1074 height 184
paste input "One Time Only"
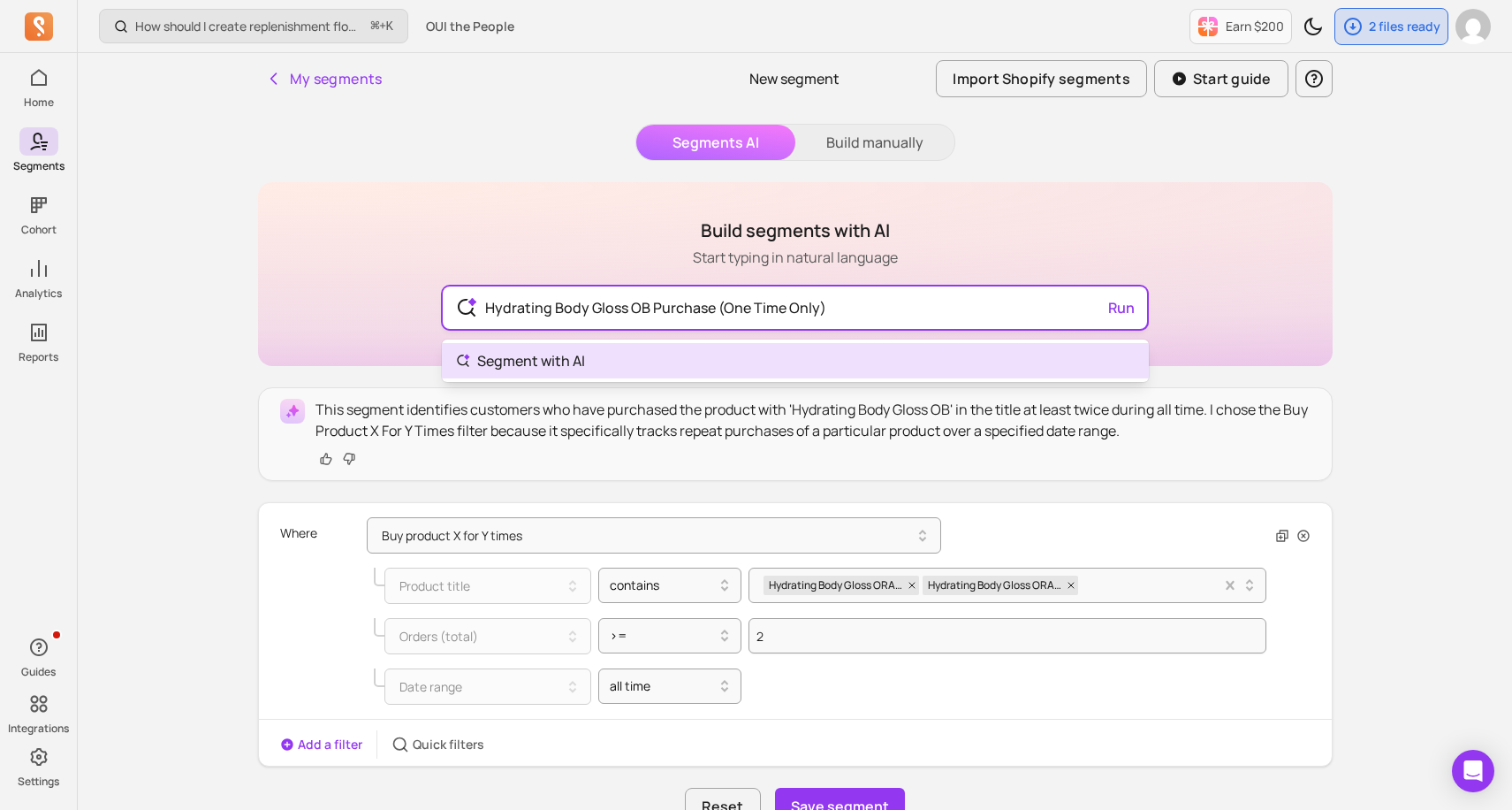
drag, startPoint x: 816, startPoint y: 309, endPoint x: 727, endPoint y: 311, distance: 89.0
click at [727, 311] on input "Hydrating Body Gloss OB Purchase (One Time Only)" at bounding box center [794, 307] width 648 height 42
type input "Hydrating Body Gloss OB Purchase 3+"
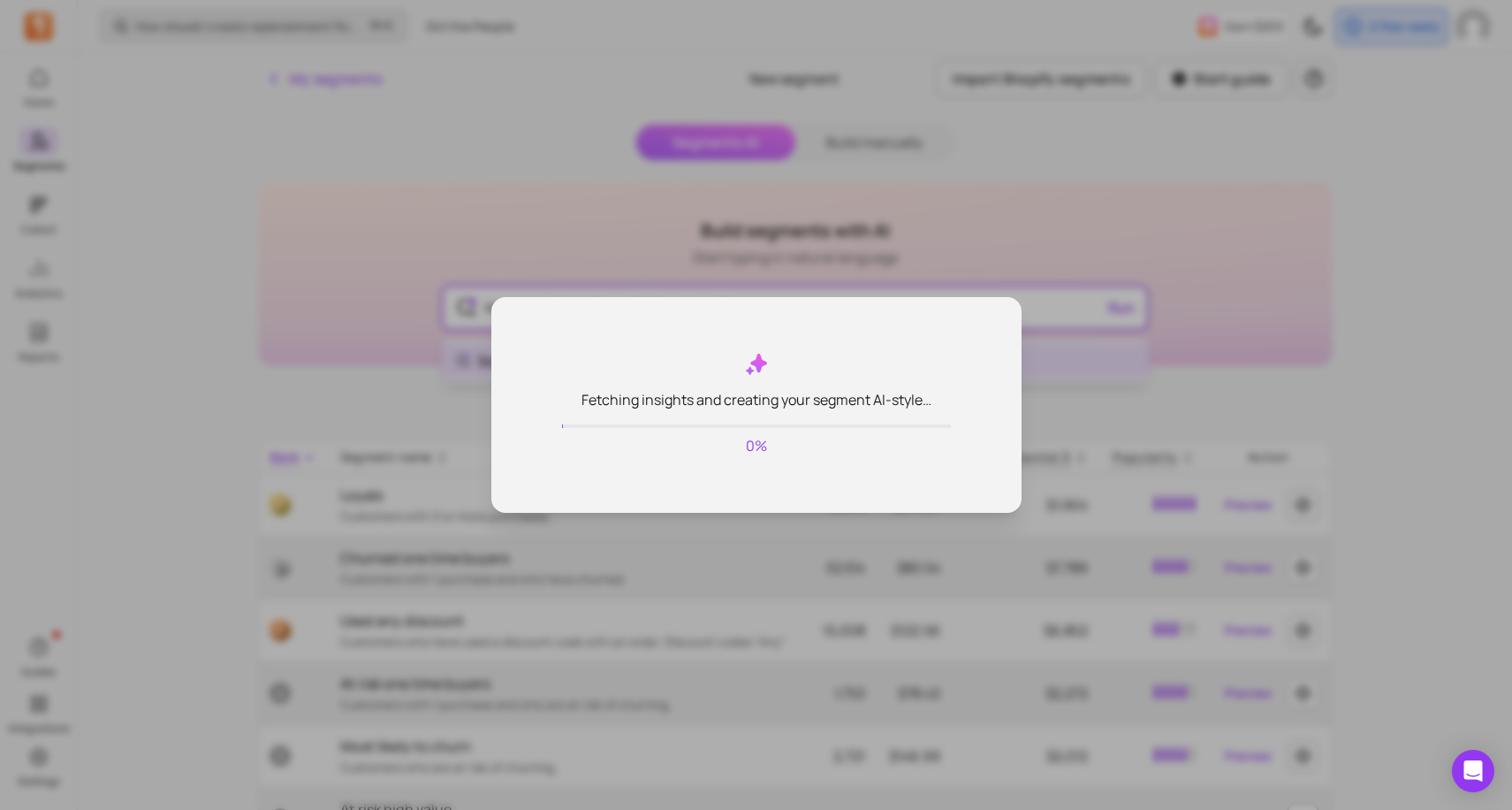
click at [774, 364] on body "Home Segments Cohort Analytics Reports Guides Integrations Settings How should …" at bounding box center [756, 518] width 1512 height 1036
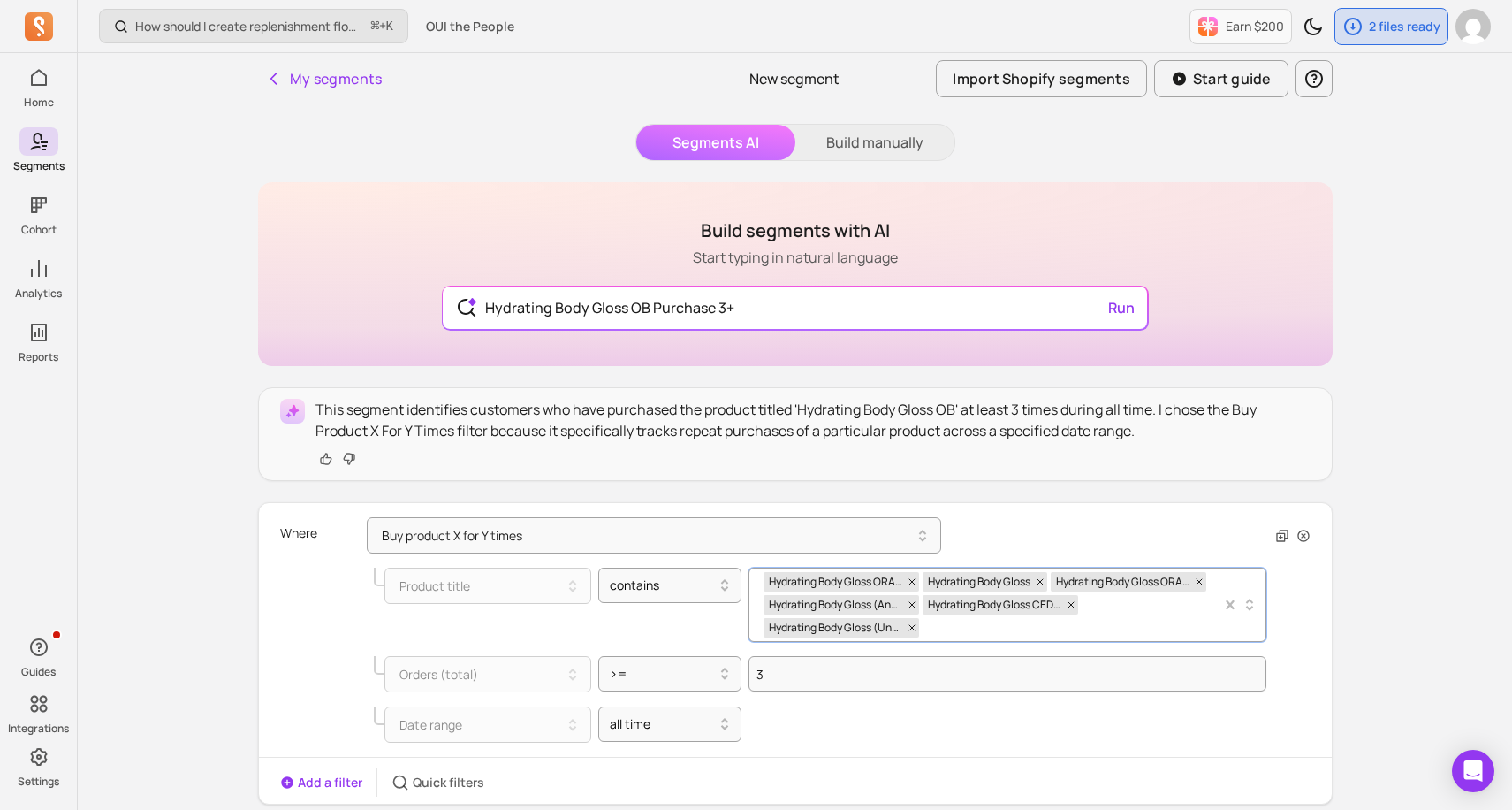
click at [957, 625] on div "Hydrating Body Gloss ORANGE BLOSSOM Hydrating Body Gloss Hydrating Body Gloss O…" at bounding box center [993, 604] width 457 height 72
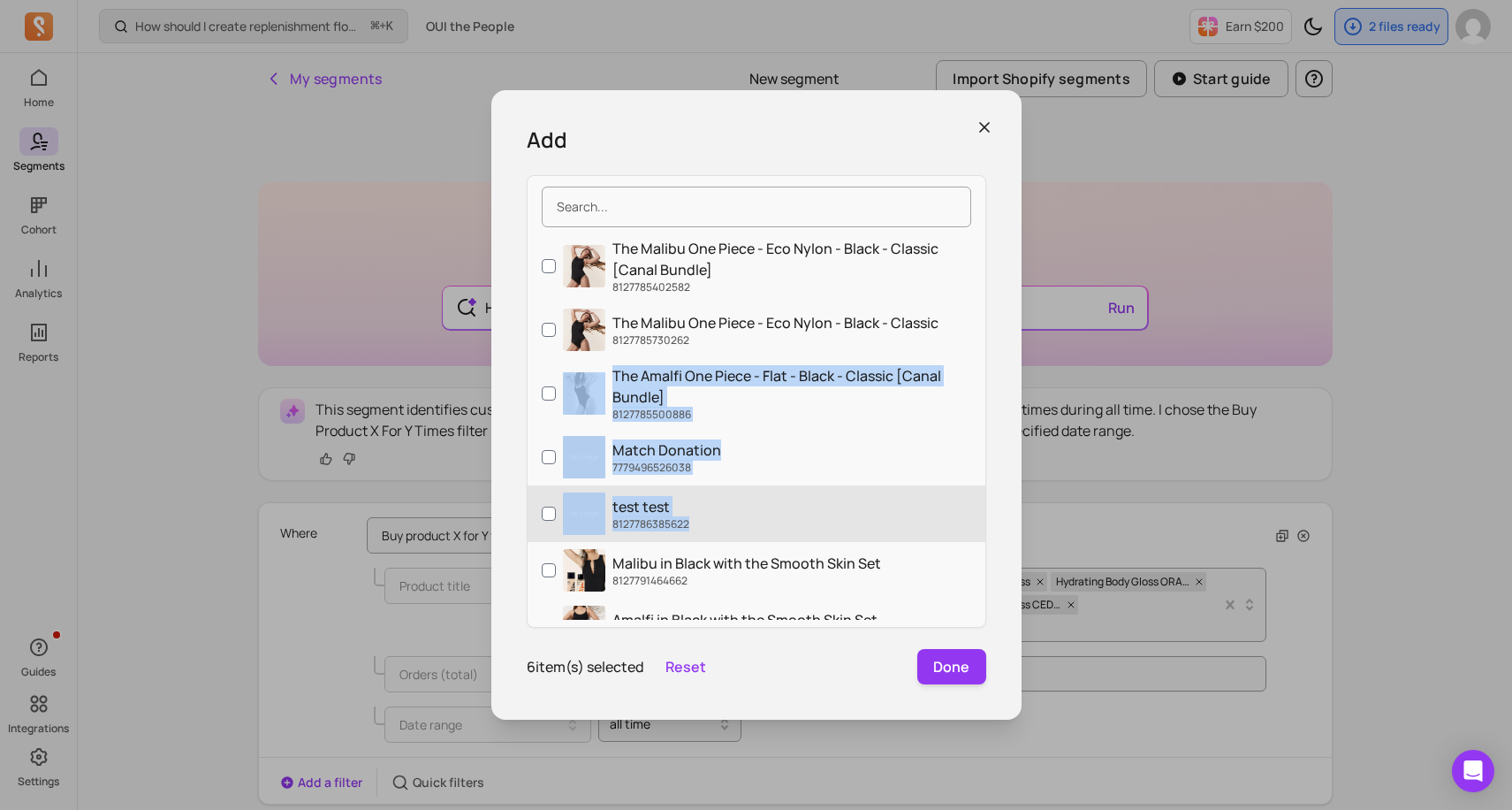
drag, startPoint x: 617, startPoint y: 370, endPoint x: 625, endPoint y: 538, distance: 168.2
click at [625, 538] on div "The Malibu One Piece - Eco Nylon - Black - Classic [Canal Bundle] 8127785402582…" at bounding box center [756, 425] width 457 height 389
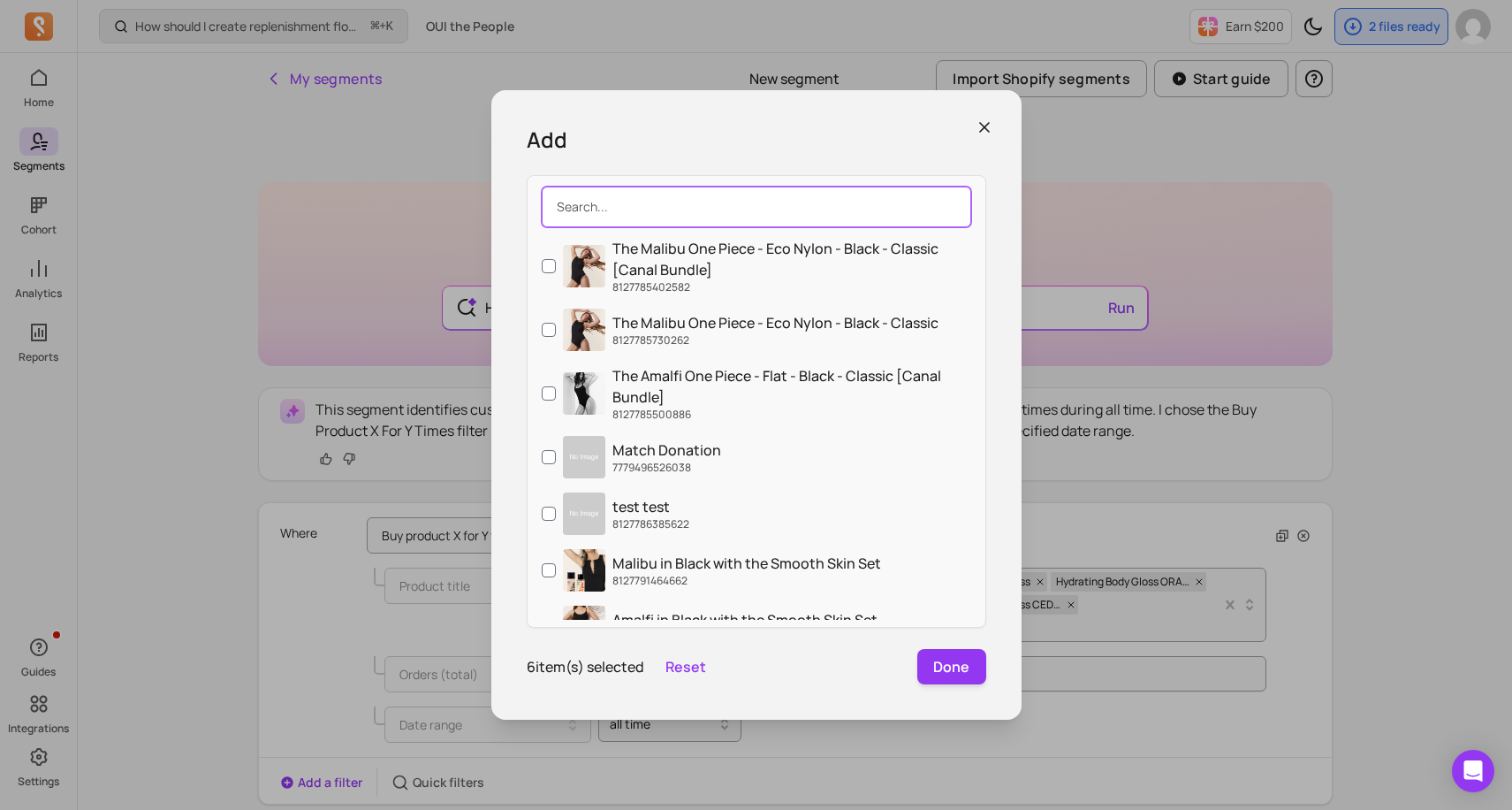
click at [618, 204] on input "search" at bounding box center [756, 206] width 429 height 40
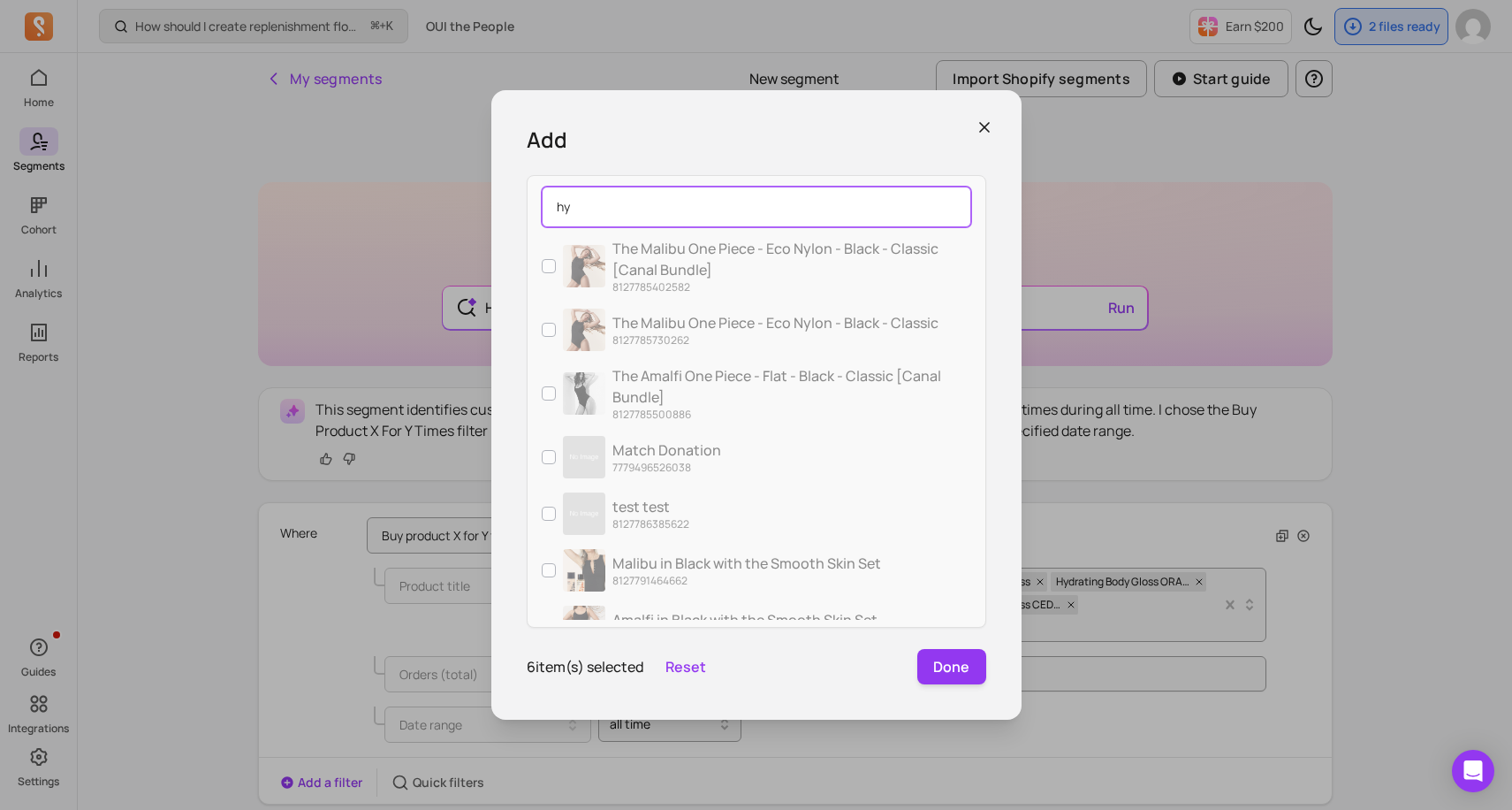
type input "h"
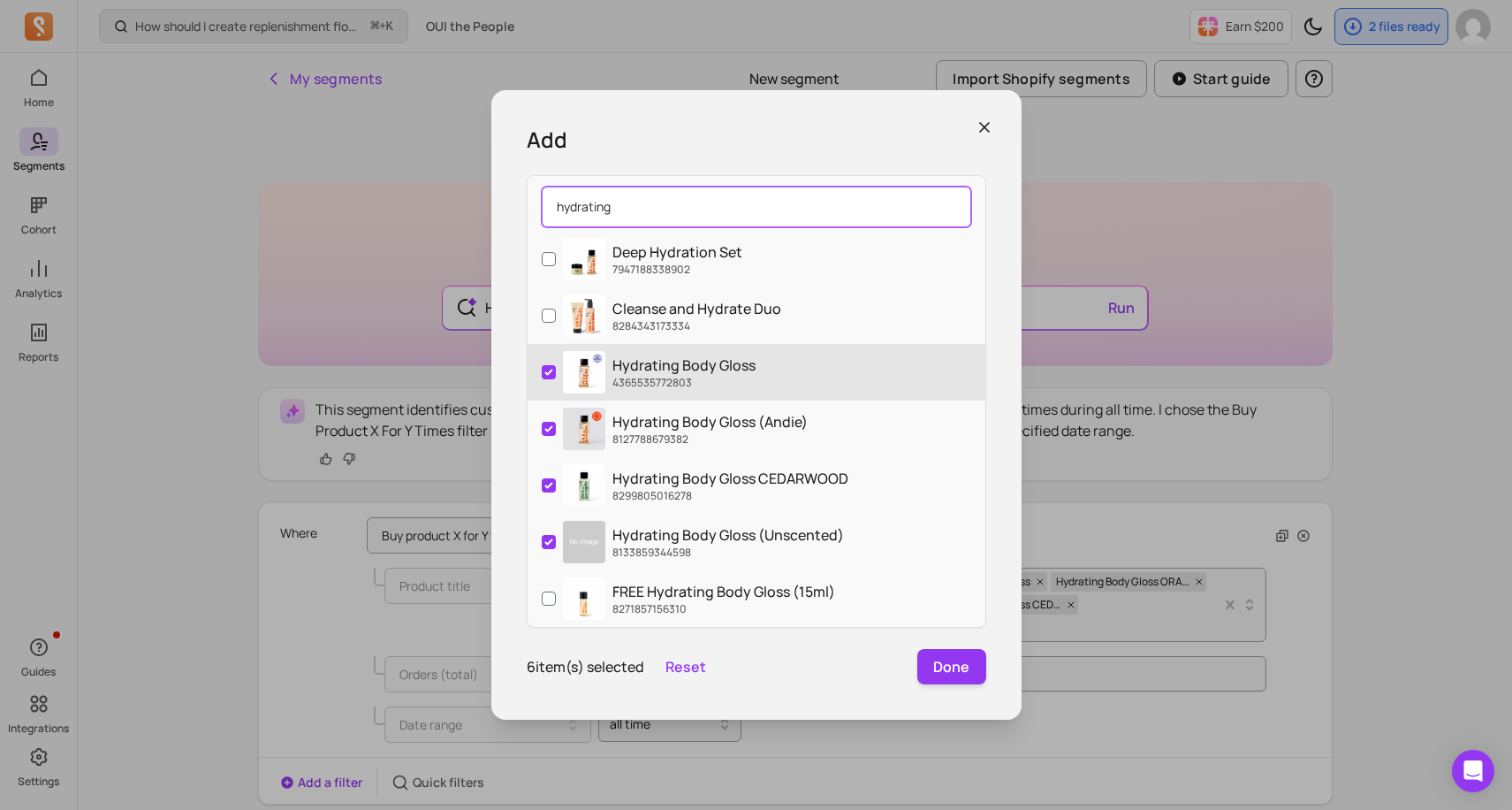
type input "hydrating"
click at [548, 372] on input "Hydrating Body Gloss 4365535772803" at bounding box center [548, 371] width 14 height 14
checkbox input "false"
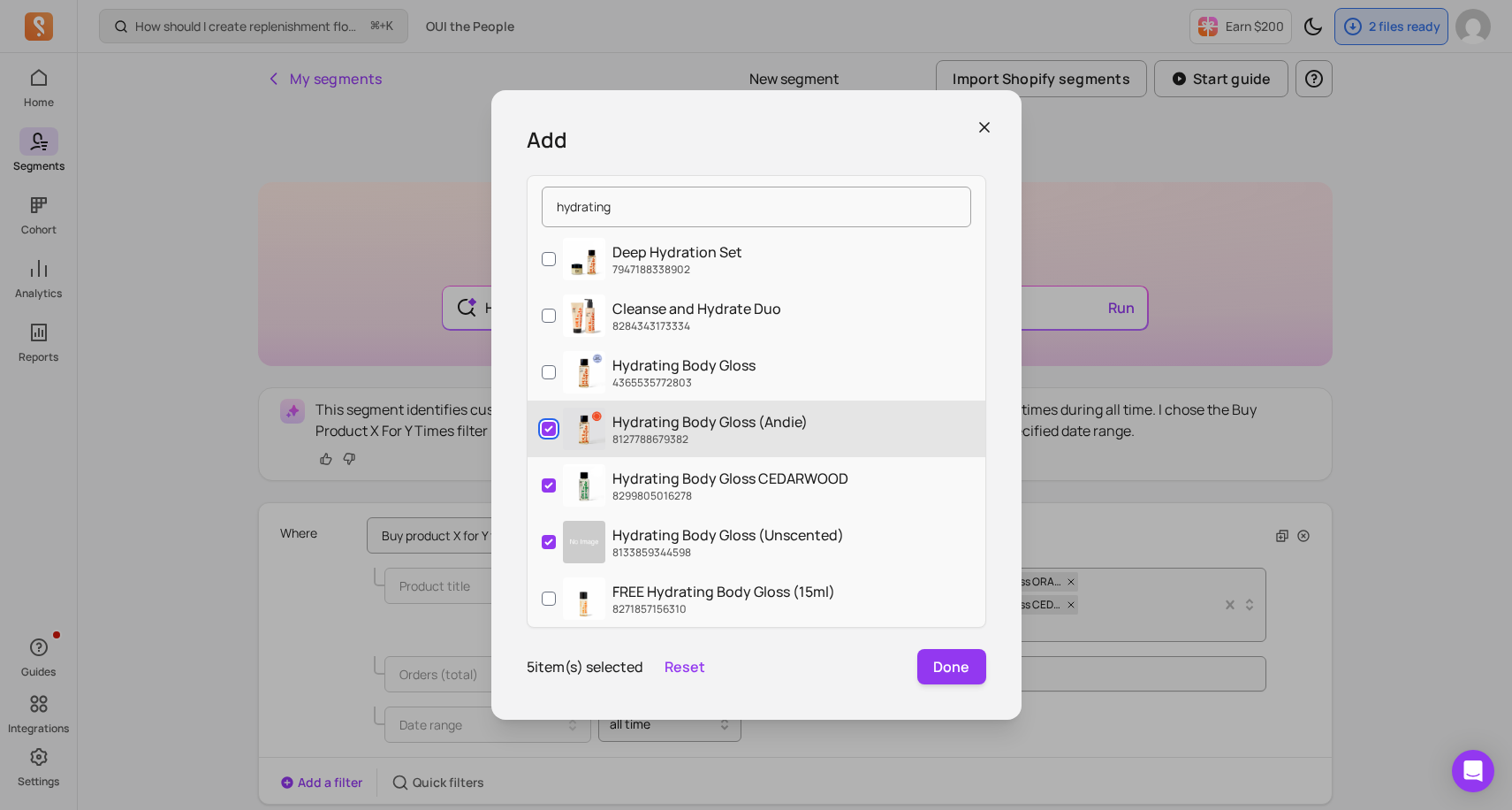
click at [545, 425] on input "Hydrating Body Gloss (Andie) 8127788679382" at bounding box center [548, 428] width 14 height 14
checkbox input "false"
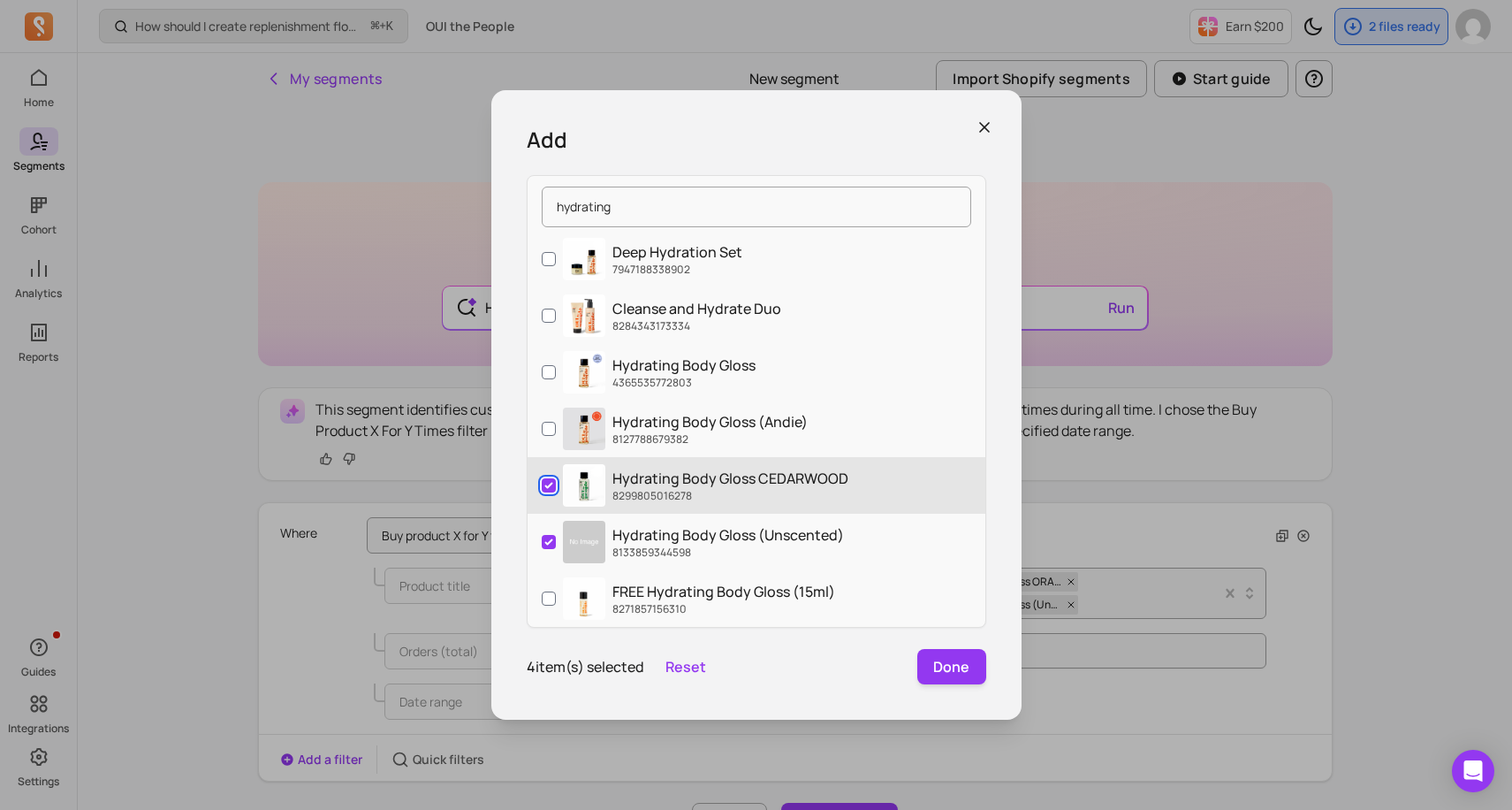
click at [546, 481] on input "Hydrating Body Gloss CEDARWOOD 8299805016278" at bounding box center [548, 485] width 14 height 14
checkbox input "false"
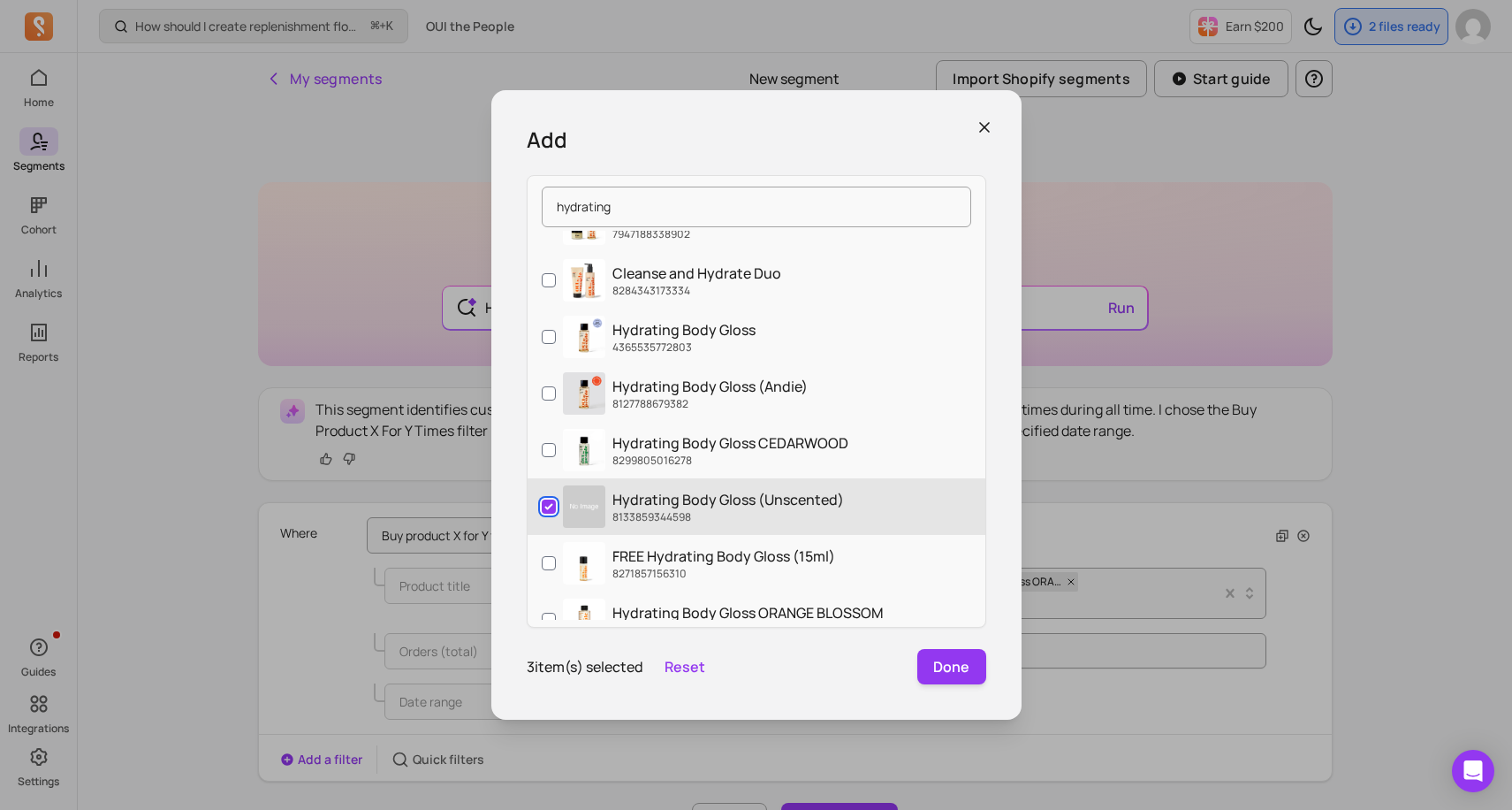
click at [548, 503] on input "Hydrating Body Gloss (Unscented) 8133859344598" at bounding box center [548, 506] width 14 height 14
checkbox input "false"
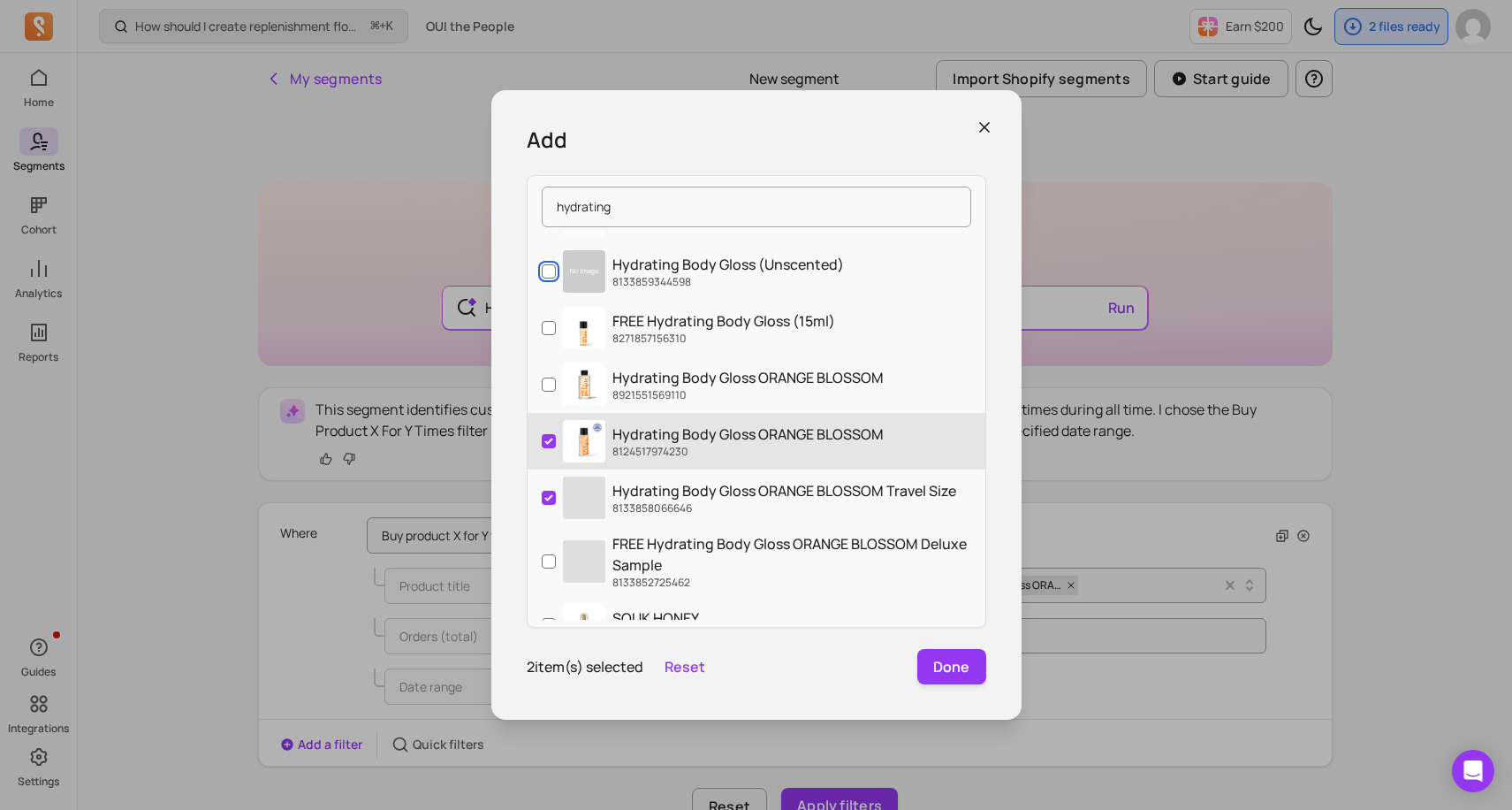
scroll to position [283, 0]
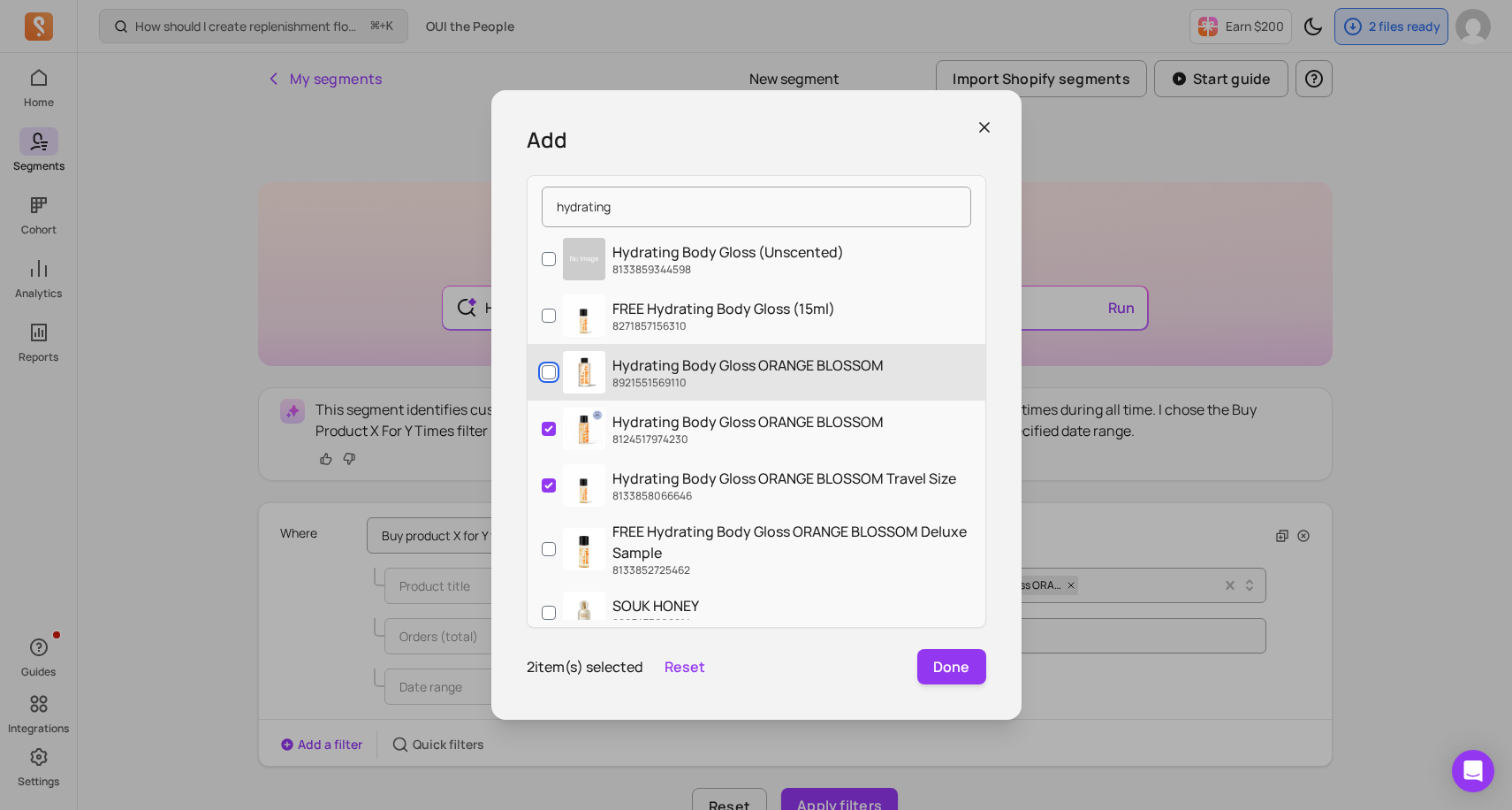
click at [547, 377] on input "Hydrating Body Gloss ORANGE BLOSSOM 8921551569110" at bounding box center [548, 371] width 14 height 14
checkbox input "true"
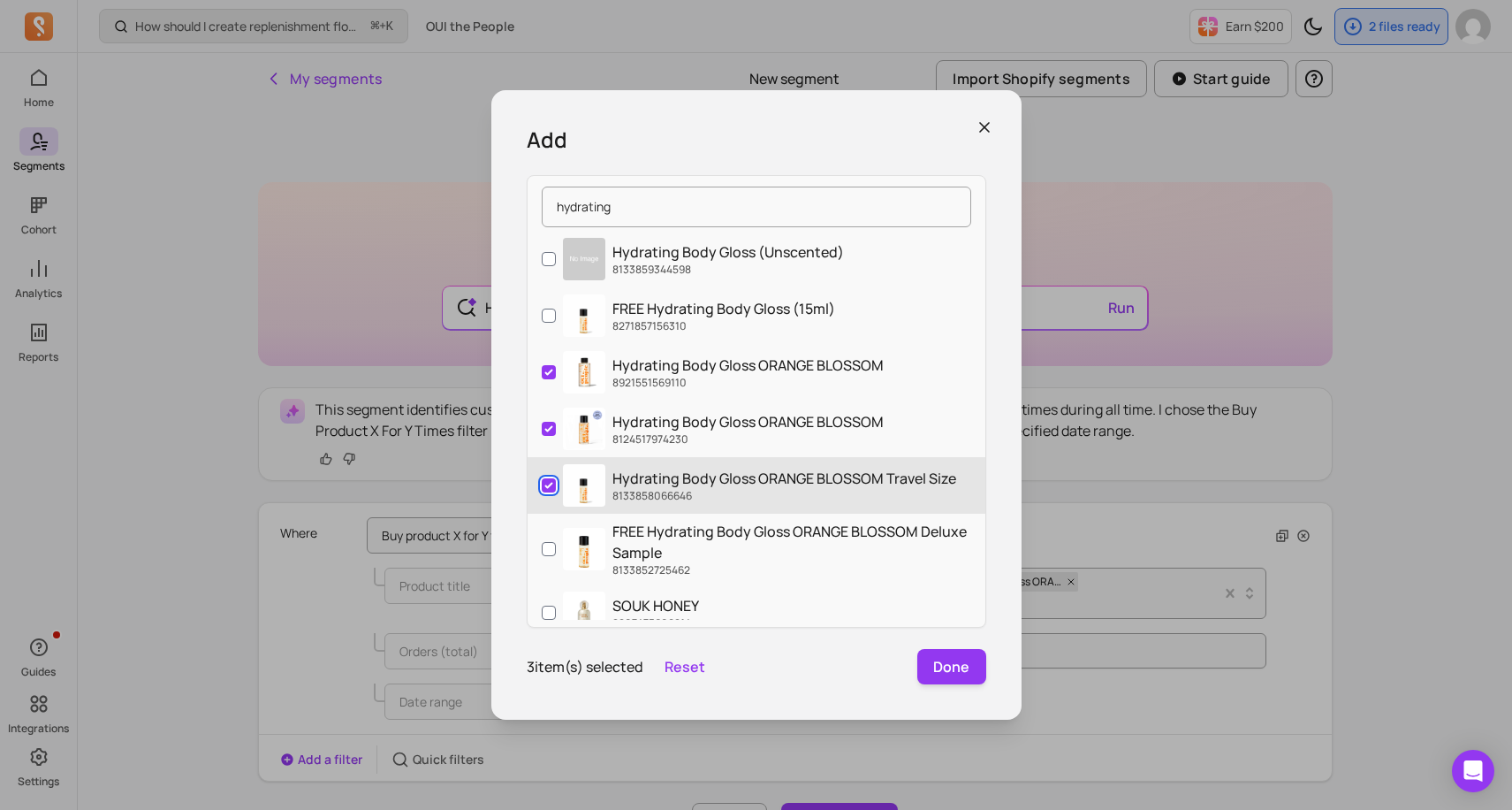
click at [545, 485] on input "Hydrating Body Gloss ORANGE BLOSSOM Travel Size 8133858066646" at bounding box center [548, 485] width 14 height 14
checkbox input "false"
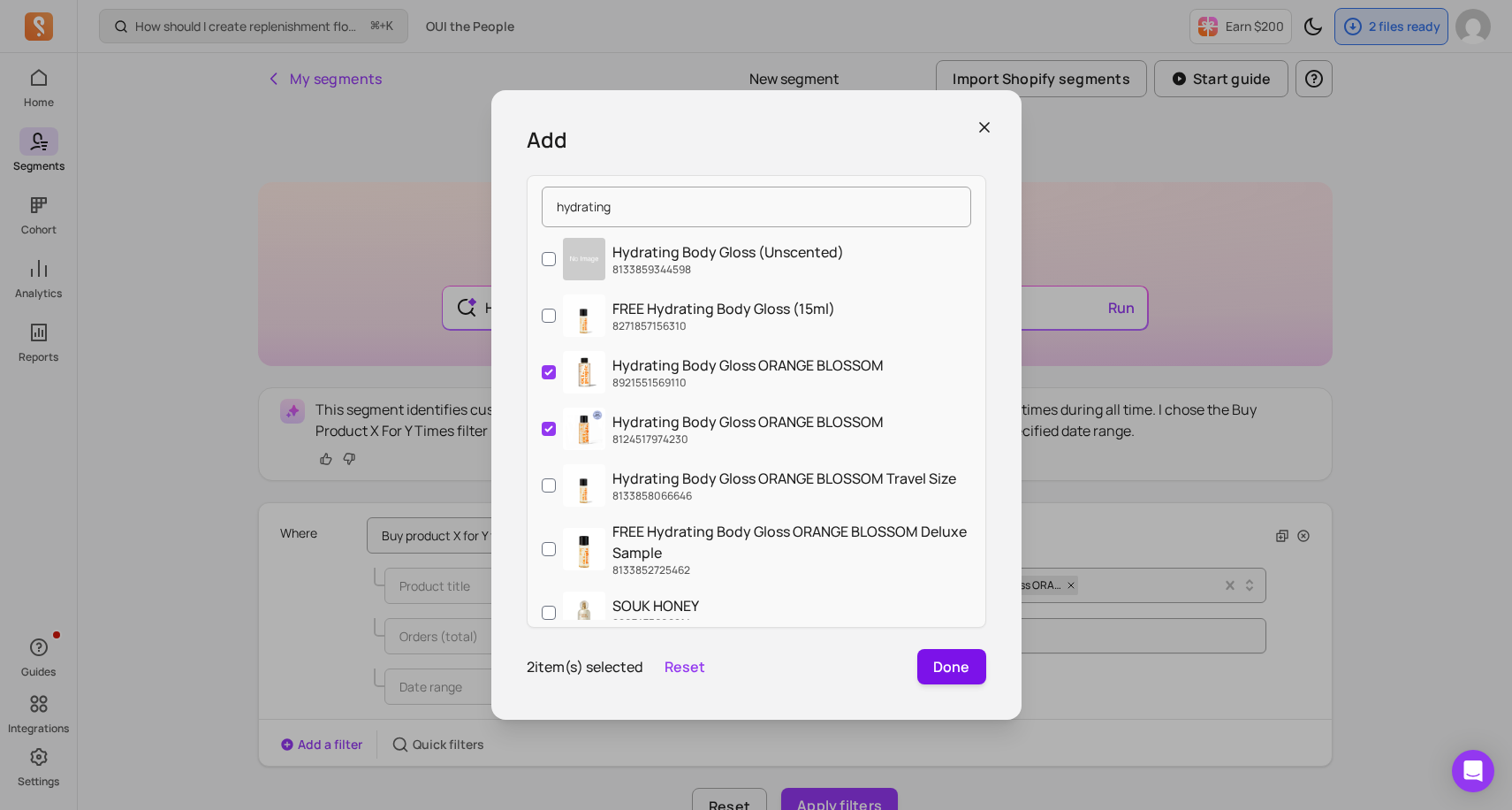
click at [973, 682] on button "Done" at bounding box center [952, 667] width 69 height 36
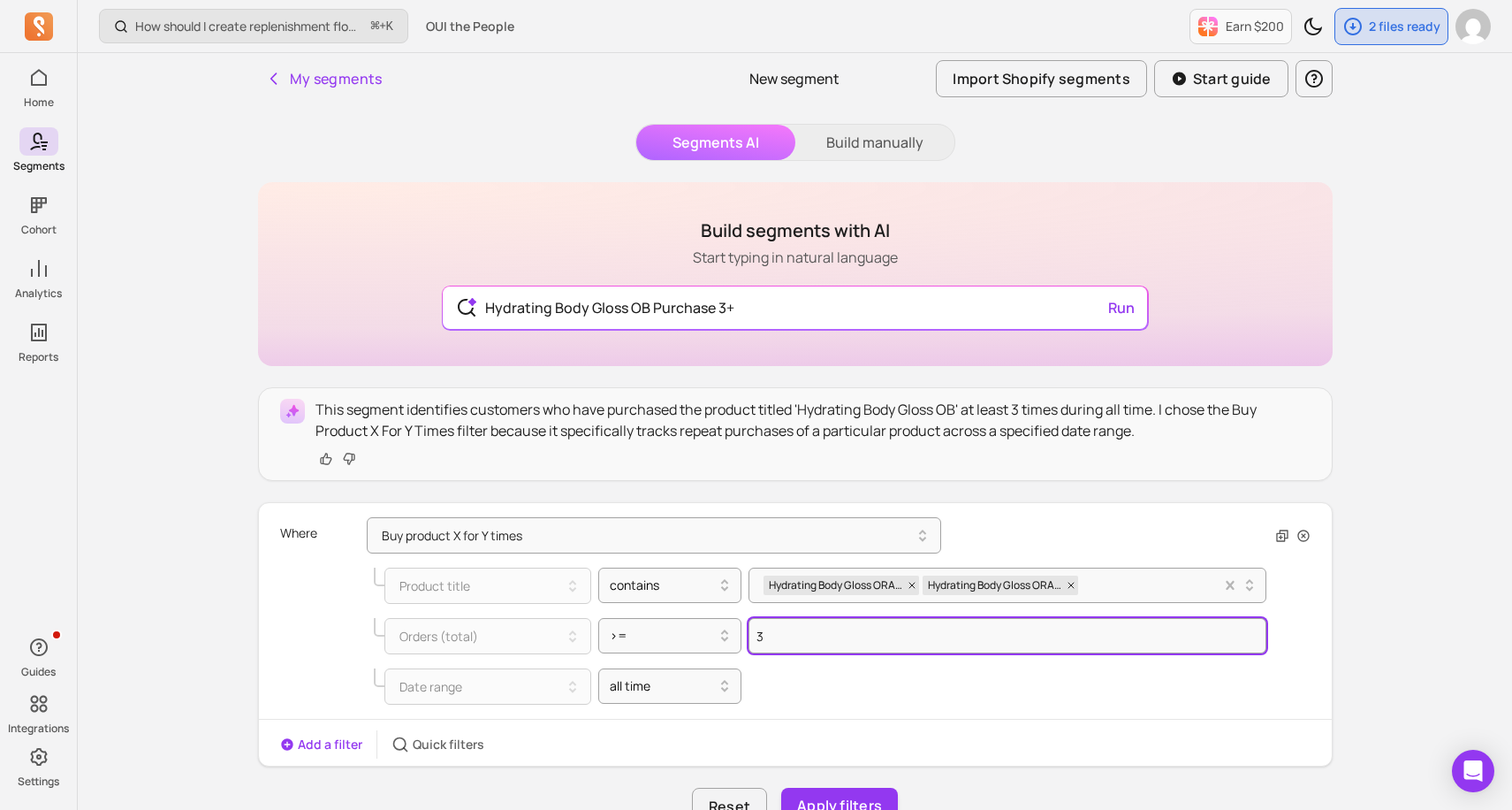
click at [1406, 613] on div "How should I create replenishment flows? ⌘ + K OUI the People Earn $200 2 files…" at bounding box center [795, 767] width 1434 height 1534
click at [1400, 619] on div "How should I create replenishment flows? ⌘ + K OUI the People Earn $200 2 files…" at bounding box center [795, 767] width 1434 height 1534
type input "0"
type input "3"
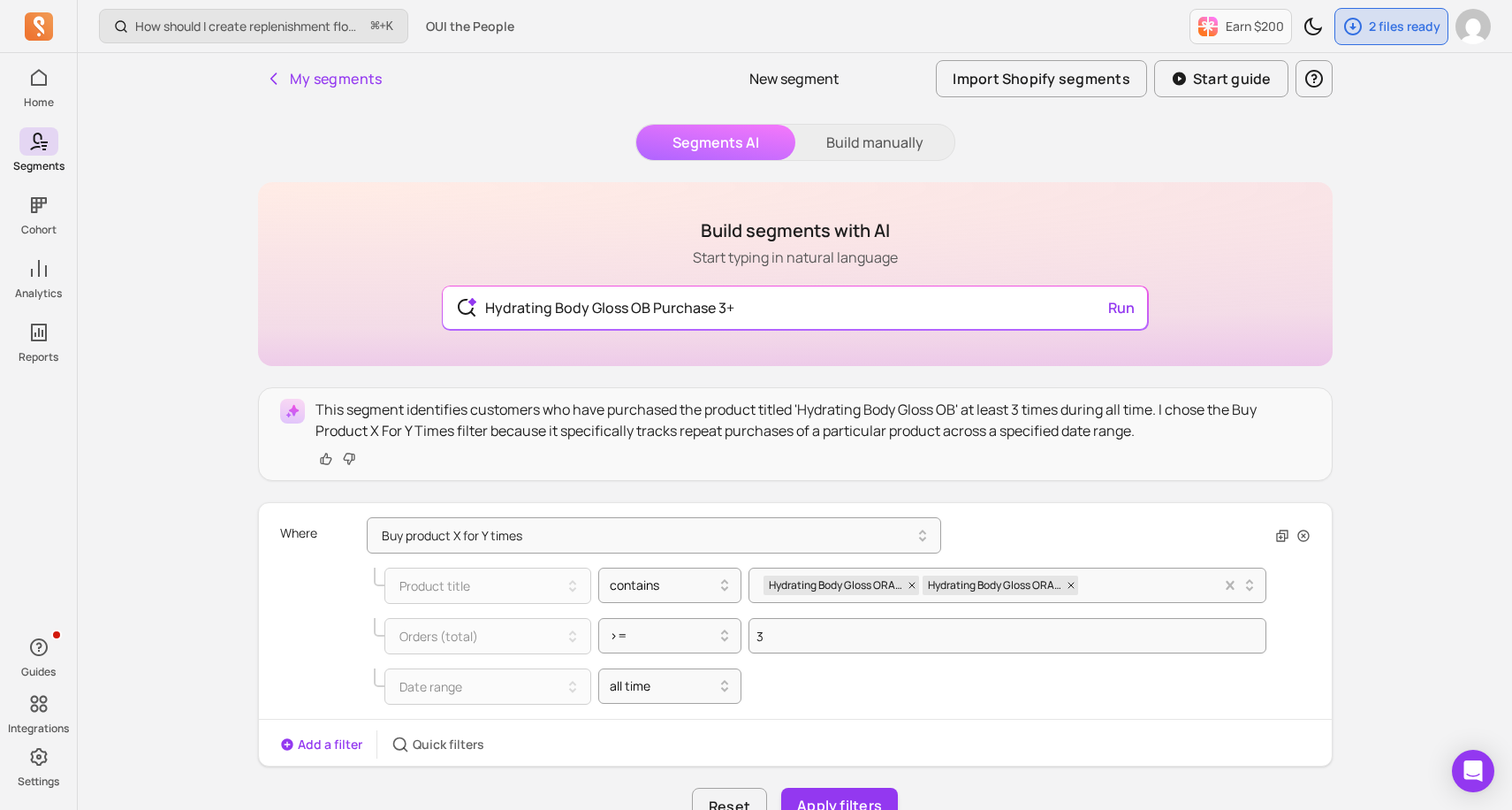
click at [1385, 622] on div "How should I create replenishment flows? ⌘ + K OUI the People Earn $200 2 files…" at bounding box center [795, 767] width 1434 height 1534
click at [862, 798] on button "Apply filters" at bounding box center [839, 806] width 116 height 38
click at [862, 798] on button "Save segment" at bounding box center [840, 806] width 130 height 38
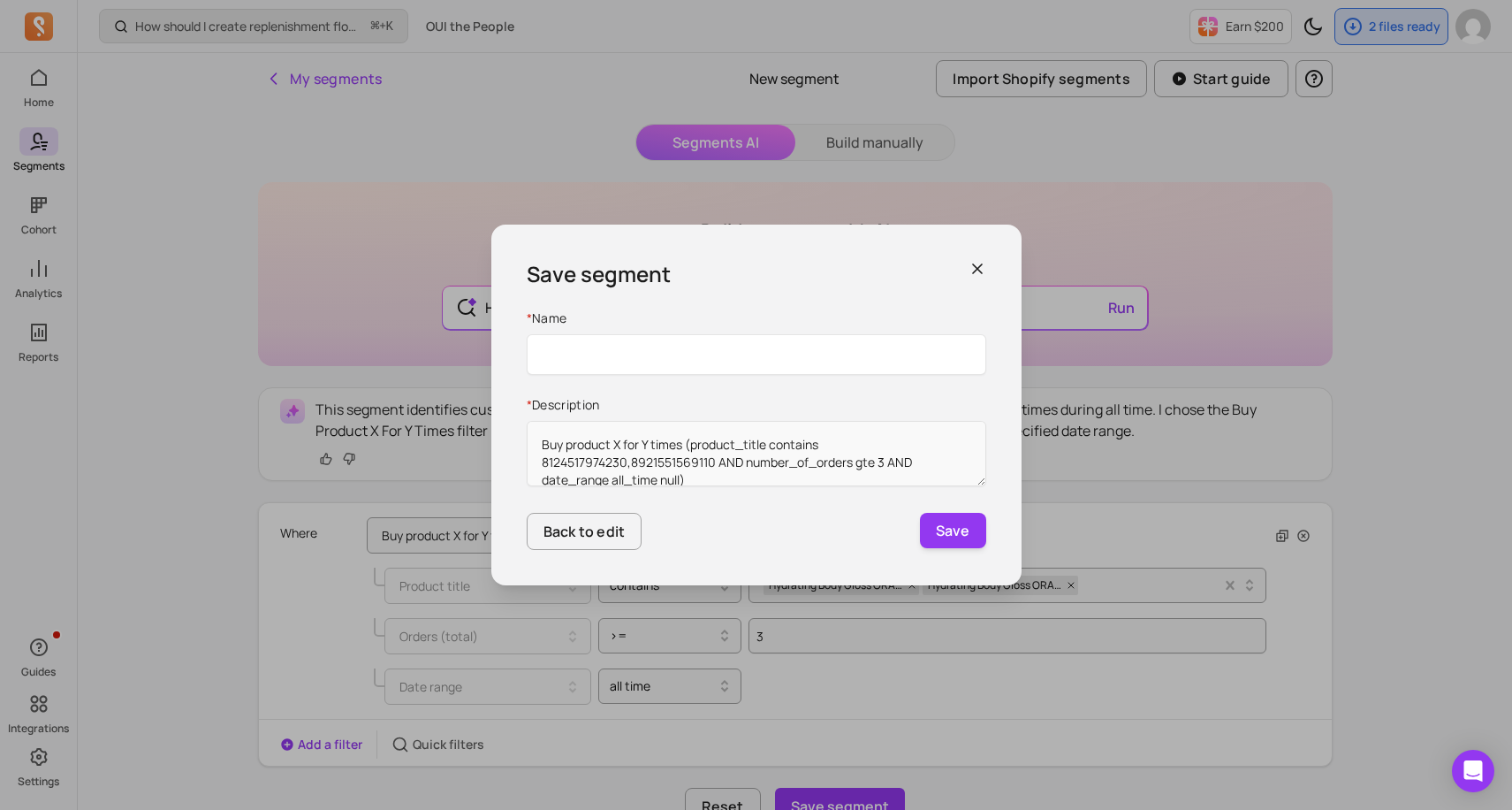
click at [684, 363] on input "Name" at bounding box center [756, 353] width 459 height 40
drag, startPoint x: 829, startPoint y: 355, endPoint x: 749, endPoint y: 352, distance: 80.1
click at [749, 352] on input "Hydrating Body Gloss OB Purchase (One Time Only)" at bounding box center [756, 353] width 459 height 40
type input "Hydrating Body Gloss OB Purchase (3+ Purchasers)"
click at [954, 520] on button "Save" at bounding box center [952, 531] width 67 height 36
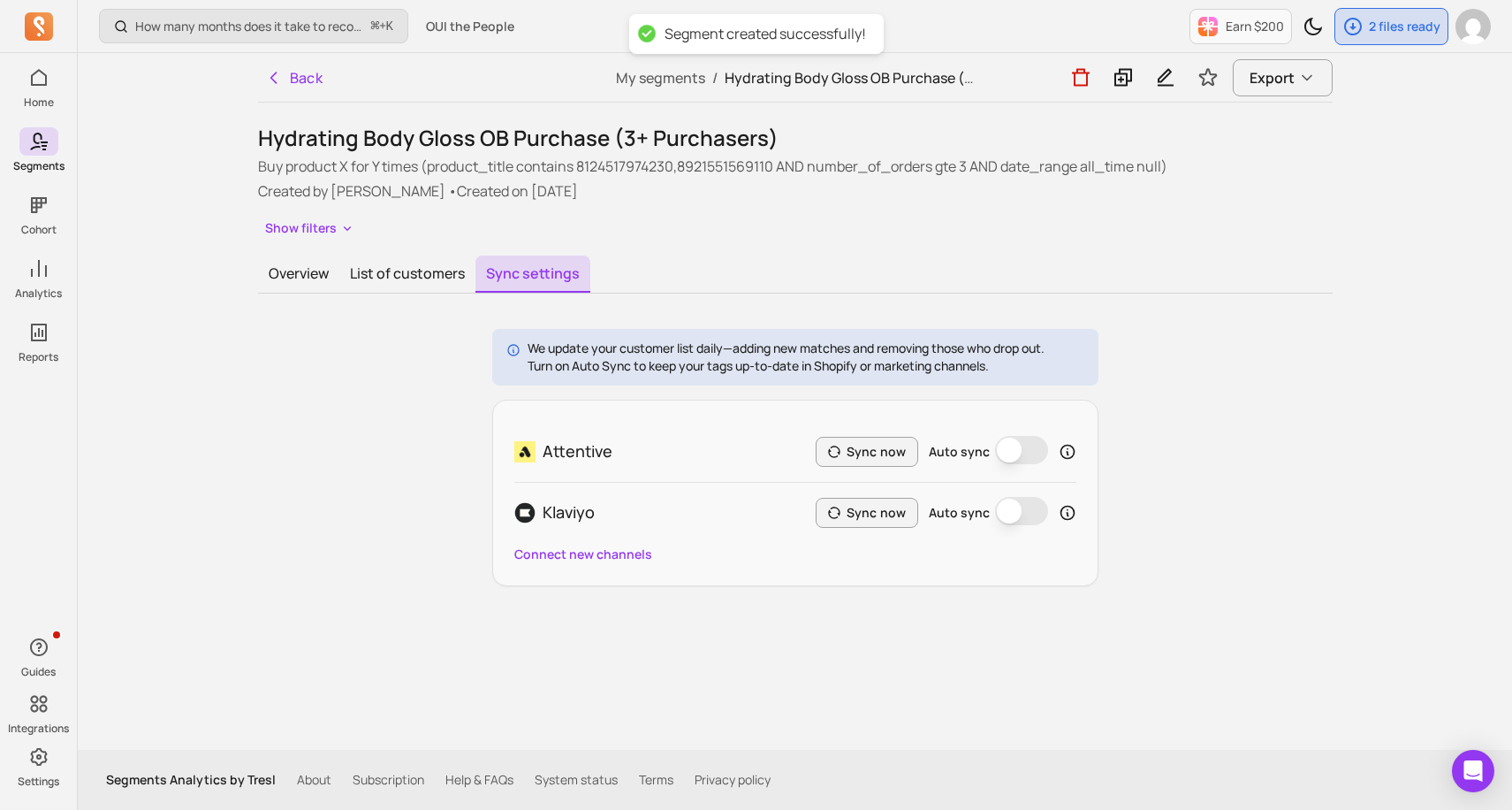
click at [1012, 448] on button "Auto sync" at bounding box center [1022, 450] width 53 height 28
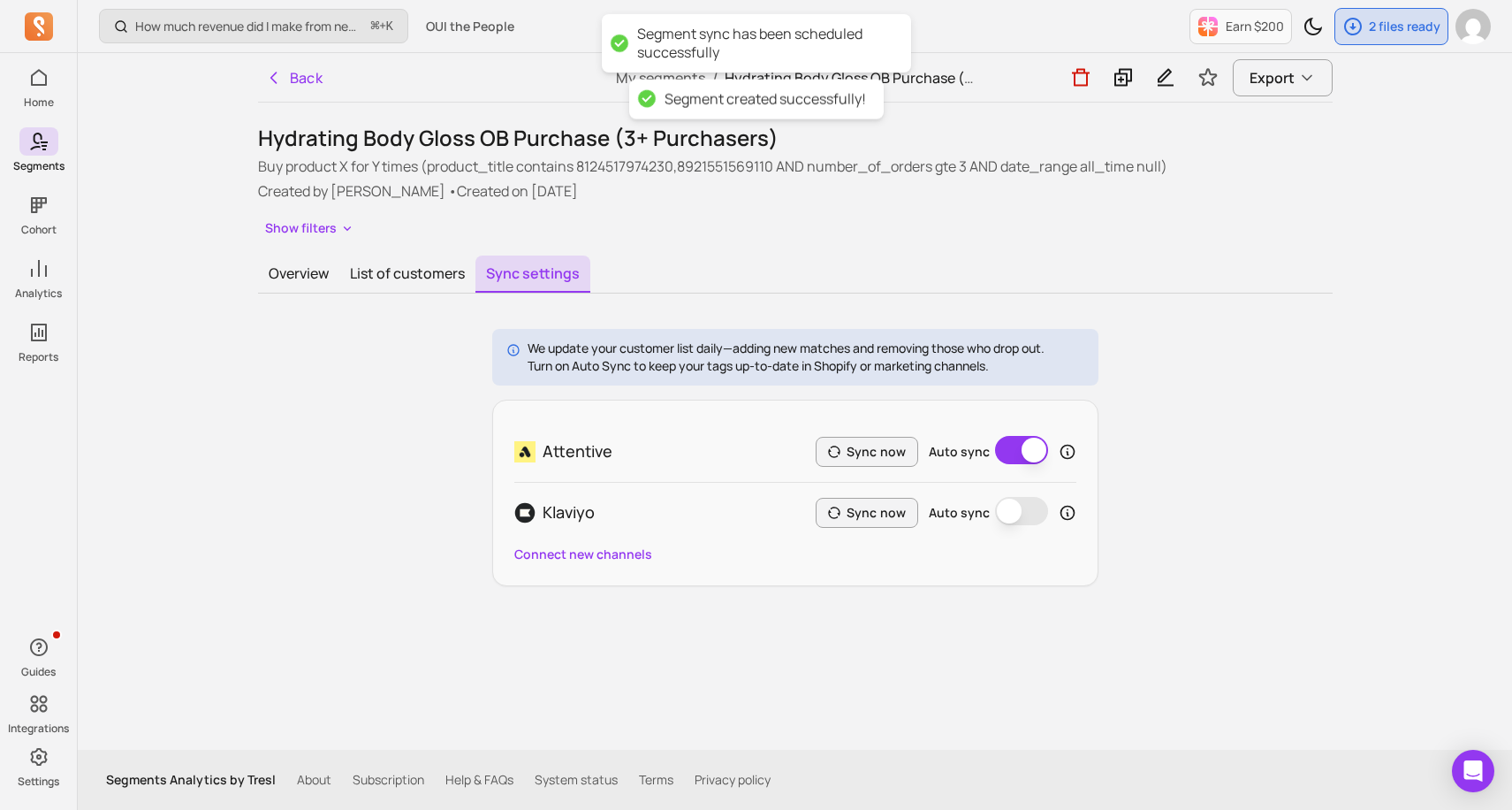
click at [1021, 505] on button "Auto sync" at bounding box center [1022, 511] width 53 height 28
click at [881, 442] on button "Sync now" at bounding box center [866, 452] width 102 height 30
click at [881, 512] on button "Sync now" at bounding box center [866, 513] width 102 height 30
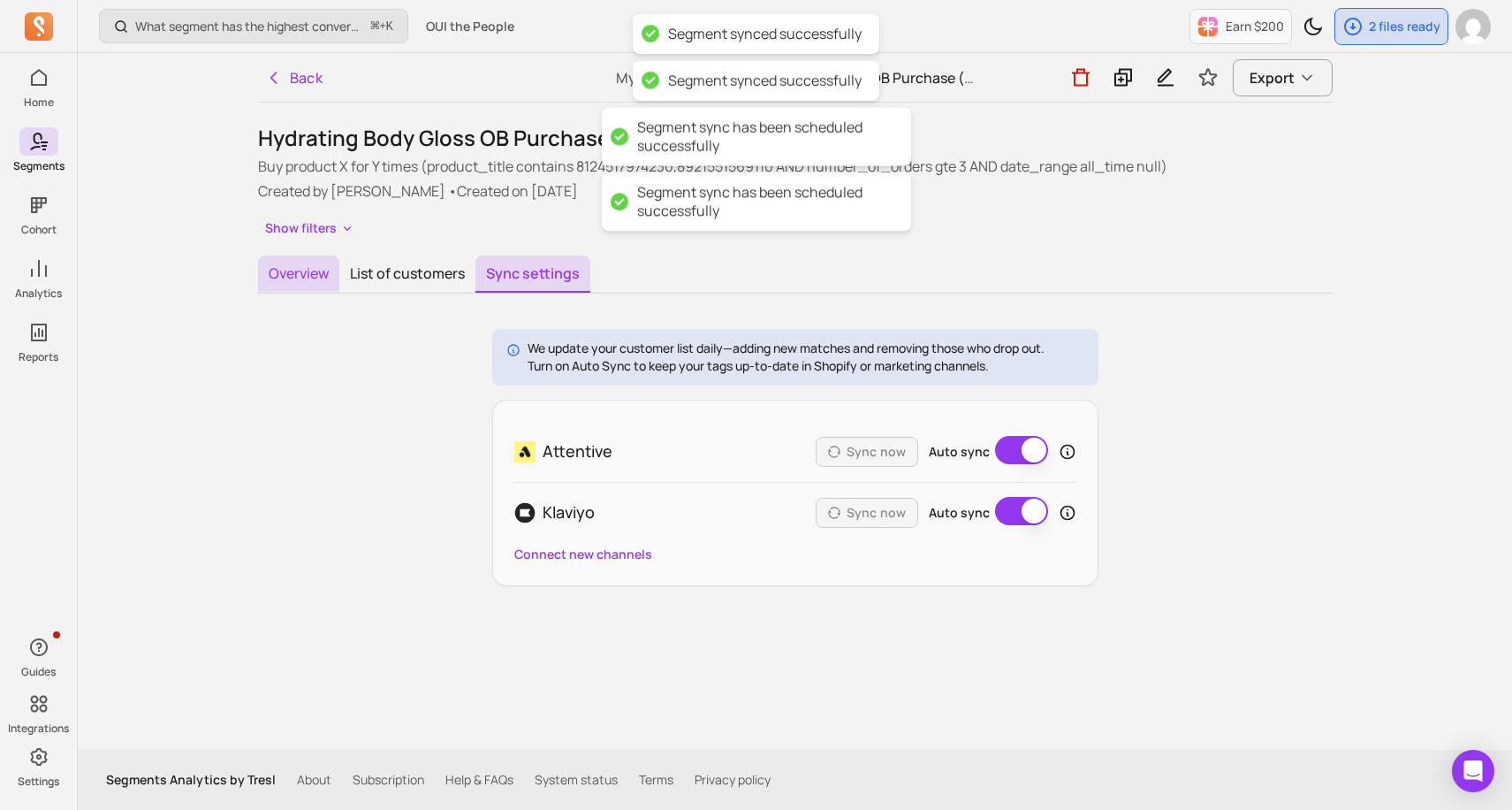
click at [278, 273] on button "Overview" at bounding box center [298, 274] width 82 height 38
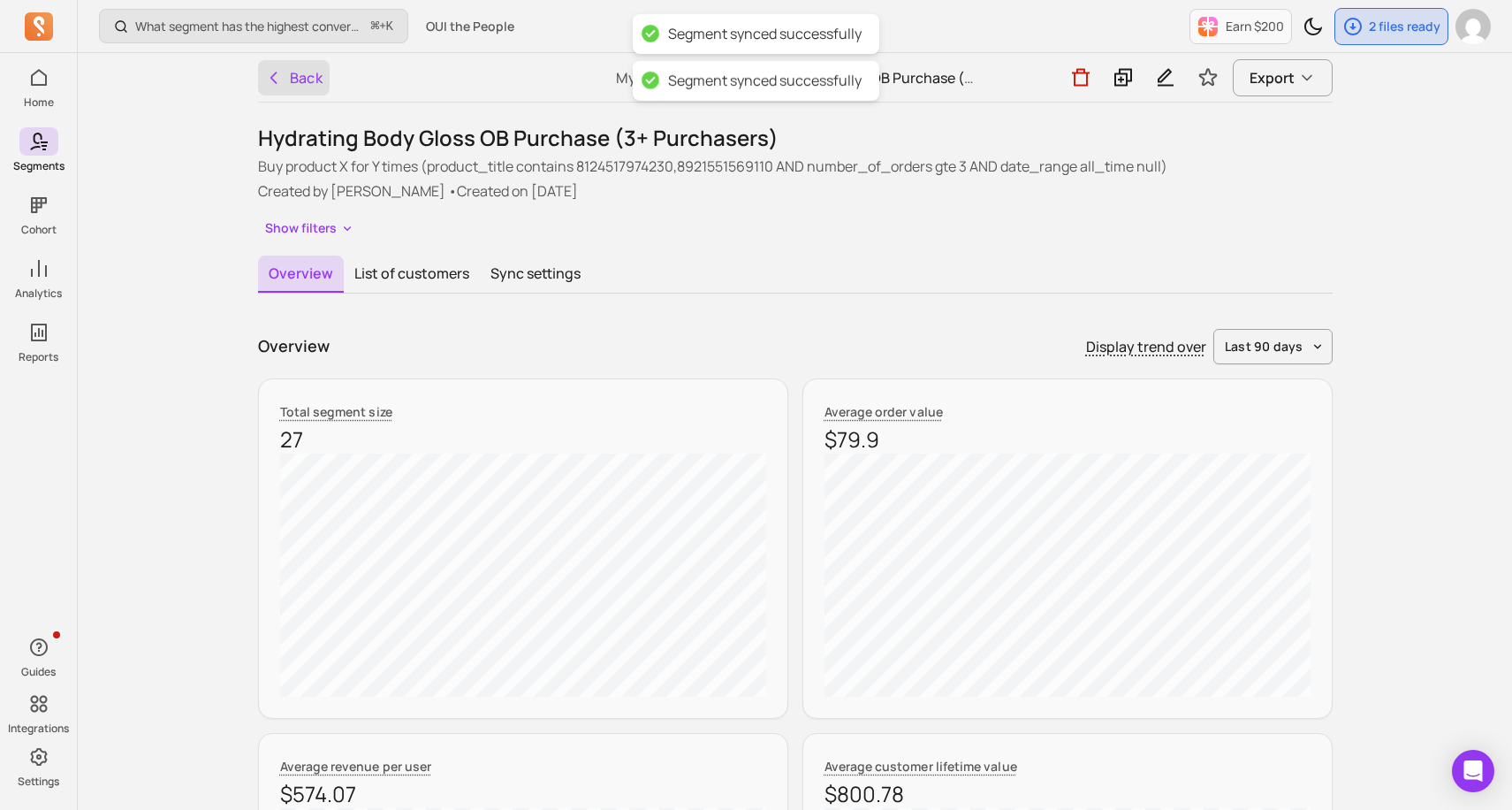
click at [285, 63] on button "Back" at bounding box center [293, 78] width 72 height 36
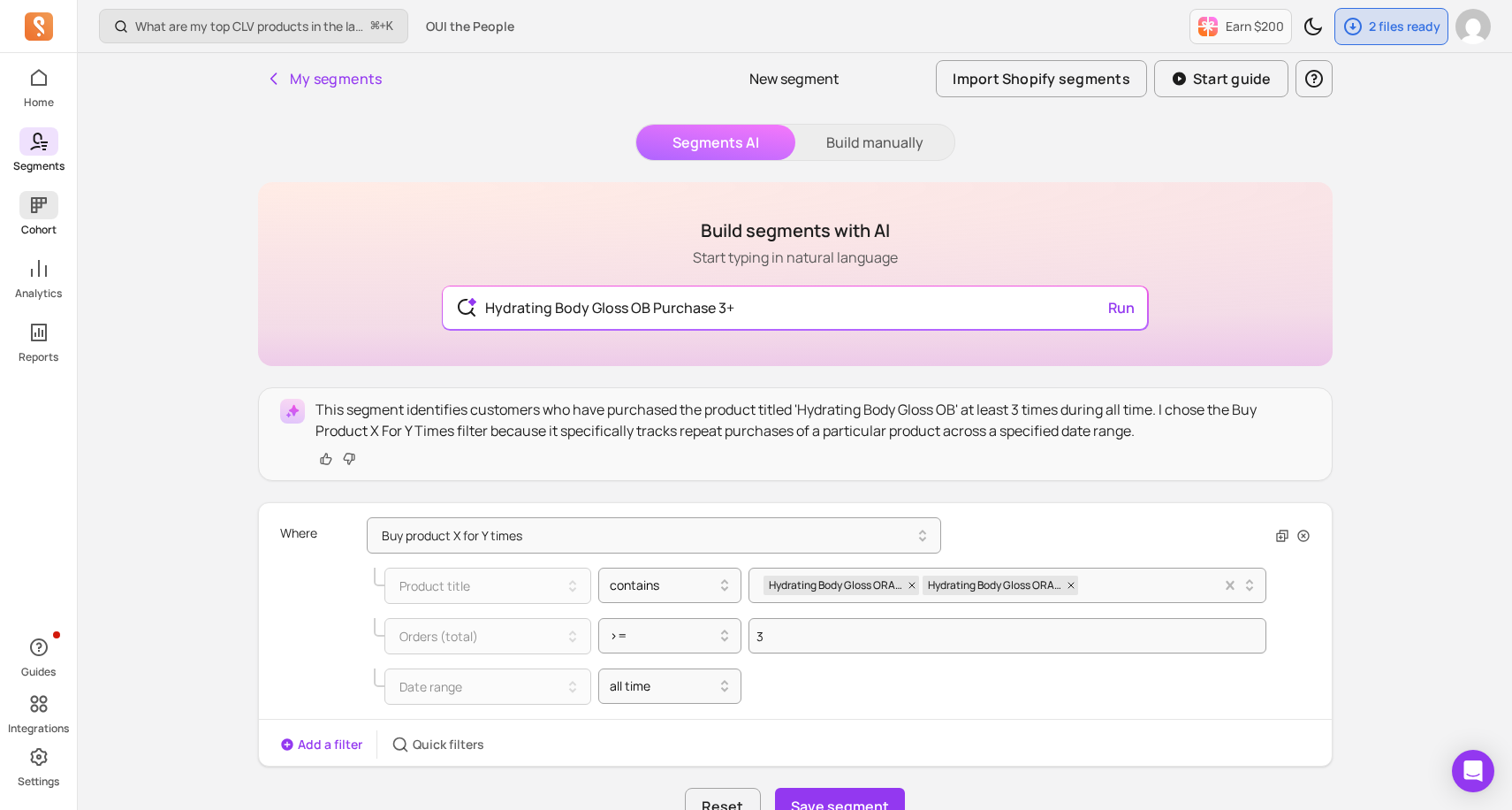
click at [47, 210] on icon at bounding box center [38, 204] width 22 height 22
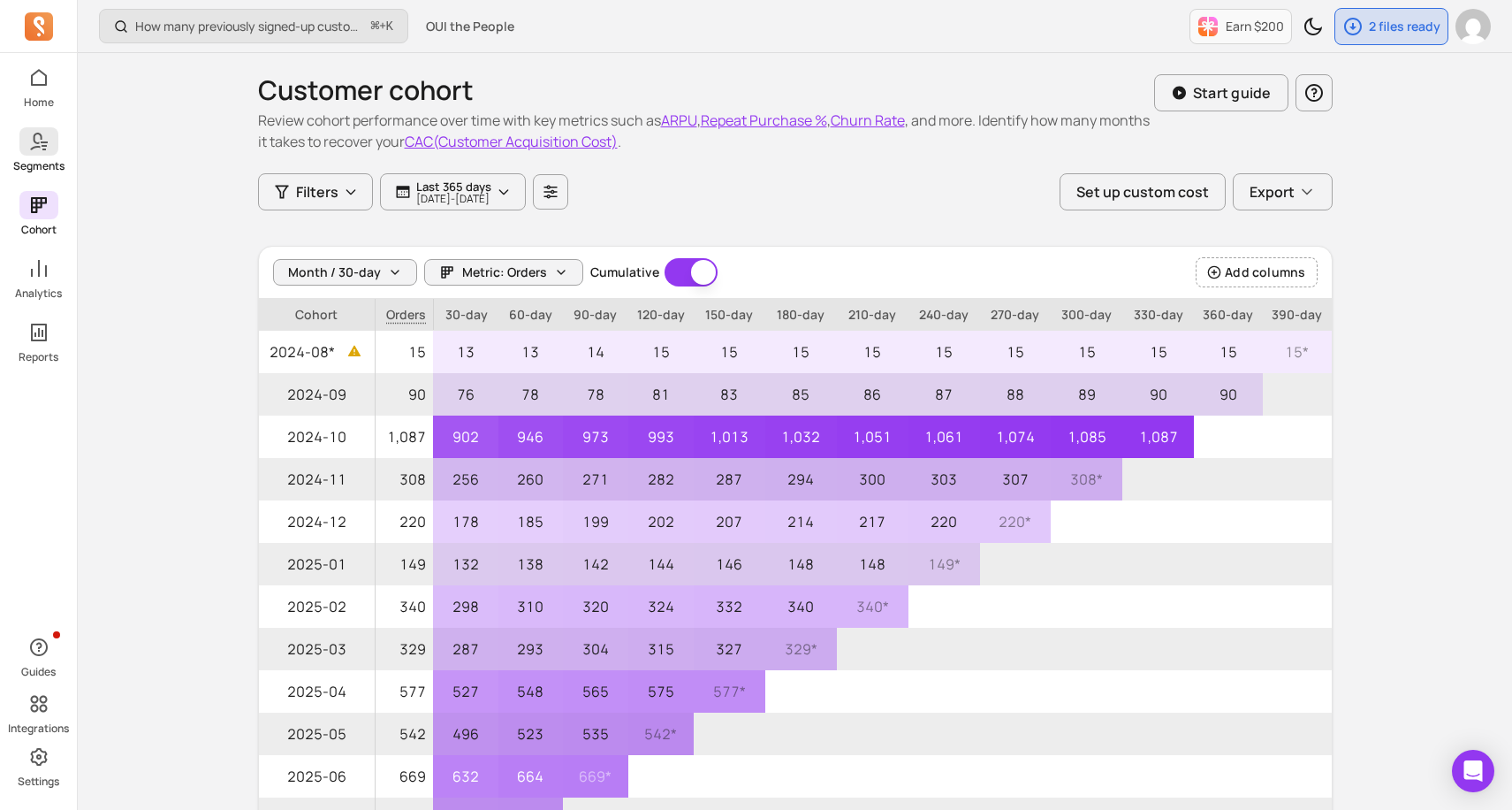
click at [57, 162] on p "Segments" at bounding box center [38, 166] width 52 height 14
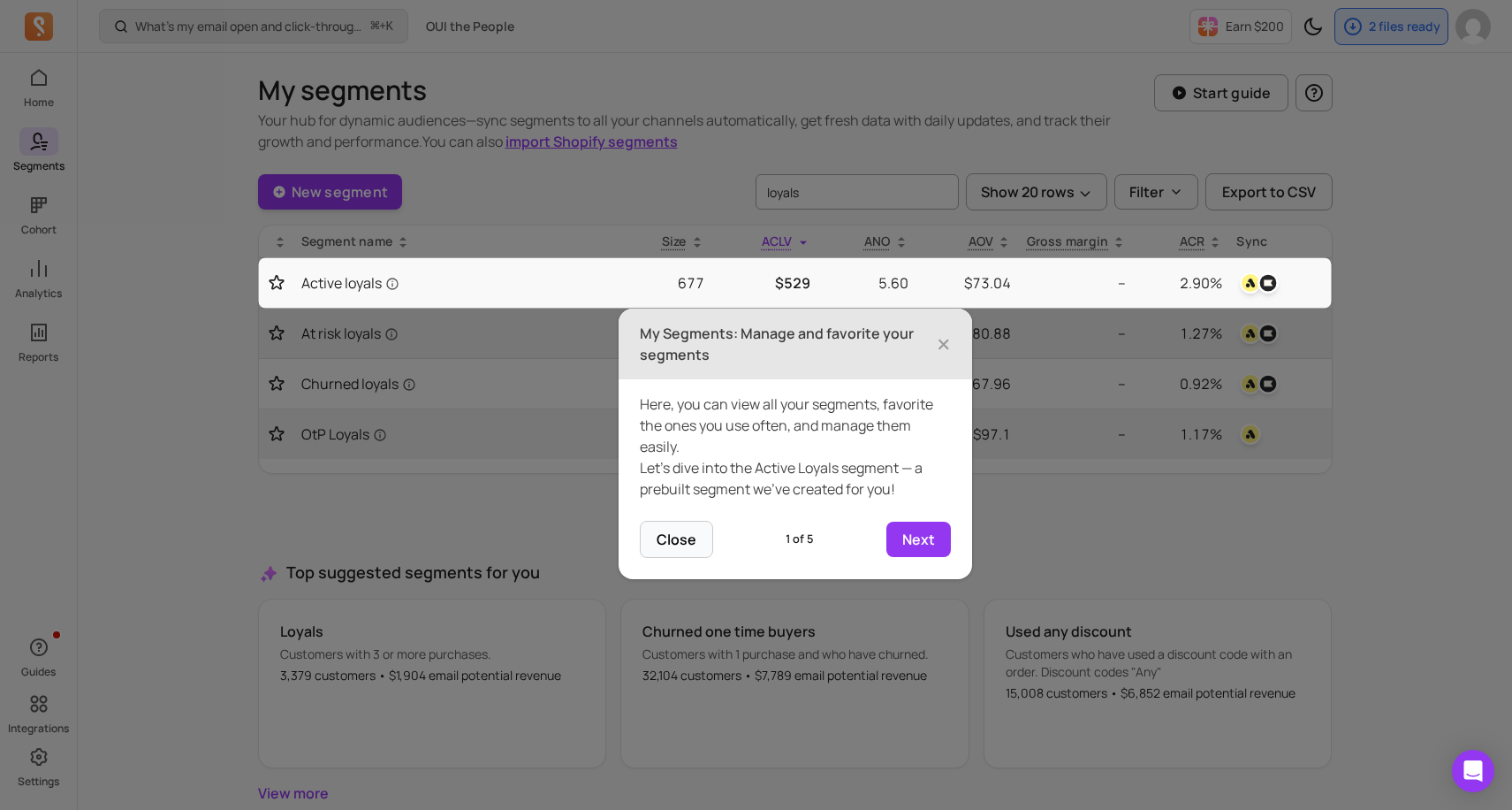
click at [929, 345] on h3 "My Segments: Manage and favorite your segments" at bounding box center [788, 343] width 297 height 42
click at [941, 343] on span "×" at bounding box center [943, 343] width 14 height 38
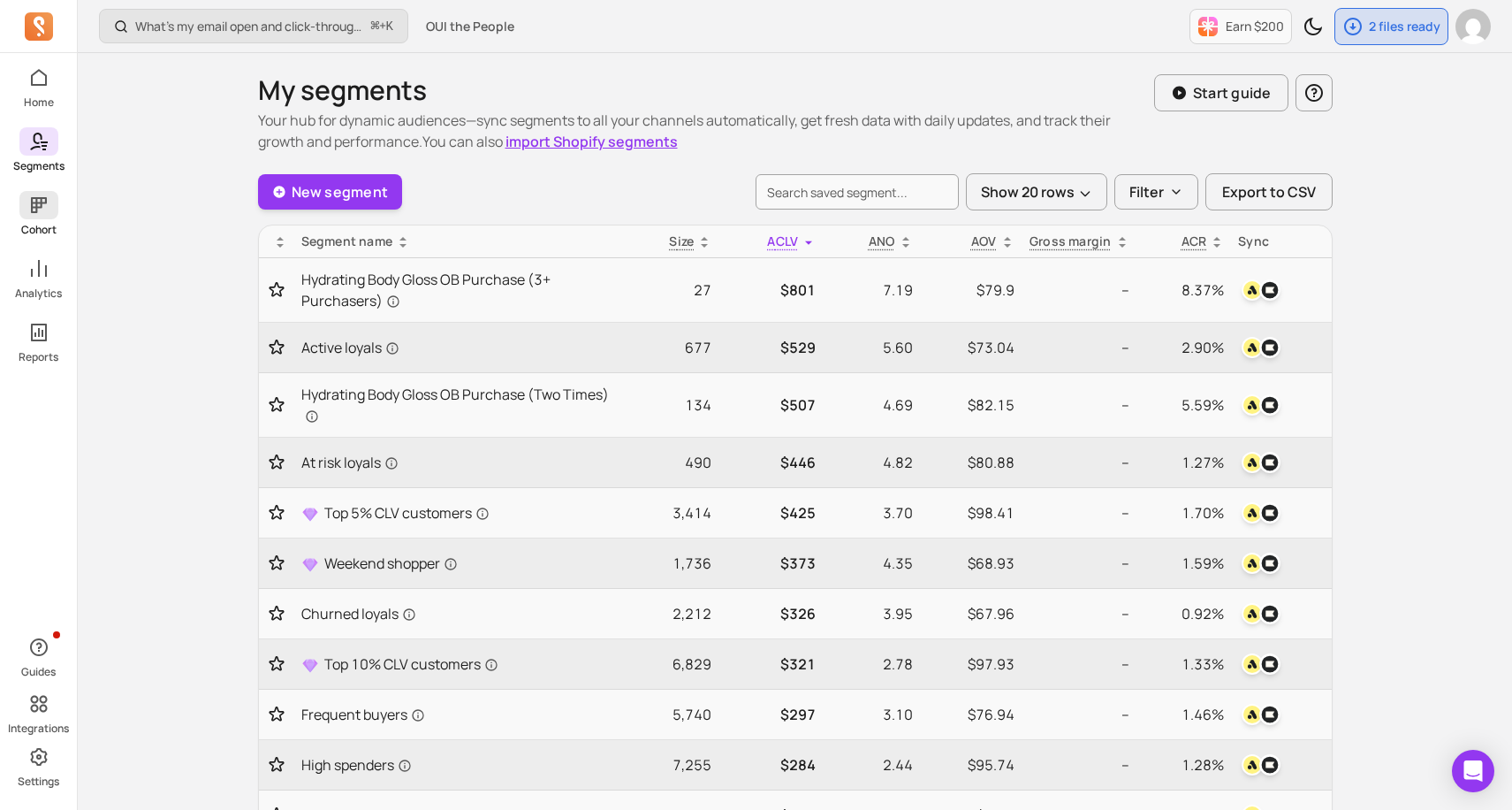
click at [48, 203] on icon at bounding box center [38, 204] width 22 height 22
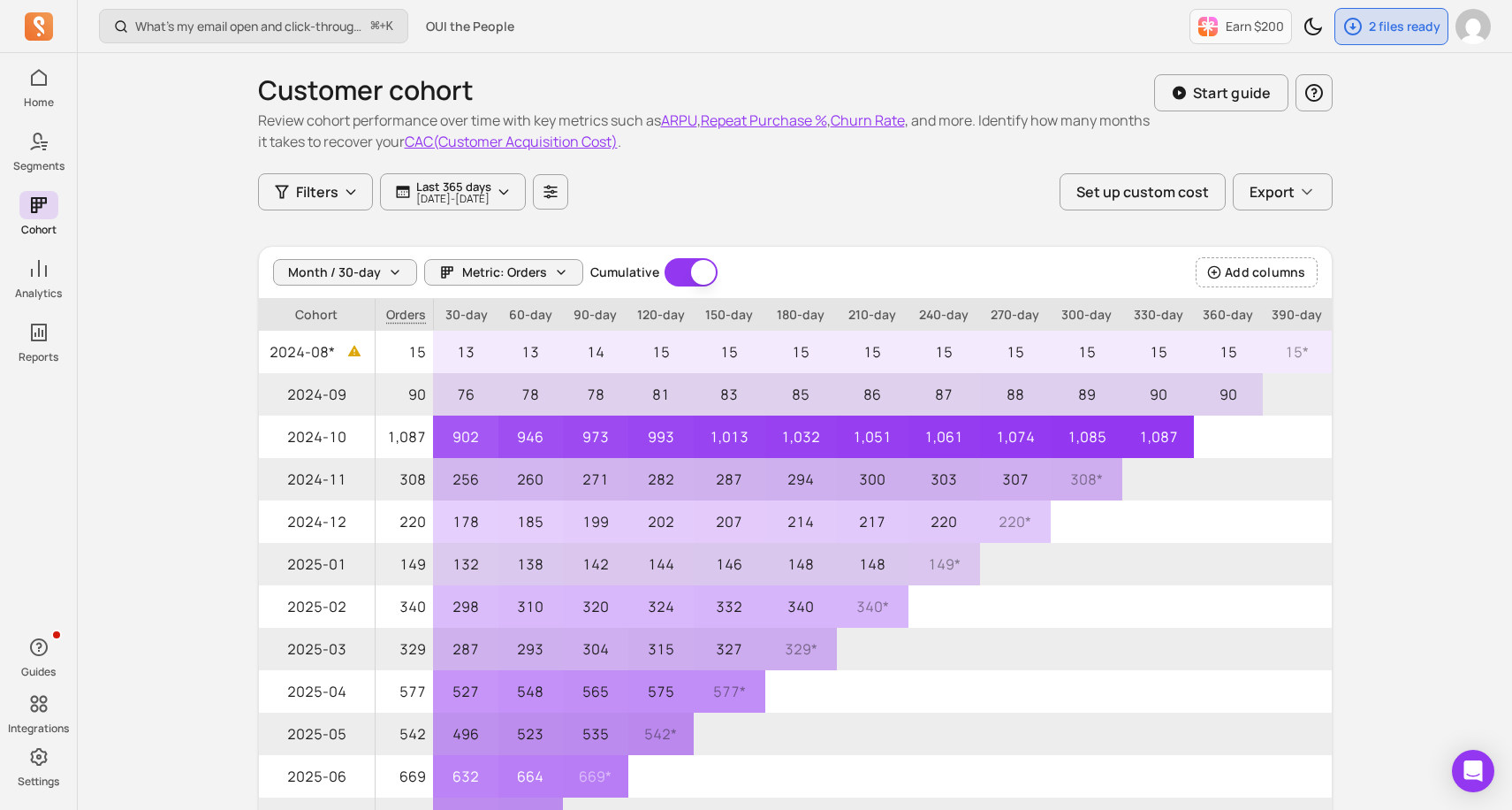
click at [148, 298] on div "What’s my email open and click-through rate? ⌘ + K OUI the People Earn $200 2 f…" at bounding box center [795, 505] width 1434 height 1011
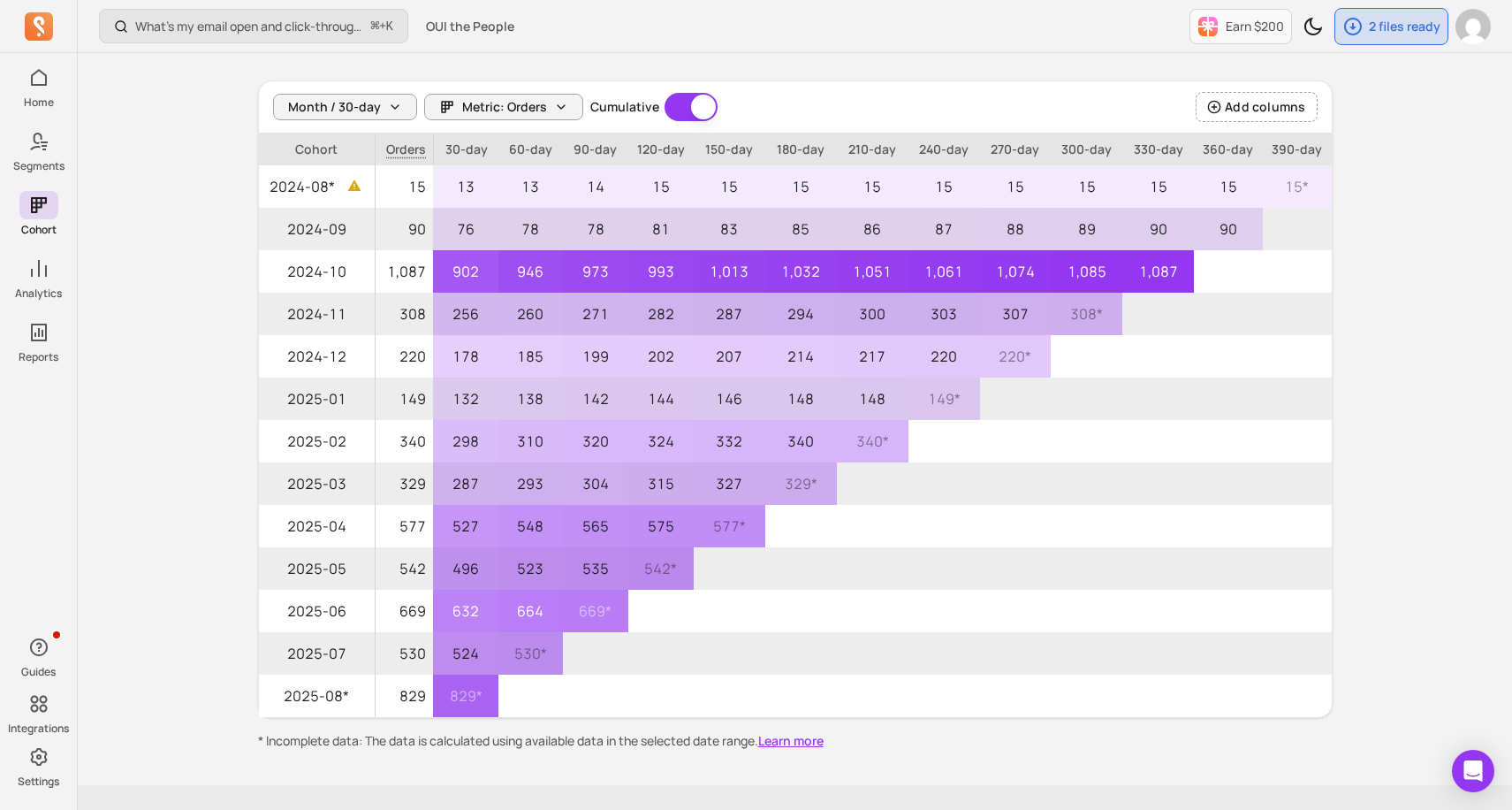
scroll to position [130, 0]
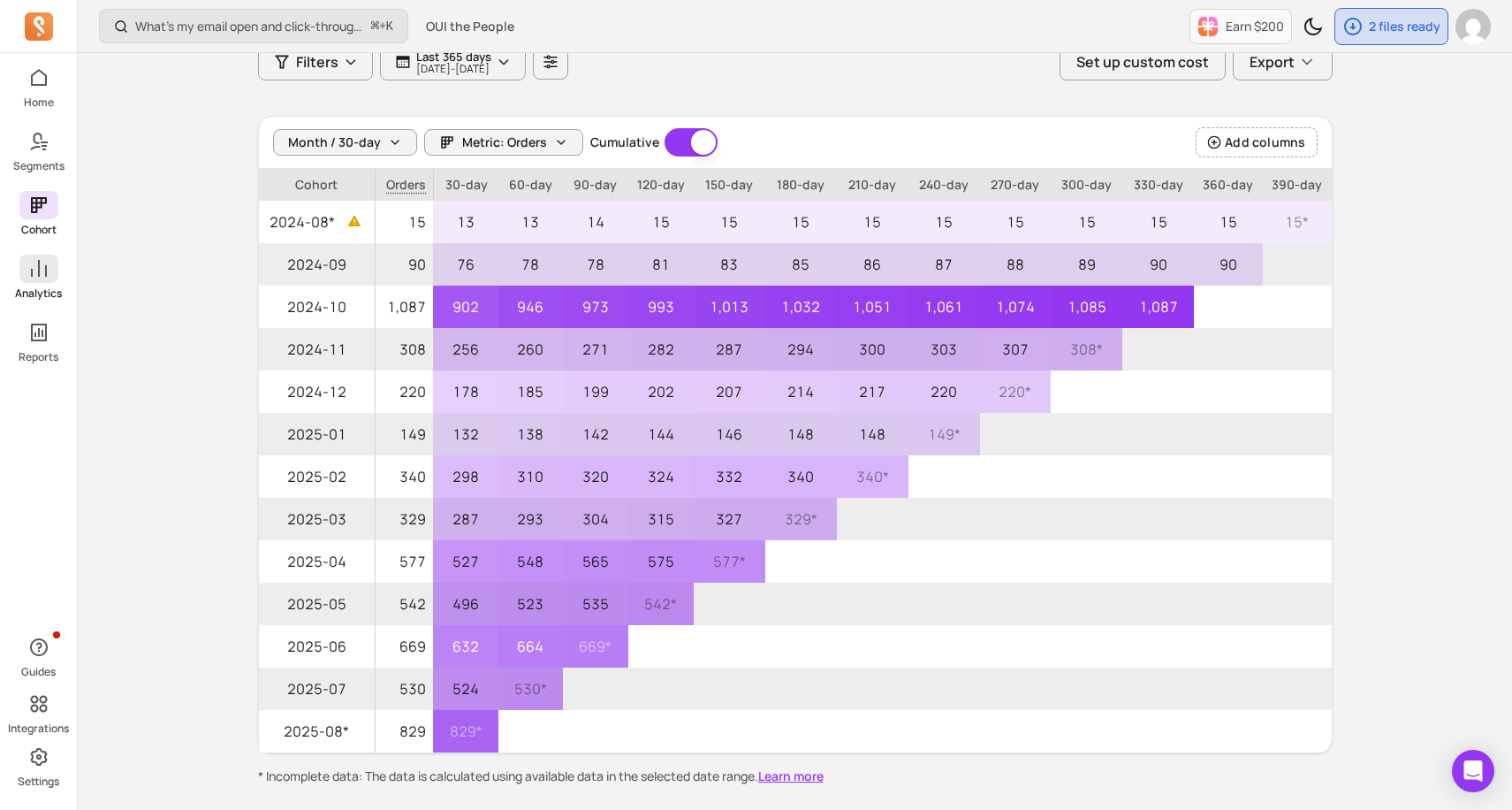
click at [42, 278] on icon at bounding box center [38, 268] width 22 height 22
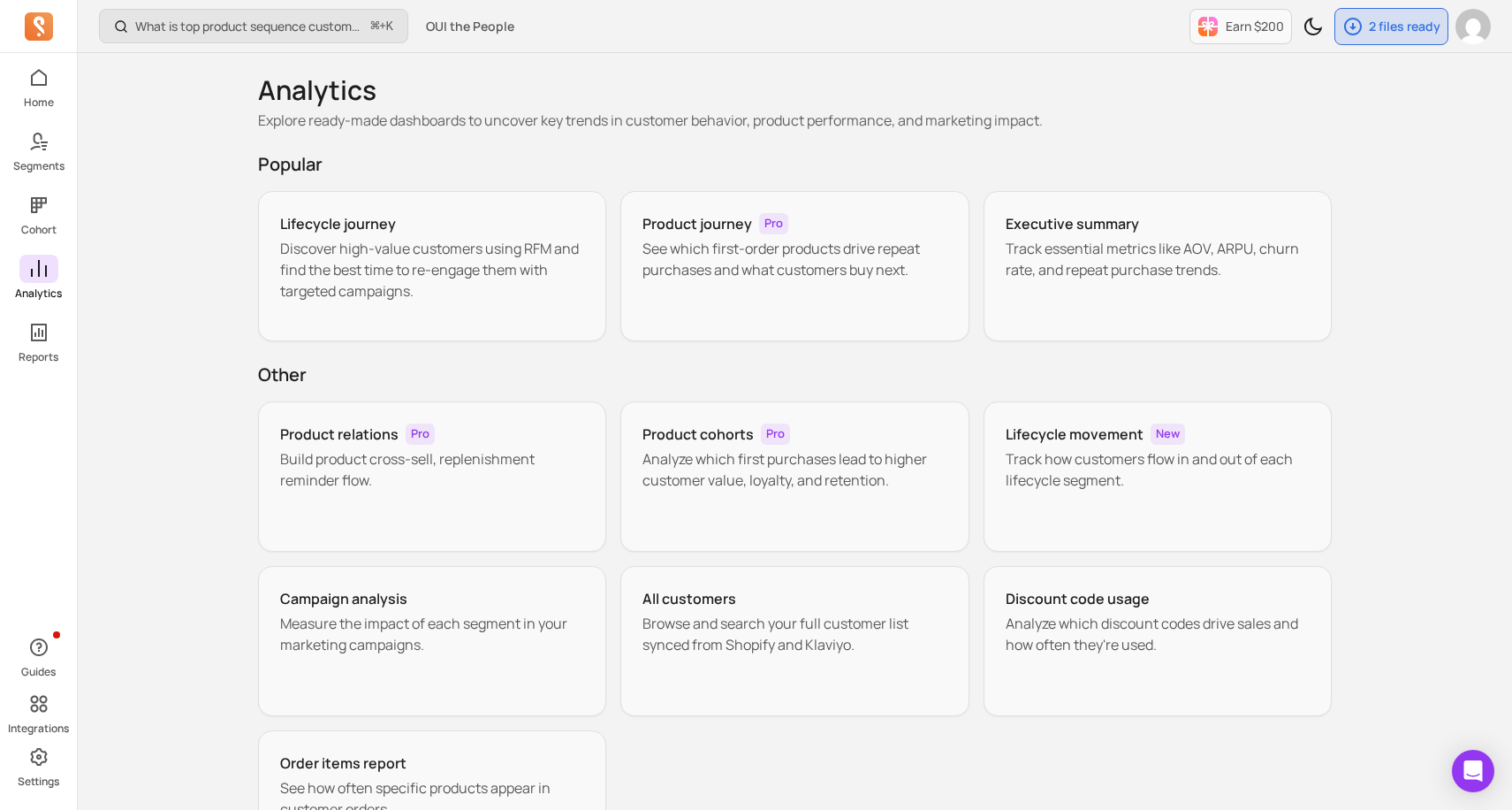
click at [69, 182] on div "Home Segments Cohort Analytics Reports" at bounding box center [38, 214] width 77 height 301
click at [61, 172] on p "Segments" at bounding box center [38, 166] width 52 height 14
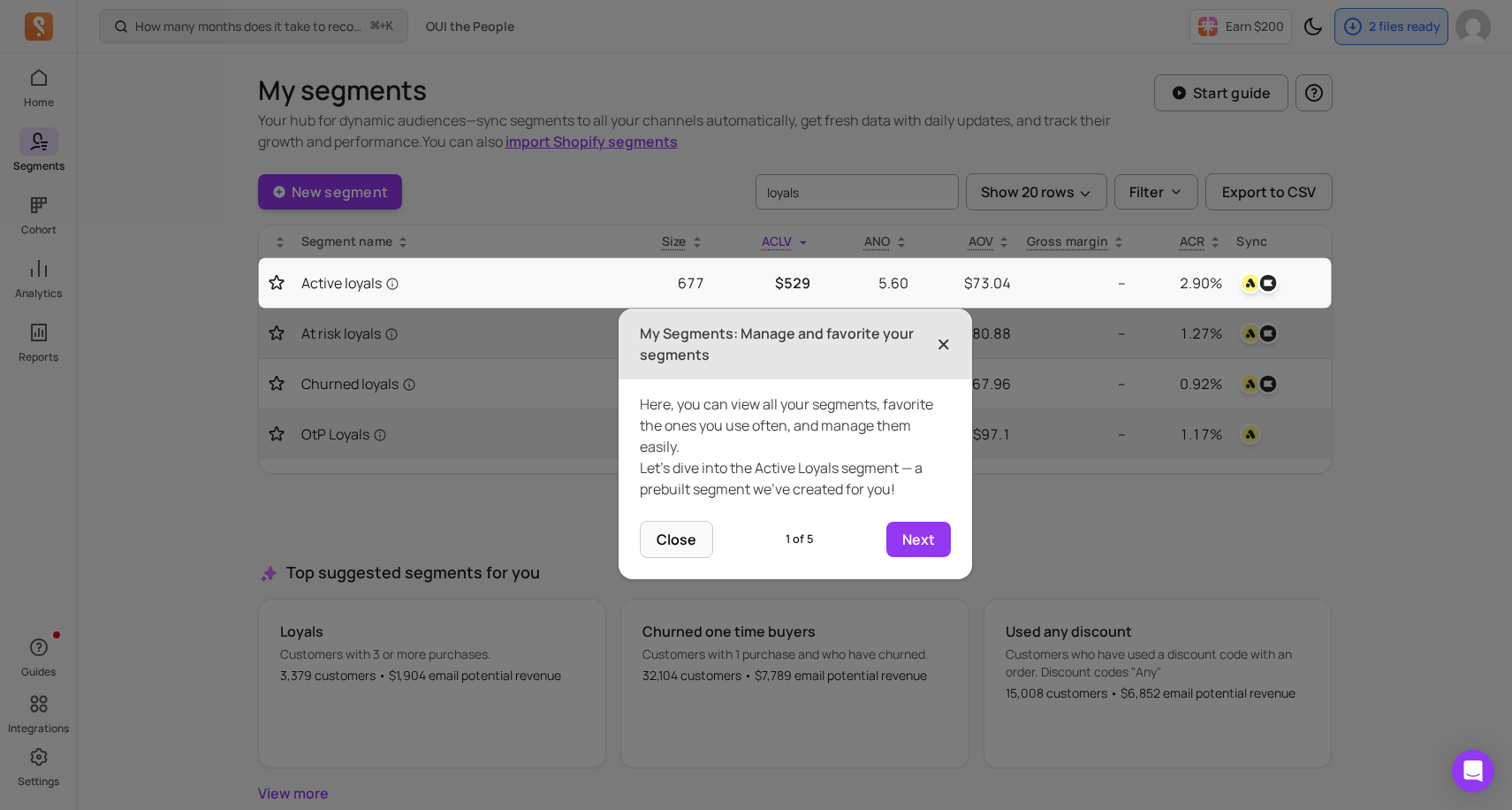
click at [946, 336] on span "×" at bounding box center [943, 343] width 14 height 38
